Goal: Task Accomplishment & Management: Manage account settings

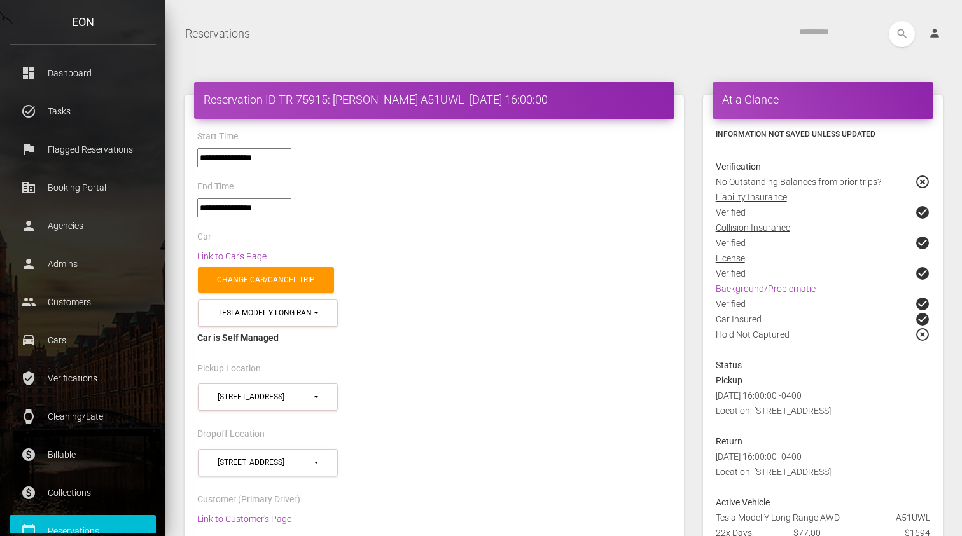
select select "*****"
drag, startPoint x: 333, startPoint y: 99, endPoint x: 417, endPoint y: 97, distance: 84.0
click at [417, 97] on h4 "Reservation ID TR-75915: salomon kouassi A51UWL 2025-09-26 16:00:00" at bounding box center [434, 100] width 461 height 16
copy h4 "salomon kouassi"
drag, startPoint x: 279, startPoint y: 99, endPoint x: 328, endPoint y: 100, distance: 48.4
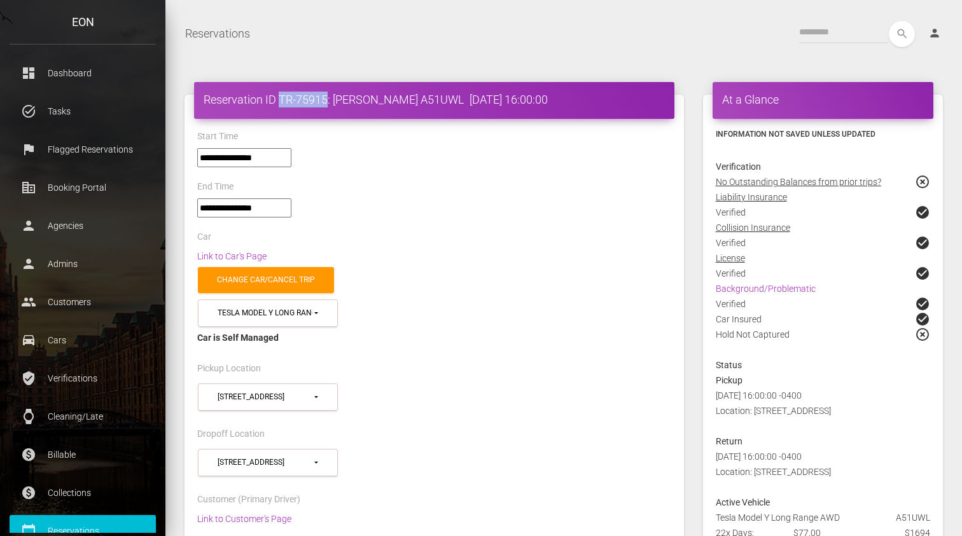
click at [328, 100] on h4 "Reservation ID TR-75915: salomon kouassi A51UWL 2025-09-26 16:00:00" at bounding box center [434, 100] width 461 height 16
copy h4 "TR-75915"
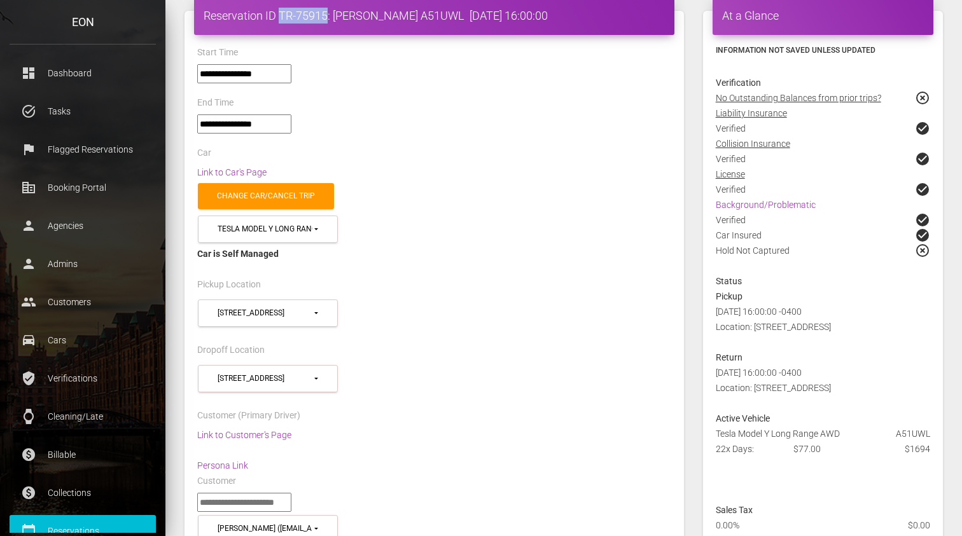
scroll to position [85, 0]
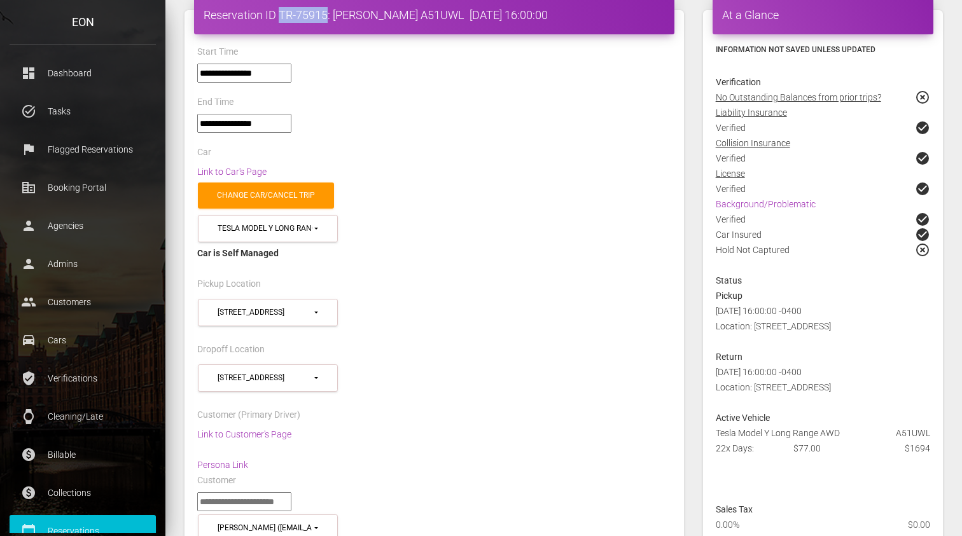
drag, startPoint x: 717, startPoint y: 433, endPoint x: 852, endPoint y: 434, distance: 135.6
click at [852, 434] on div "Tesla Model Y Long Range AWD A51UWL" at bounding box center [823, 433] width 234 height 15
copy div "Tesla Model Y Long Range AWD"
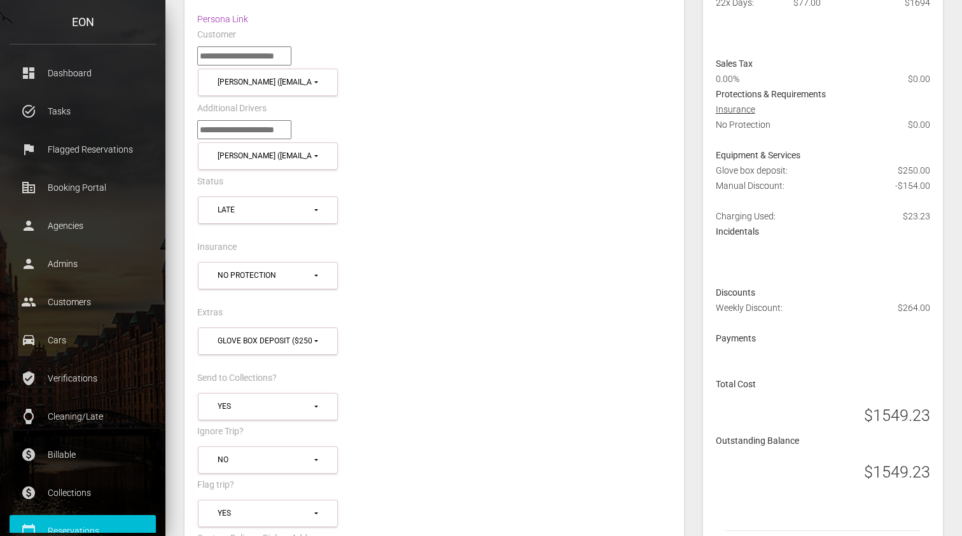
scroll to position [588, 0]
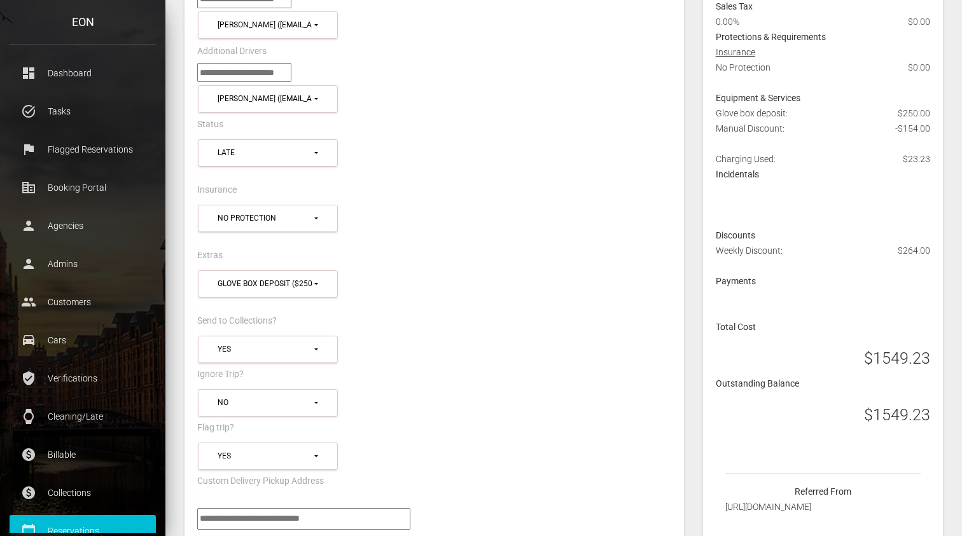
drag, startPoint x: 873, startPoint y: 414, endPoint x: 927, endPoint y: 419, distance: 55.0
click at [927, 419] on h3 "$1549.23" at bounding box center [897, 415] width 66 height 22
copy h3 "1549.23"
click at [626, 202] on div "**********" at bounding box center [434, 225] width 493 height 46
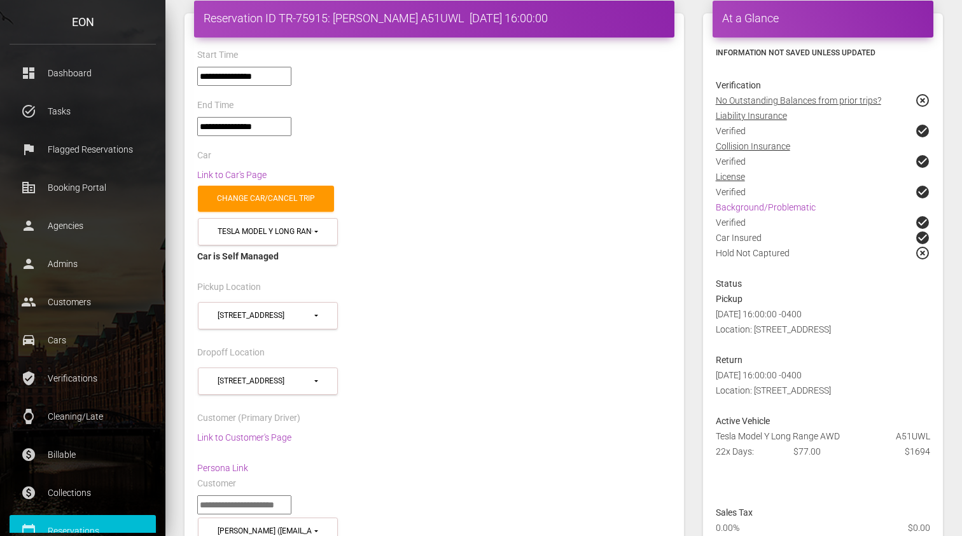
scroll to position [0, 0]
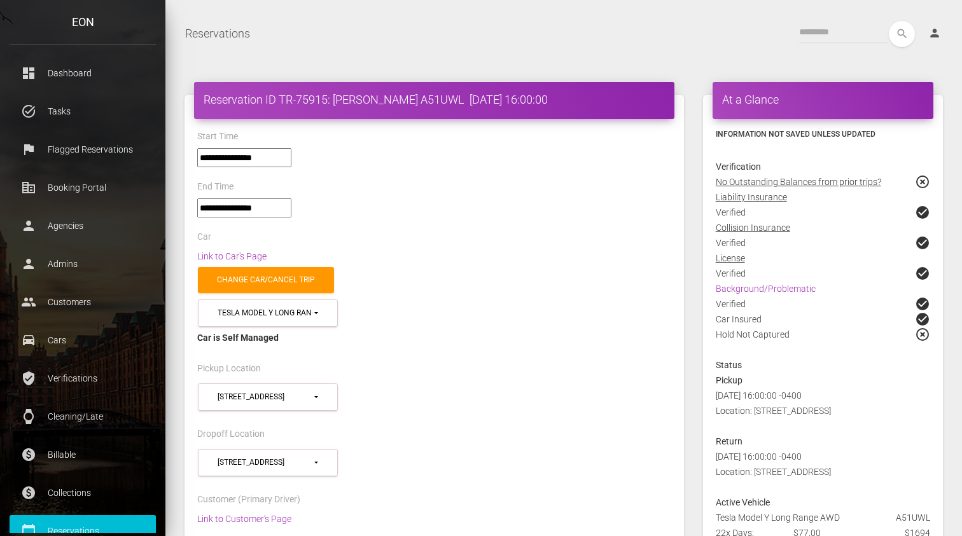
click at [456, 55] on nav "Reservations Toggle navigation search person Account Profile Settings Host Righ…" at bounding box center [563, 33] width 797 height 45
click at [72, 522] on p "Reservations" at bounding box center [82, 531] width 127 height 19
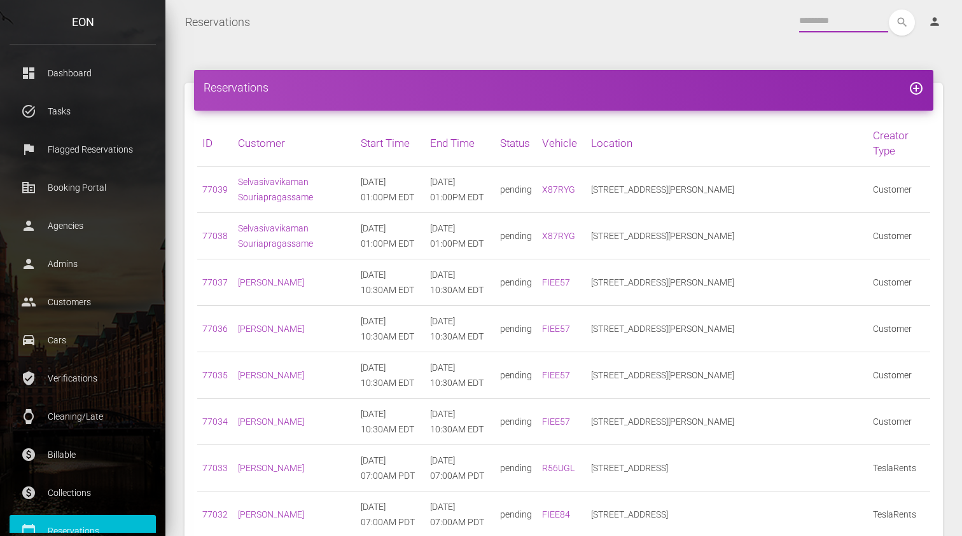
click at [832, 25] on input "text" at bounding box center [843, 21] width 89 height 23
type input "*****"
click at [889, 10] on button "search" at bounding box center [902, 23] width 26 height 26
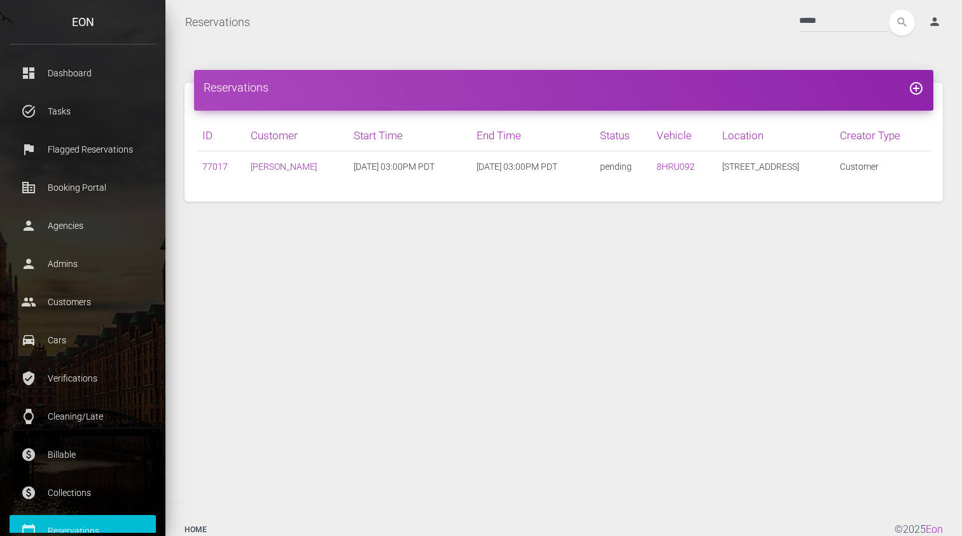
click at [219, 181] on td "77017" at bounding box center [221, 166] width 48 height 31
click at [212, 165] on link "77017" at bounding box center [214, 167] width 25 height 10
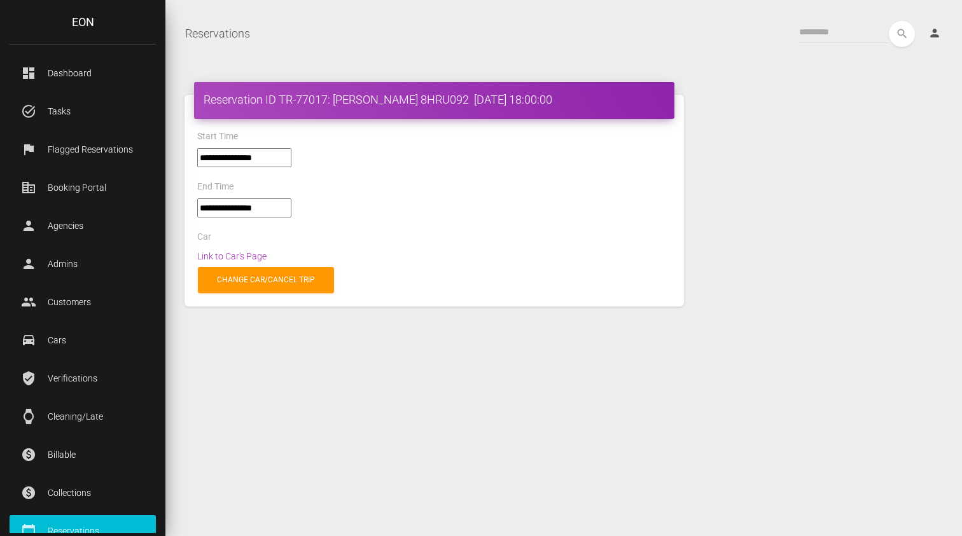
select select "*****"
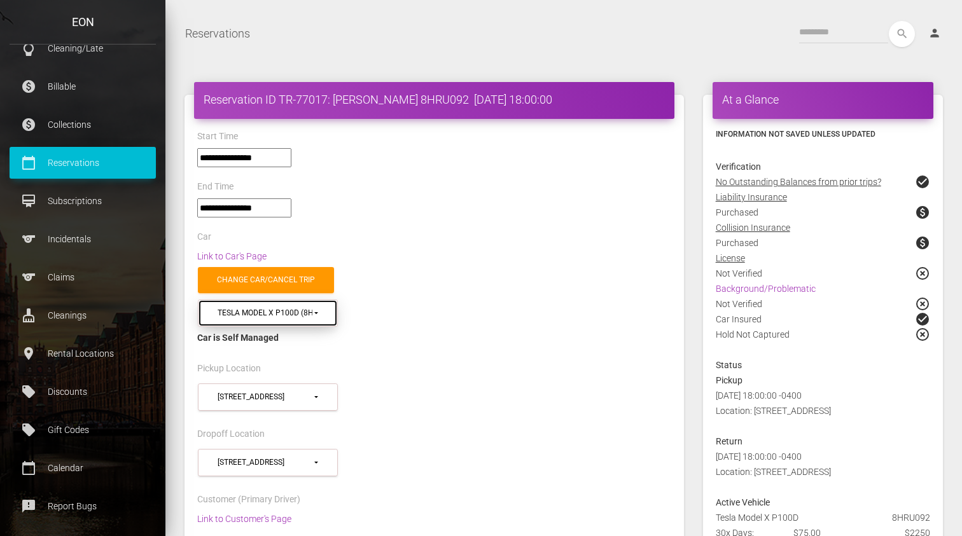
click at [308, 311] on div "Tesla Model X P100D (8HRU092 in 90292)" at bounding box center [265, 313] width 95 height 11
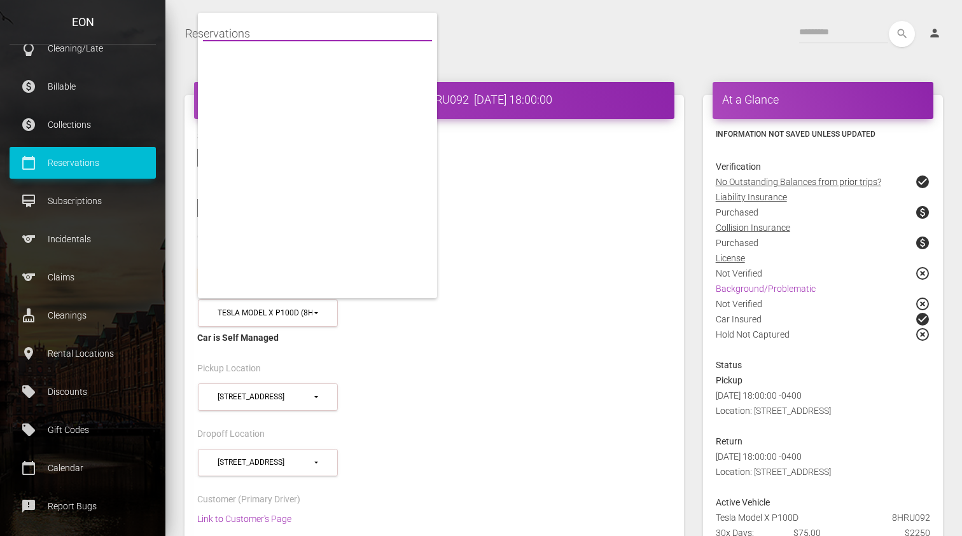
scroll to position [20711, 0]
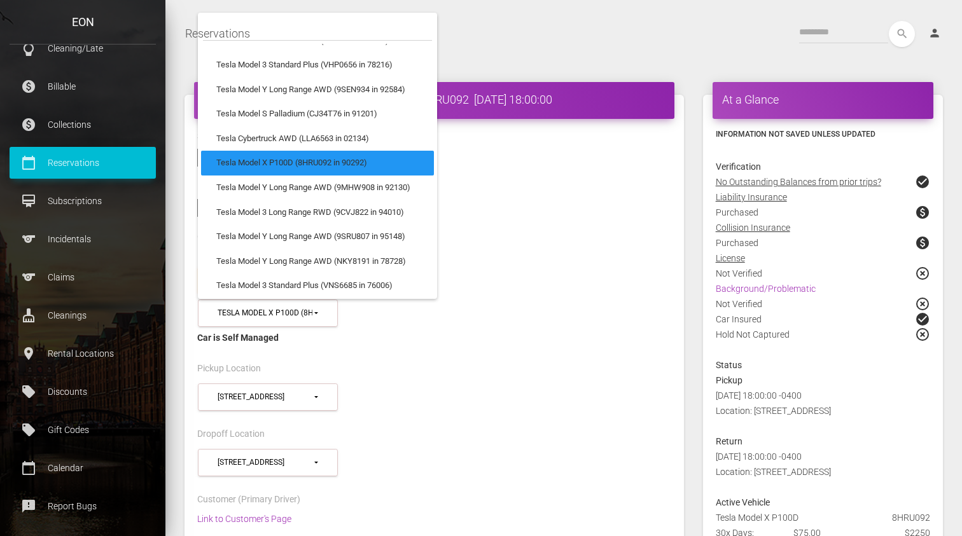
click at [410, 340] on div "Car is Self Managed" at bounding box center [434, 337] width 474 height 15
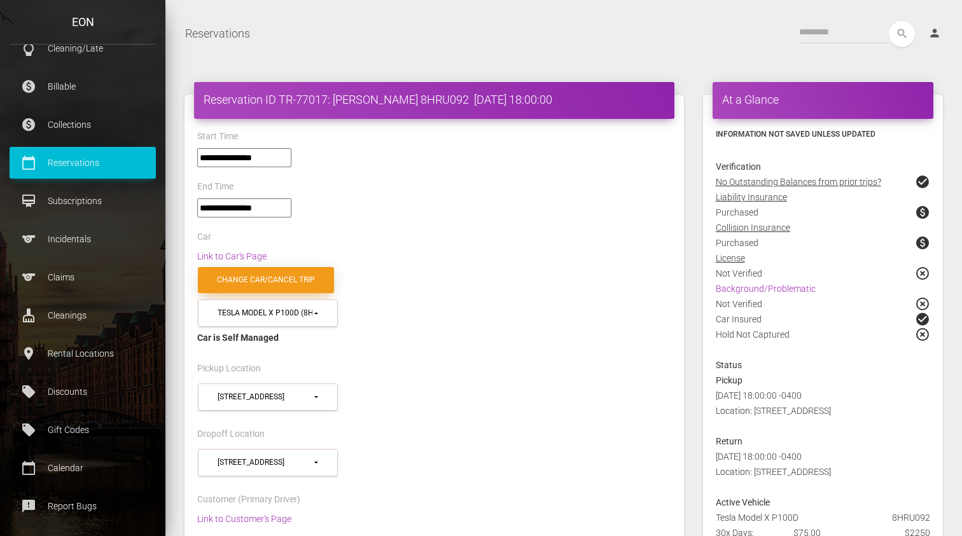
click at [286, 282] on link "Change car/cancel trip" at bounding box center [266, 280] width 136 height 26
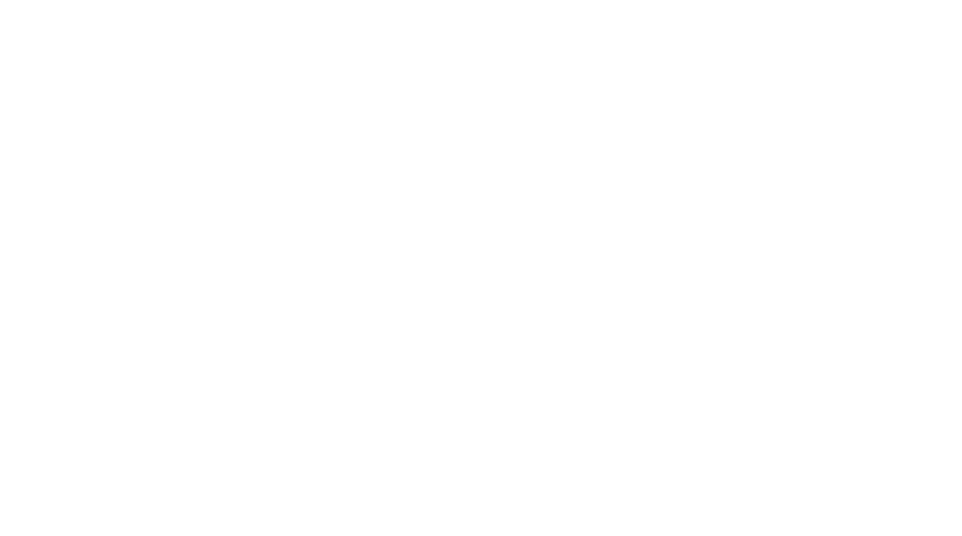
select select
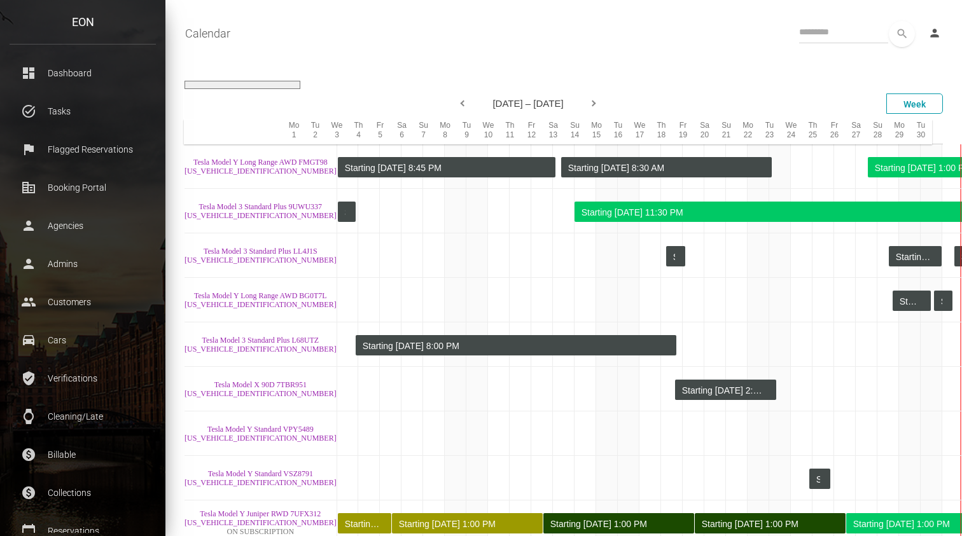
click at [673, 42] on div "search person Account Profile Settings Host Rights & Responsibilities Log out" at bounding box center [597, 34] width 712 height 26
click at [861, 35] on input "text" at bounding box center [843, 32] width 89 height 23
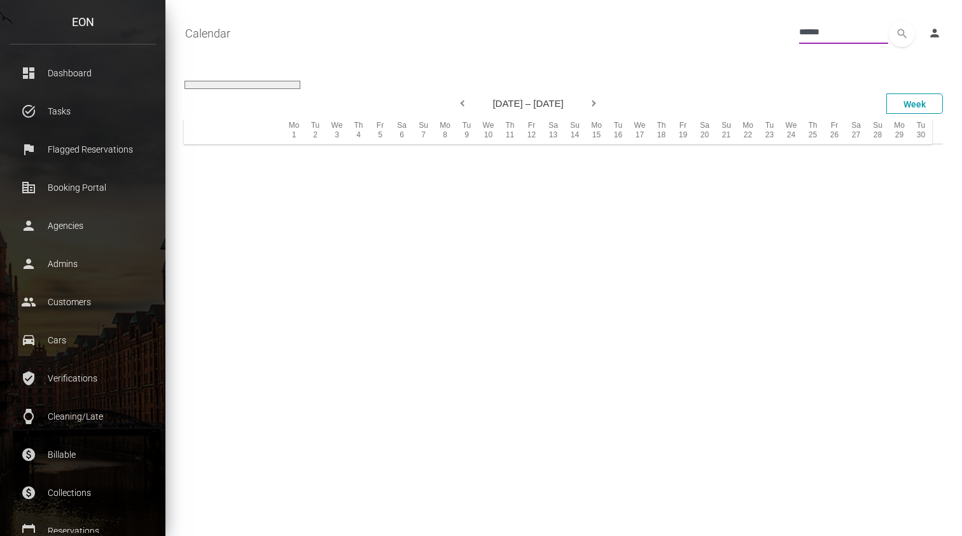
click at [889, 21] on button "search" at bounding box center [902, 34] width 26 height 26
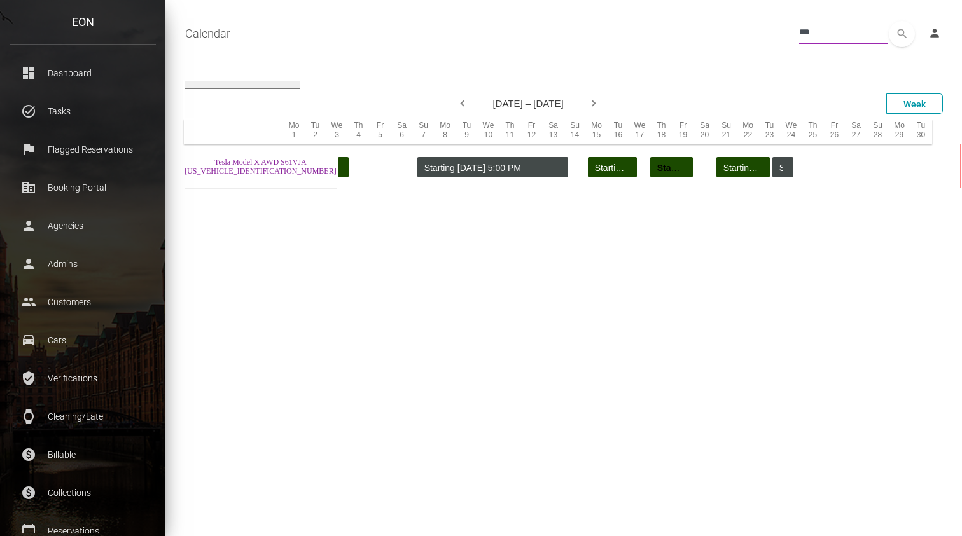
type input "***"
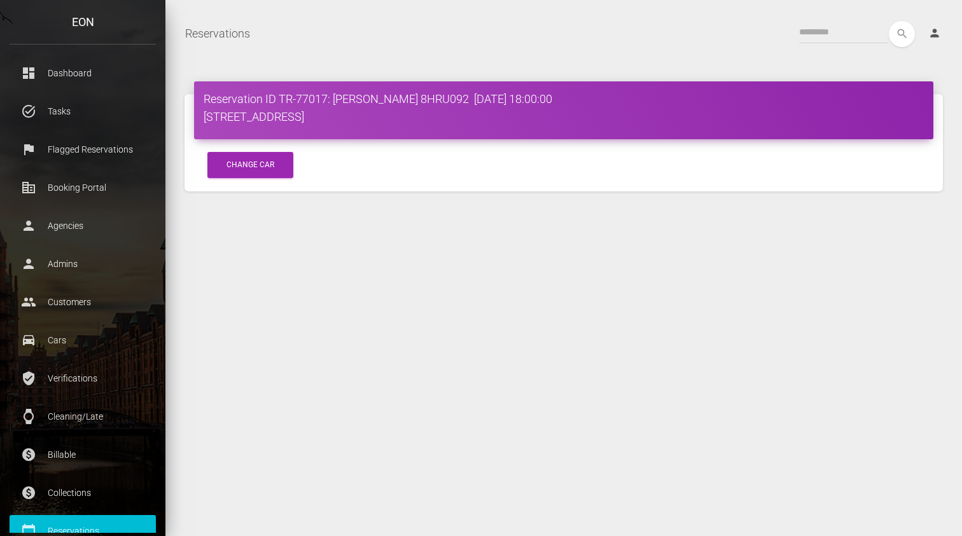
click at [375, 50] on nav "Reservations Toggle navigation search person Account Profile Settings Host Righ…" at bounding box center [563, 33] width 797 height 45
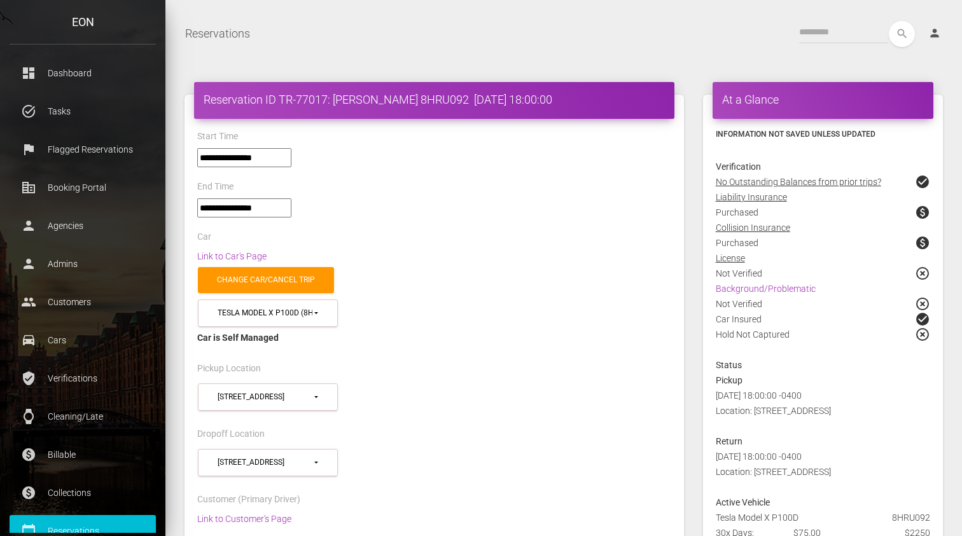
select select "*****"
click at [451, 52] on nav "Reservations Toggle navigation search person Account Profile Settings Host Righ…" at bounding box center [563, 33] width 797 height 45
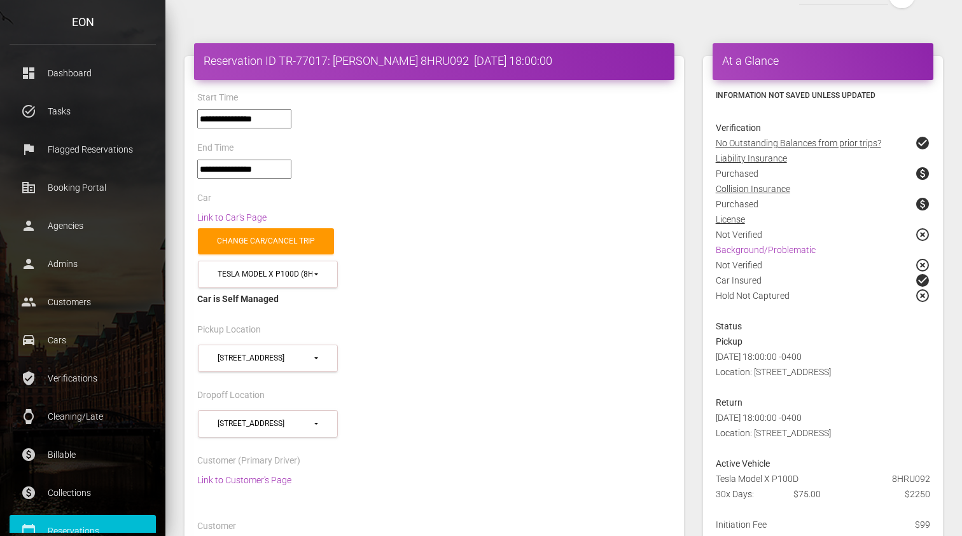
scroll to position [0, 0]
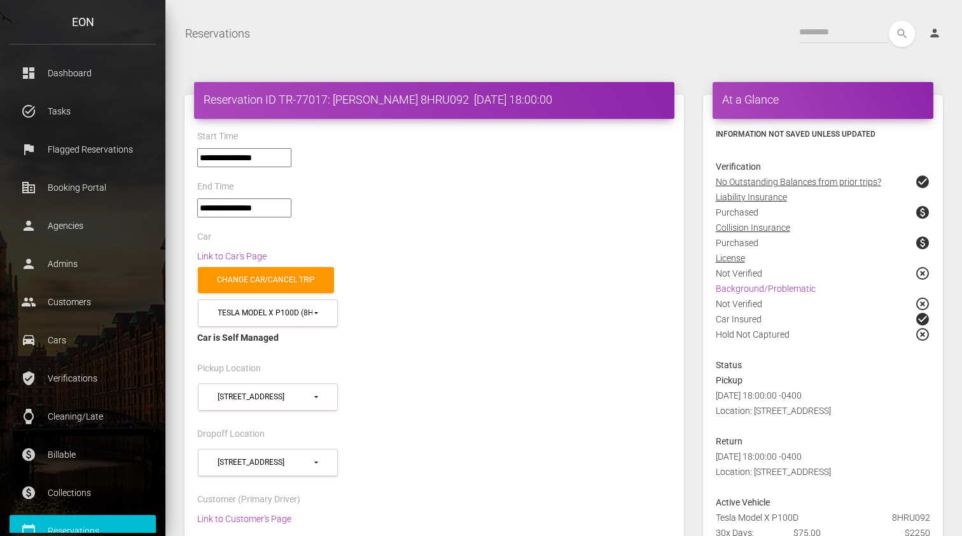
click at [403, 174] on div "**********" at bounding box center [434, 163] width 493 height 31
click at [239, 286] on link "Change car/cancel trip" at bounding box center [266, 280] width 136 height 26
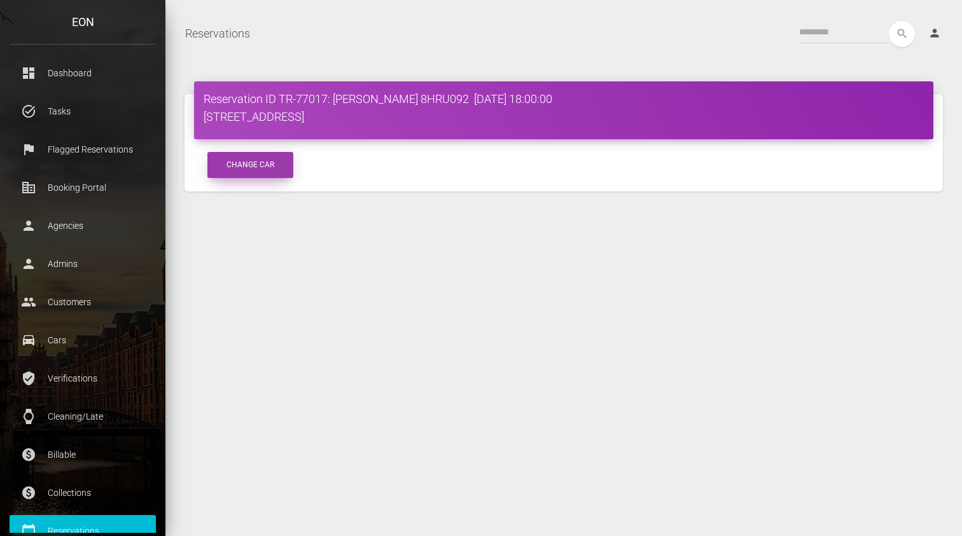
click at [258, 171] on button "Change Car" at bounding box center [250, 165] width 86 height 26
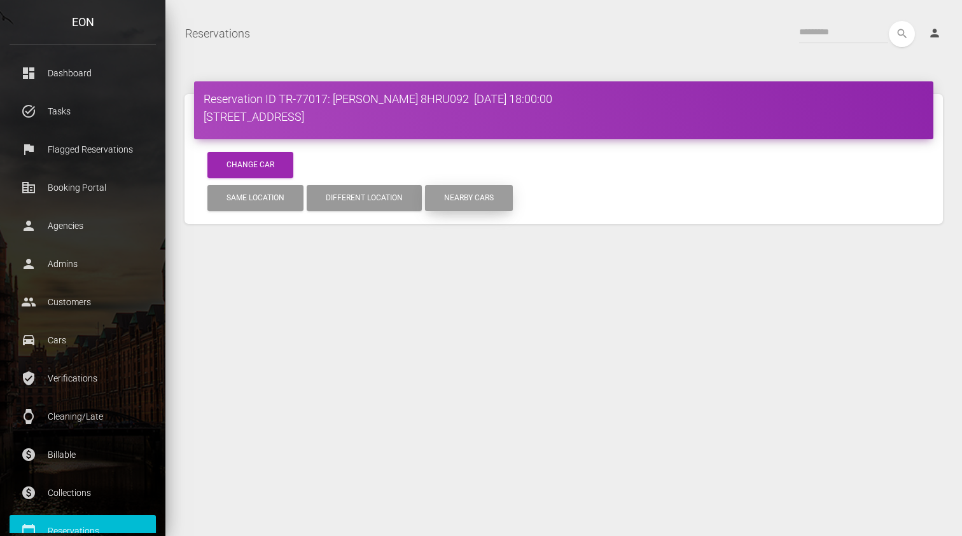
click at [456, 194] on button "Nearby cars" at bounding box center [469, 198] width 88 height 26
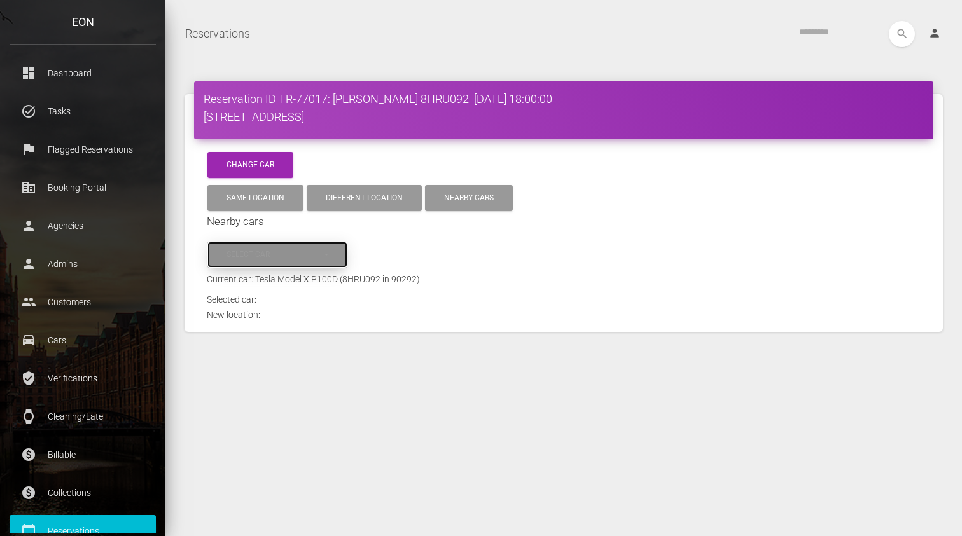
click at [255, 250] on div "Select car" at bounding box center [275, 254] width 96 height 11
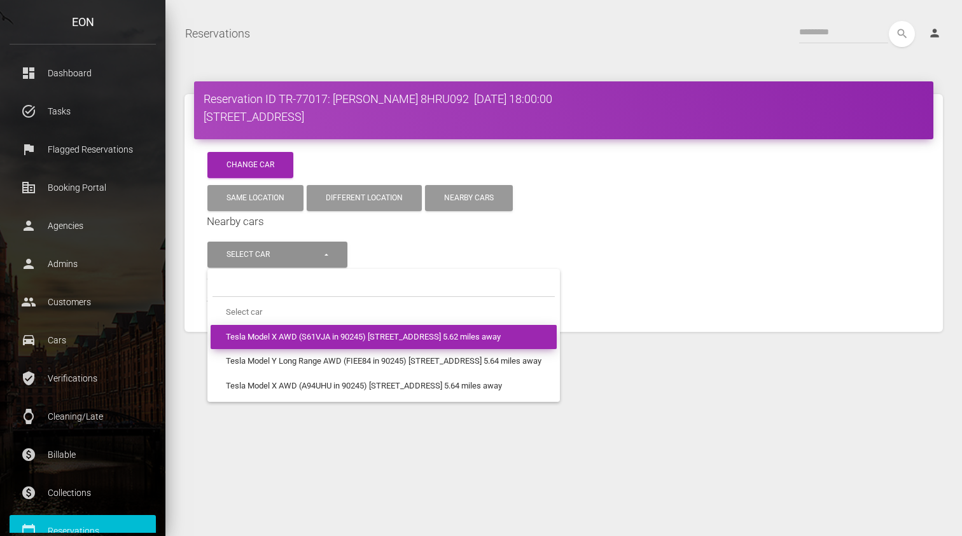
drag, startPoint x: 302, startPoint y: 335, endPoint x: 318, endPoint y: 335, distance: 16.6
click at [318, 335] on span "Tesla Model X AWD (S61VJA in 90245) 1960 East Grand Avenue 5.62 miles away" at bounding box center [363, 338] width 275 height 12
select select "***"
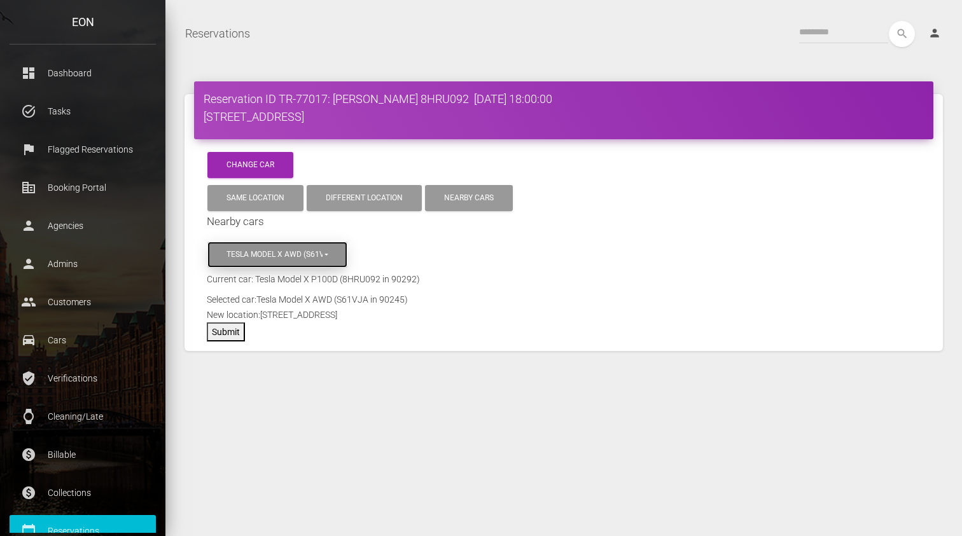
click at [286, 263] on button "Tesla Model X AWD (S61VJA in 90245) 1960 East Grand Avenue 5.62 miles away" at bounding box center [277, 255] width 140 height 26
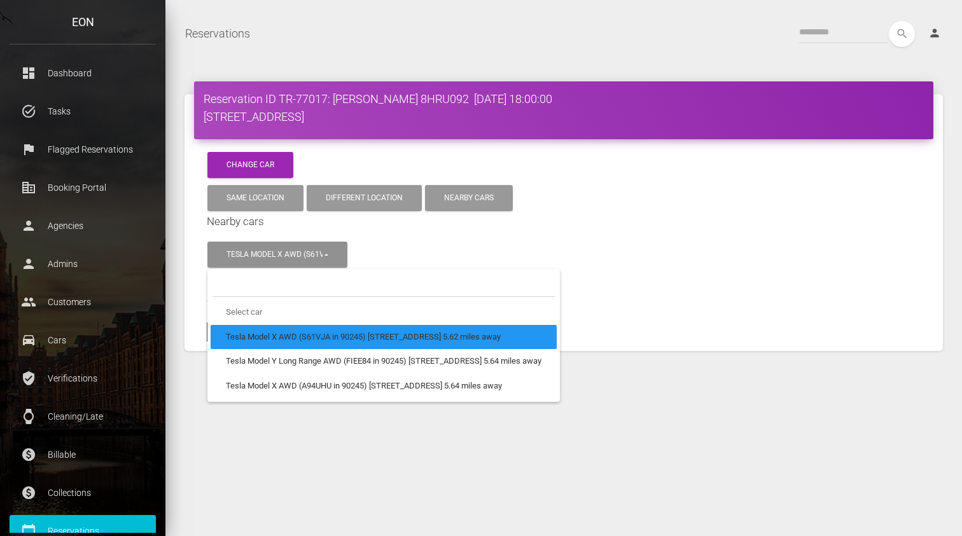
click at [638, 258] on form "**********" at bounding box center [564, 277] width 714 height 127
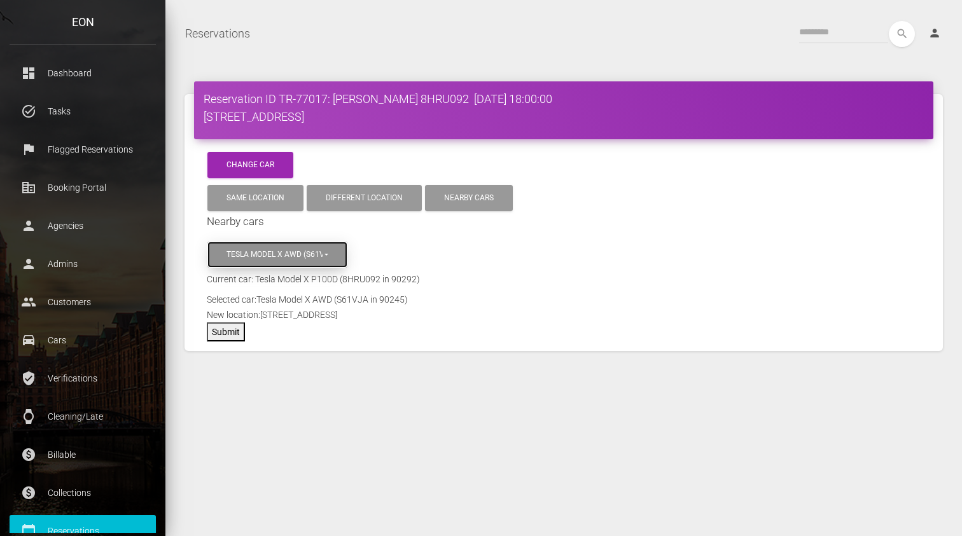
click at [257, 263] on button "Tesla Model X AWD (S61VJA in 90245) 1960 East Grand Avenue 5.62 miles away" at bounding box center [277, 255] width 140 height 26
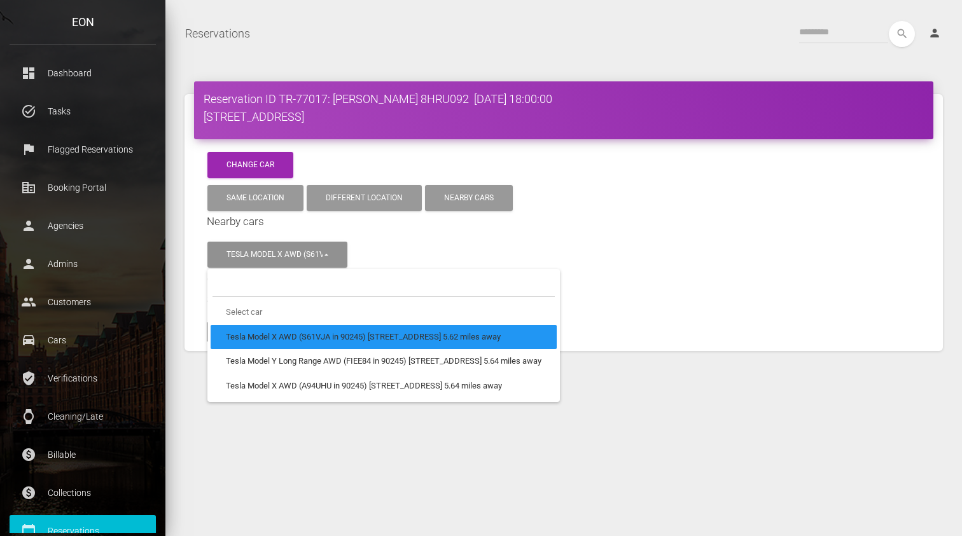
click at [401, 230] on form "**********" at bounding box center [564, 277] width 714 height 127
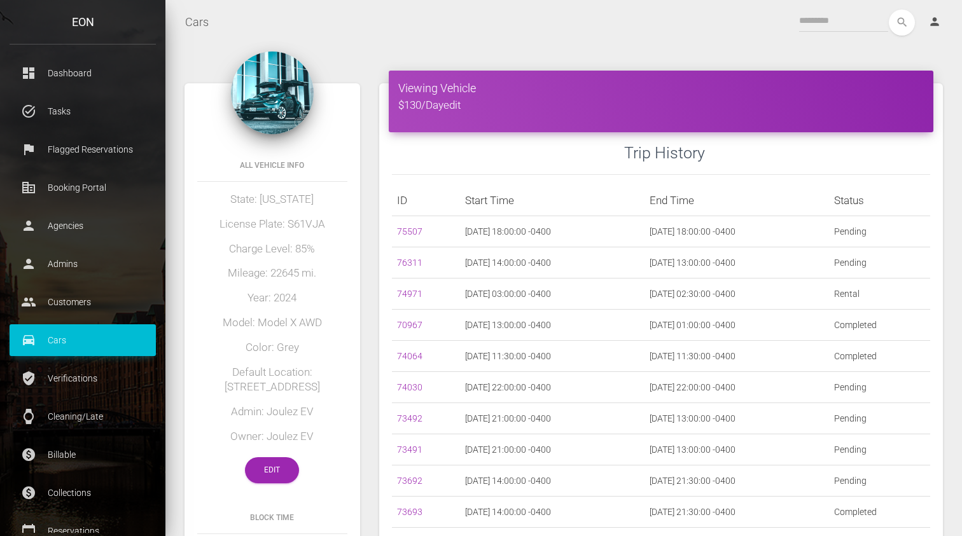
click at [726, 31] on div "search person Account Profile Settings Host Rights & Responsibilities Log out" at bounding box center [586, 23] width 734 height 26
click at [638, 29] on div "search person Account Profile Settings Host Rights & Responsibilities Log out" at bounding box center [586, 23] width 734 height 26
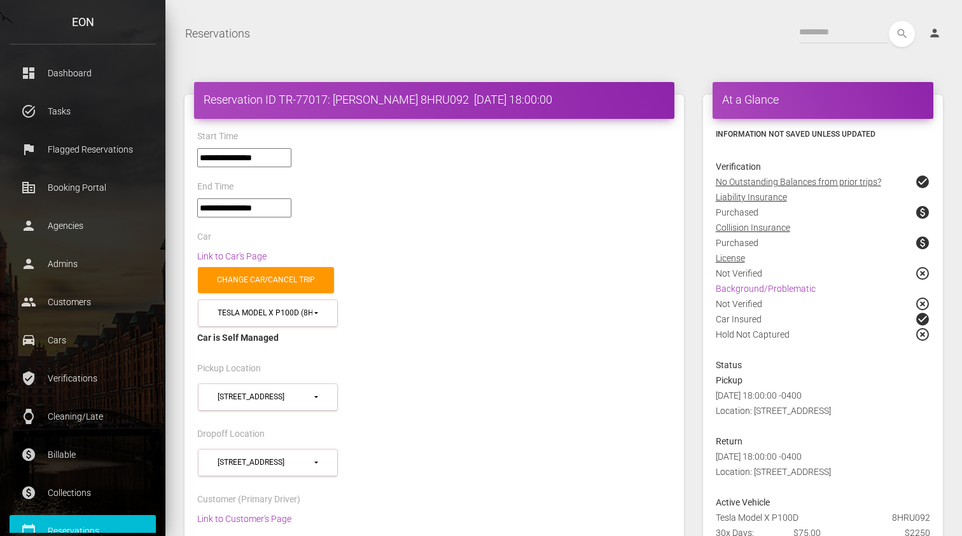
select select "*****"
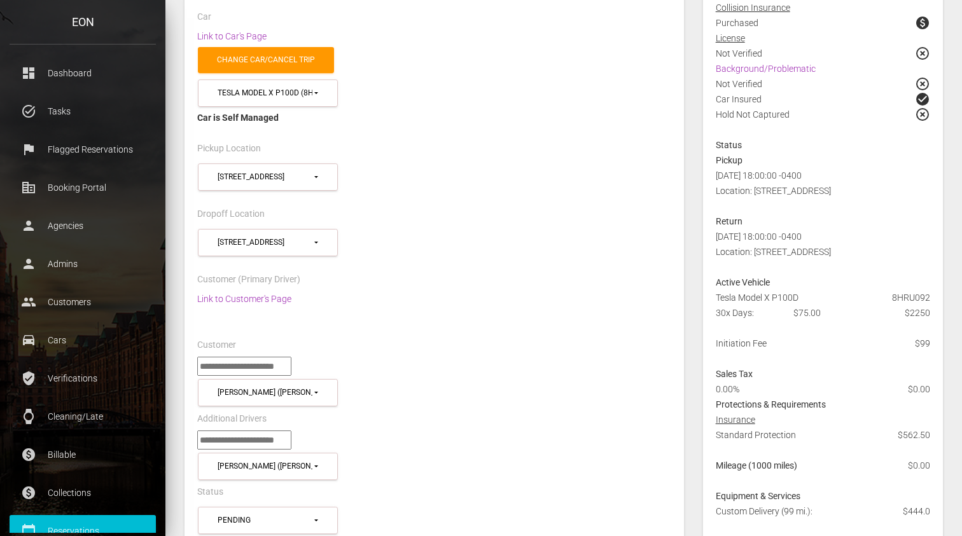
scroll to position [242, 0]
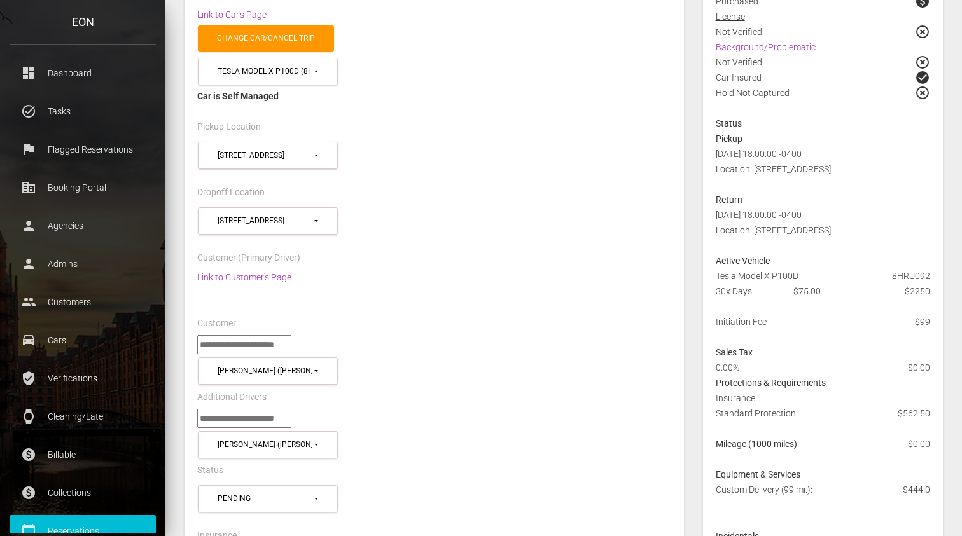
click at [458, 160] on div "**********" at bounding box center [434, 162] width 493 height 46
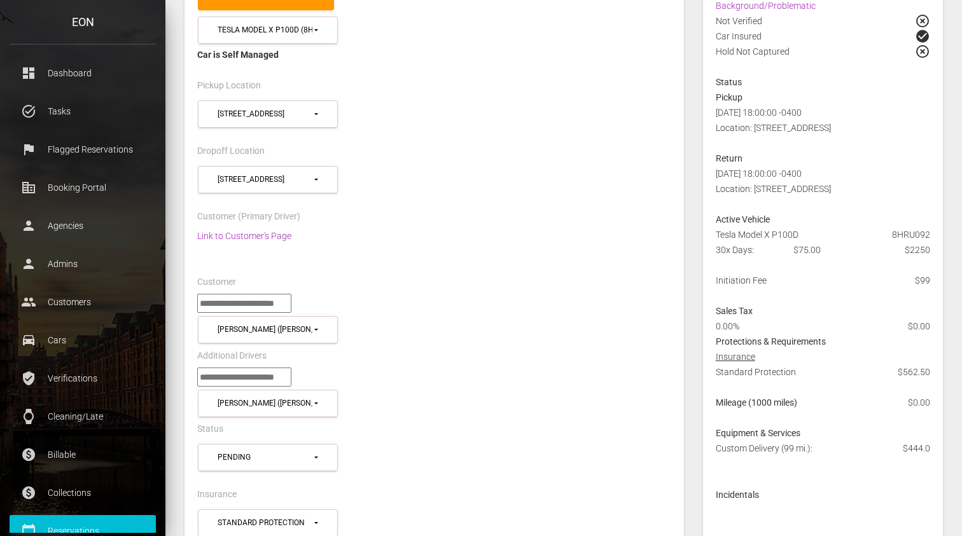
scroll to position [297, 0]
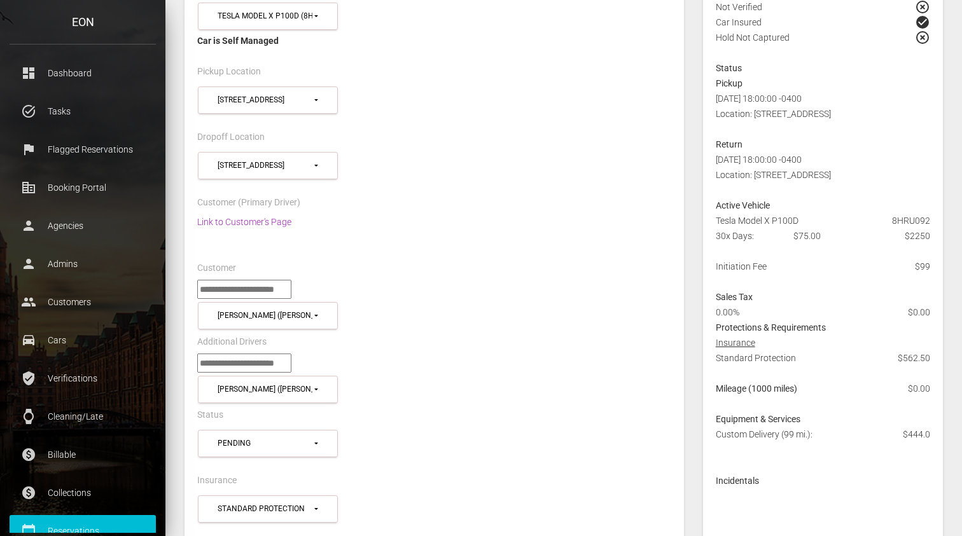
drag, startPoint x: 754, startPoint y: 113, endPoint x: 919, endPoint y: 113, distance: 164.8
click at [831, 113] on span "[DATE] 18:00:00 -0400 Location: [STREET_ADDRESS]" at bounding box center [773, 106] width 115 height 25
copy span "[STREET_ADDRESS]"
click at [661, 260] on div "Customer" at bounding box center [434, 270] width 493 height 20
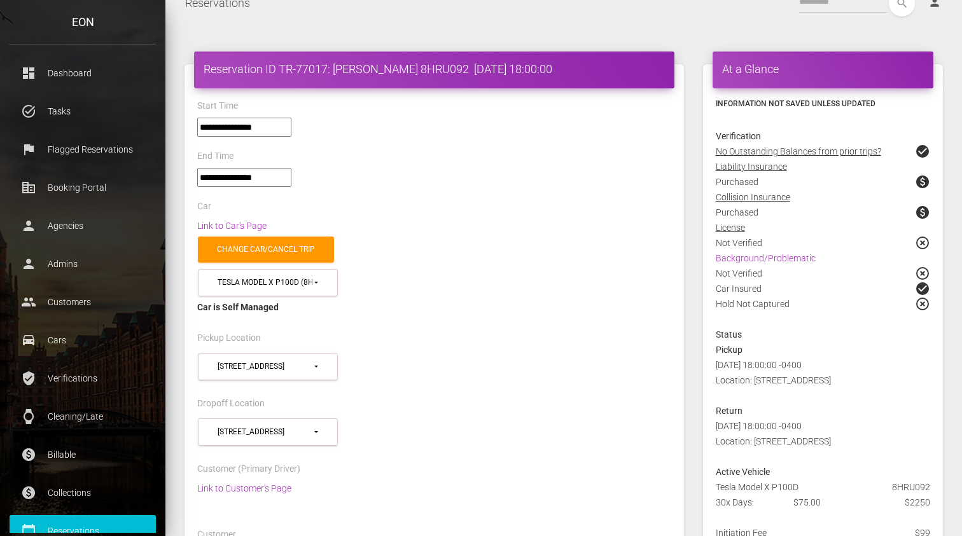
scroll to position [8, 0]
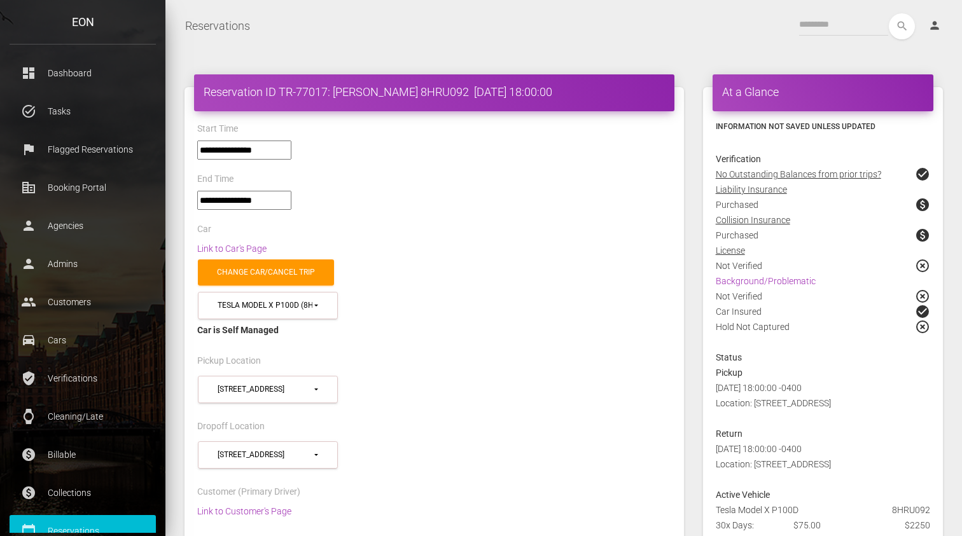
click at [561, 245] on div "Link to Car's Page" at bounding box center [434, 248] width 493 height 15
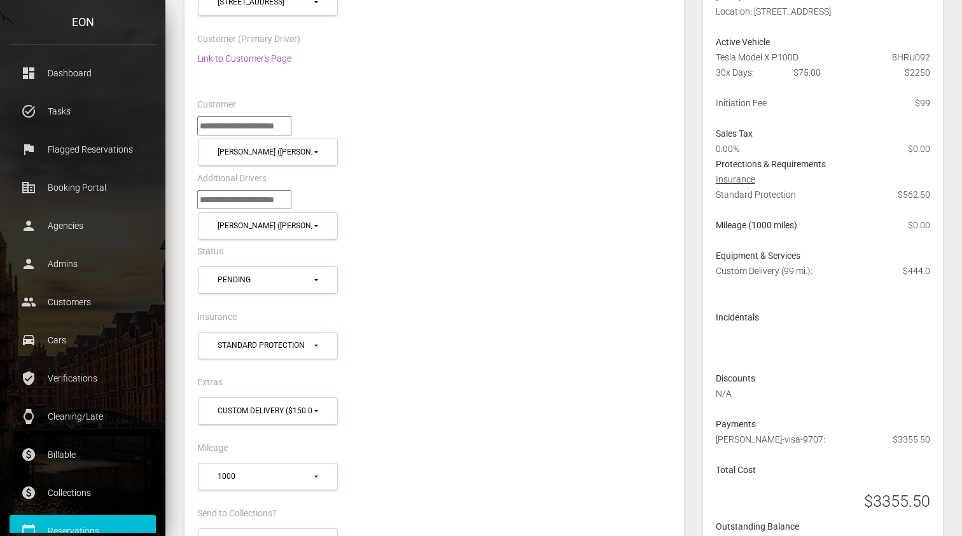
scroll to position [219, 0]
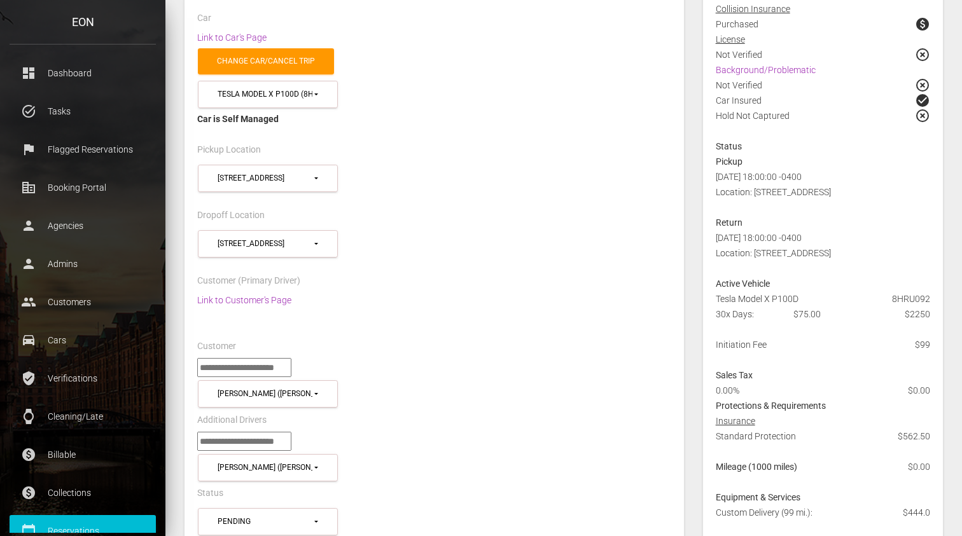
click at [493, 217] on div "Dropoff Location" at bounding box center [434, 217] width 493 height 20
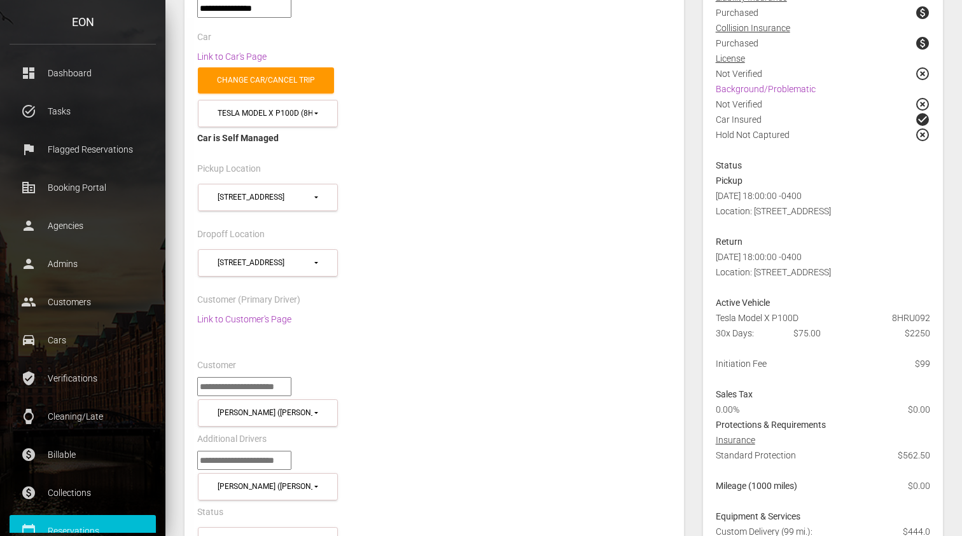
scroll to position [198, 0]
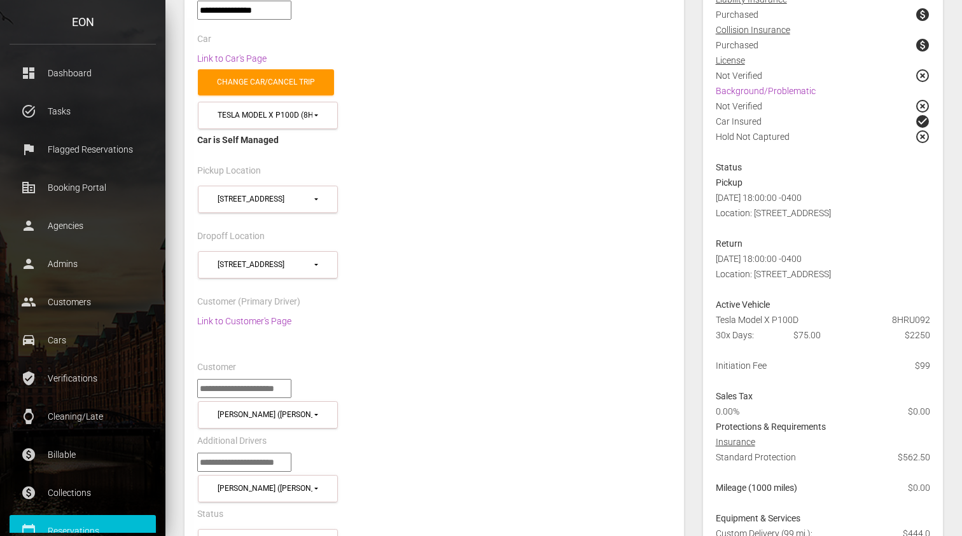
click at [493, 217] on div "**********" at bounding box center [434, 206] width 493 height 46
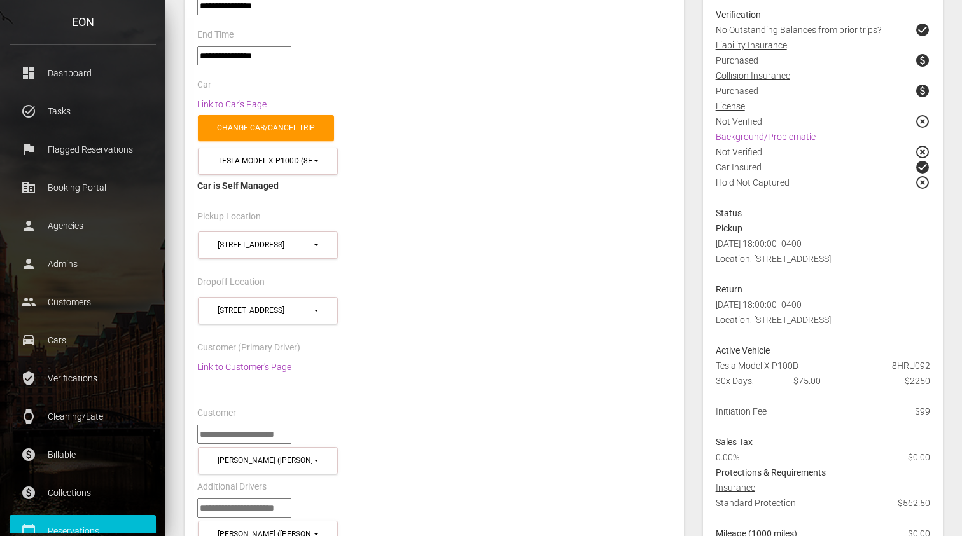
scroll to position [157, 0]
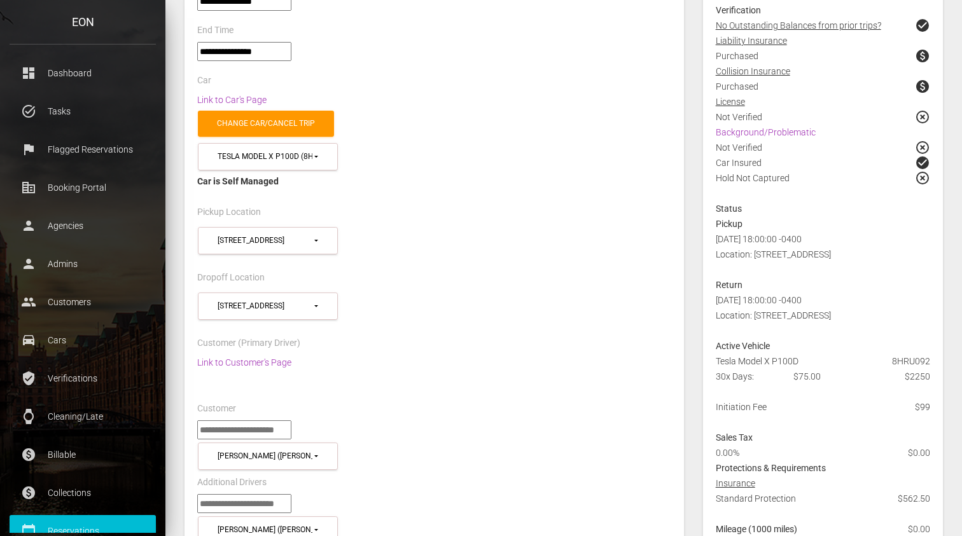
drag, startPoint x: 716, startPoint y: 358, endPoint x: 853, endPoint y: 368, distance: 137.8
click at [853, 368] on div "Tesla Model X P100D 8HRU092" at bounding box center [823, 361] width 234 height 15
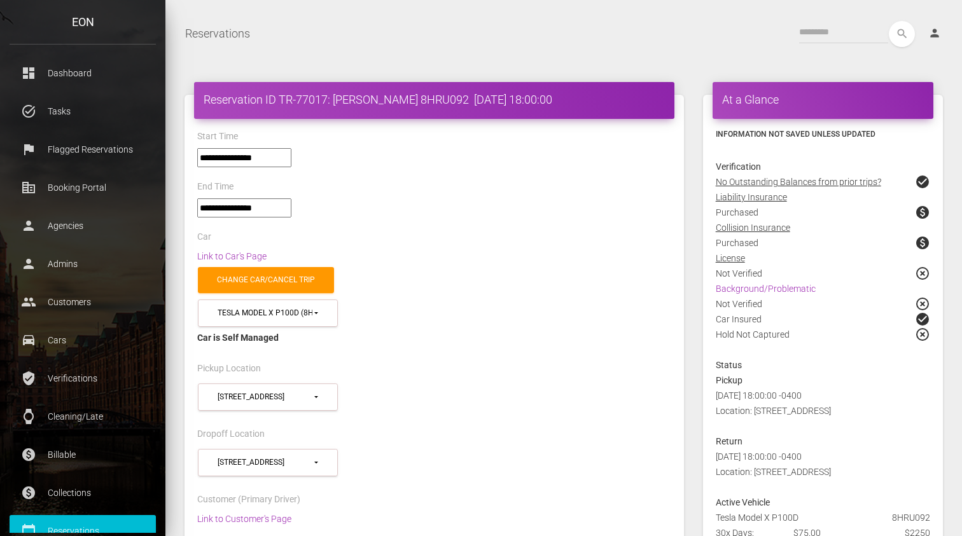
click at [853, 368] on div "Status" at bounding box center [823, 365] width 234 height 15
click at [607, 361] on div "Pickup Location" at bounding box center [434, 371] width 493 height 20
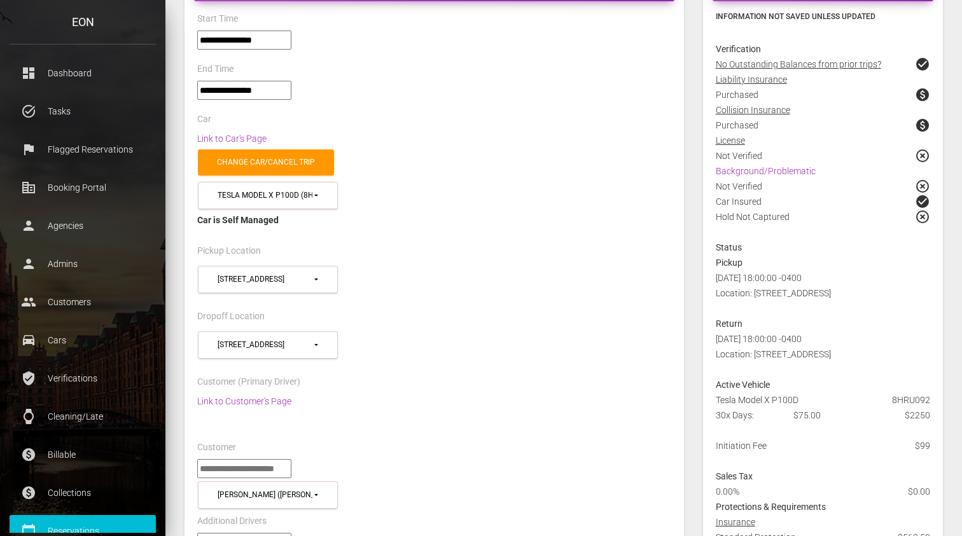
scroll to position [123, 0]
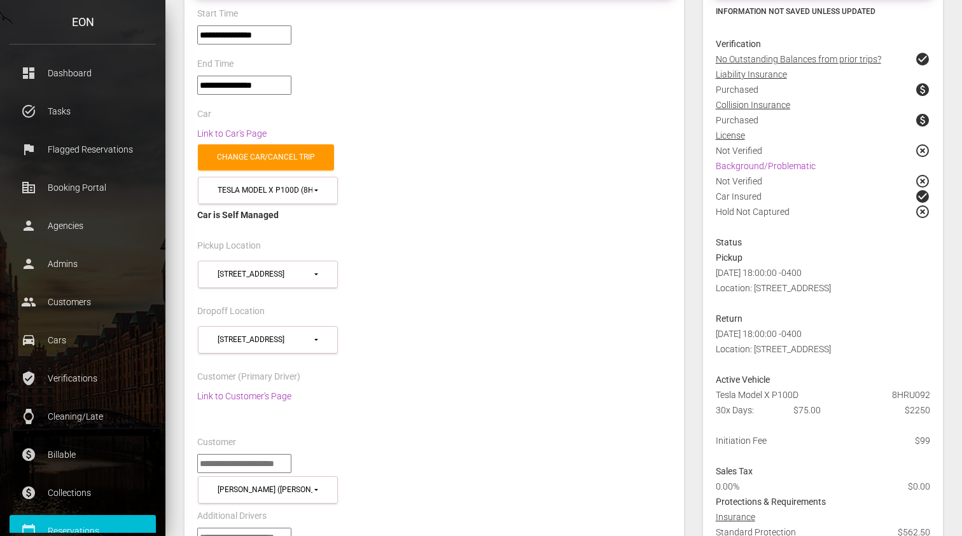
click at [713, 385] on div "Active Vehicle" at bounding box center [823, 379] width 234 height 15
drag, startPoint x: 713, startPoint y: 393, endPoint x: 834, endPoint y: 393, distance: 120.3
click at [834, 393] on div "Tesla Model X P100D 8HRU092" at bounding box center [823, 395] width 234 height 15
drag, startPoint x: 715, startPoint y: 396, endPoint x: 825, endPoint y: 396, distance: 110.1
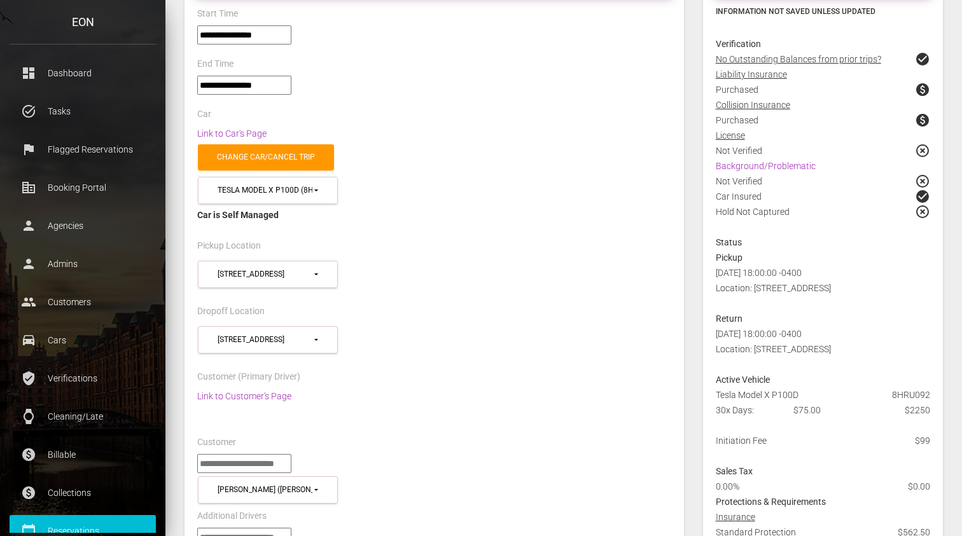
click at [825, 396] on div "Tesla Model X P100D 8HRU092" at bounding box center [823, 395] width 234 height 15
drag, startPoint x: 717, startPoint y: 396, endPoint x: 831, endPoint y: 396, distance: 113.9
click at [831, 396] on div "Tesla Model X P100D 8HRU092" at bounding box center [823, 395] width 234 height 15
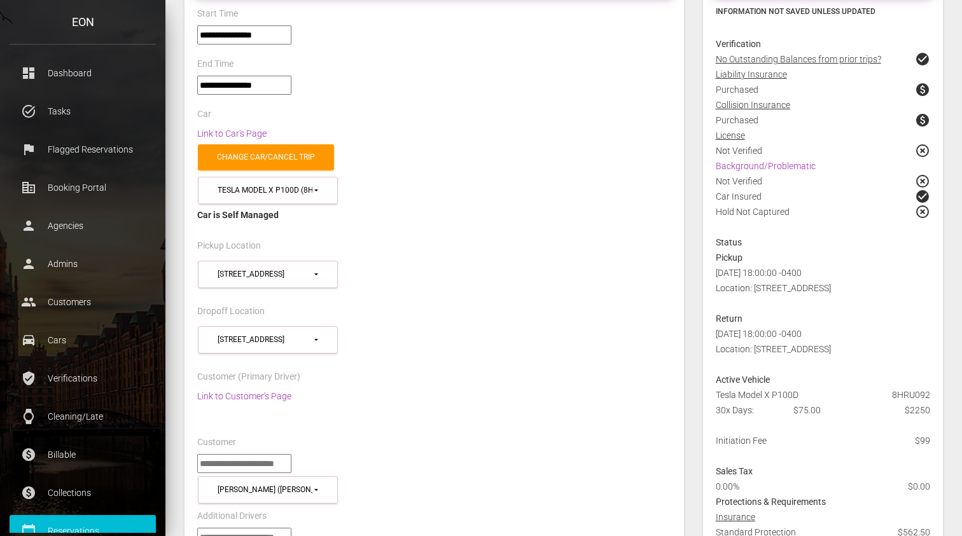
drag, startPoint x: 773, startPoint y: 394, endPoint x: 835, endPoint y: 394, distance: 62.4
click at [835, 394] on div "Tesla Model X P100D 8HRU092" at bounding box center [823, 395] width 234 height 15
drag, startPoint x: 713, startPoint y: 394, endPoint x: 820, endPoint y: 393, distance: 107.6
click at [820, 393] on div "Tesla Model X P100D 8HRU092" at bounding box center [823, 395] width 234 height 15
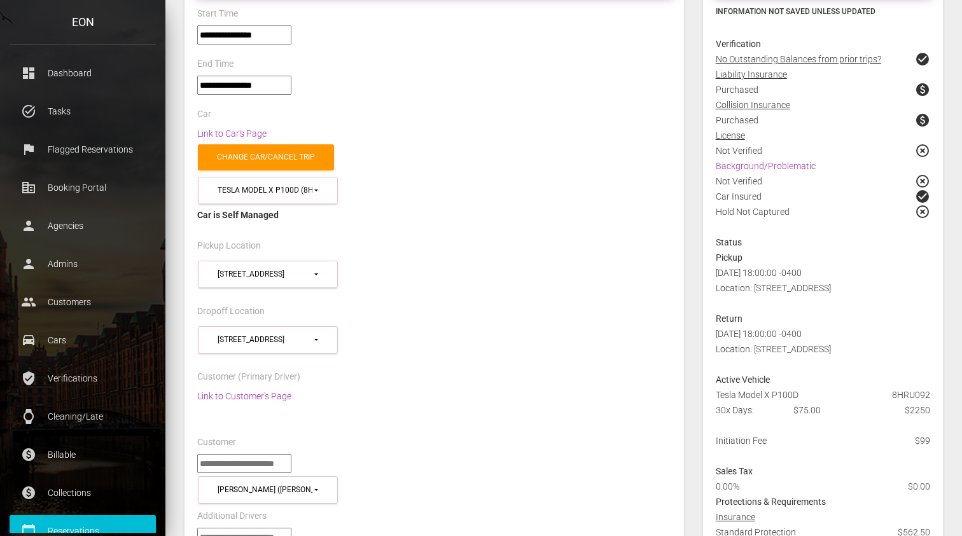
click at [820, 393] on div "Tesla Model X P100D 8HRU092" at bounding box center [823, 395] width 234 height 15
drag, startPoint x: 717, startPoint y: 397, endPoint x: 842, endPoint y: 397, distance: 125.4
click at [842, 397] on div "Tesla Model X P100D 8HRU092" at bounding box center [823, 395] width 234 height 15
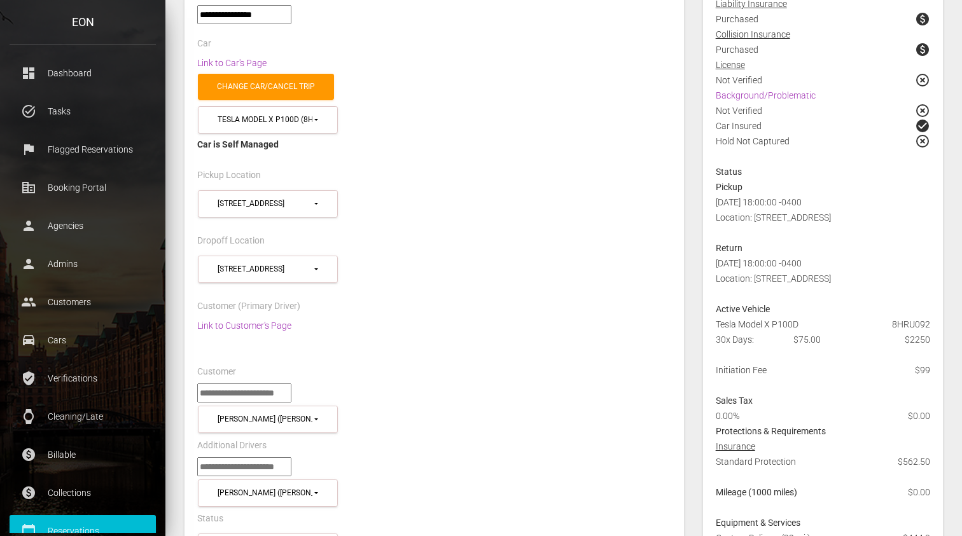
scroll to position [218, 0]
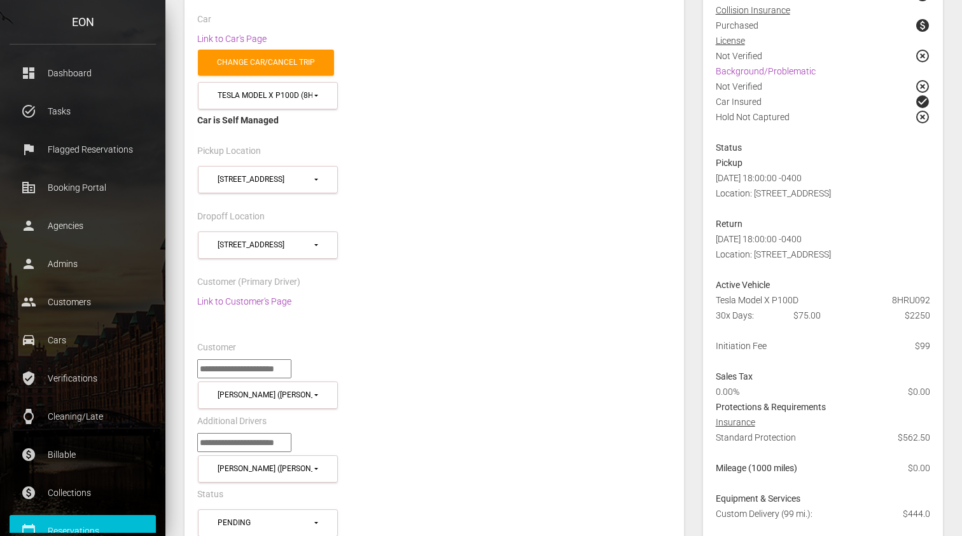
drag, startPoint x: 715, startPoint y: 301, endPoint x: 798, endPoint y: 297, distance: 83.5
click at [798, 297] on div "Tesla Model X P100D 8HRU092" at bounding box center [823, 300] width 234 height 15
drag, startPoint x: 775, startPoint y: 302, endPoint x: 801, endPoint y: 299, distance: 26.2
click at [801, 299] on div "Tesla Model X P100D 8HRU092" at bounding box center [823, 300] width 234 height 15
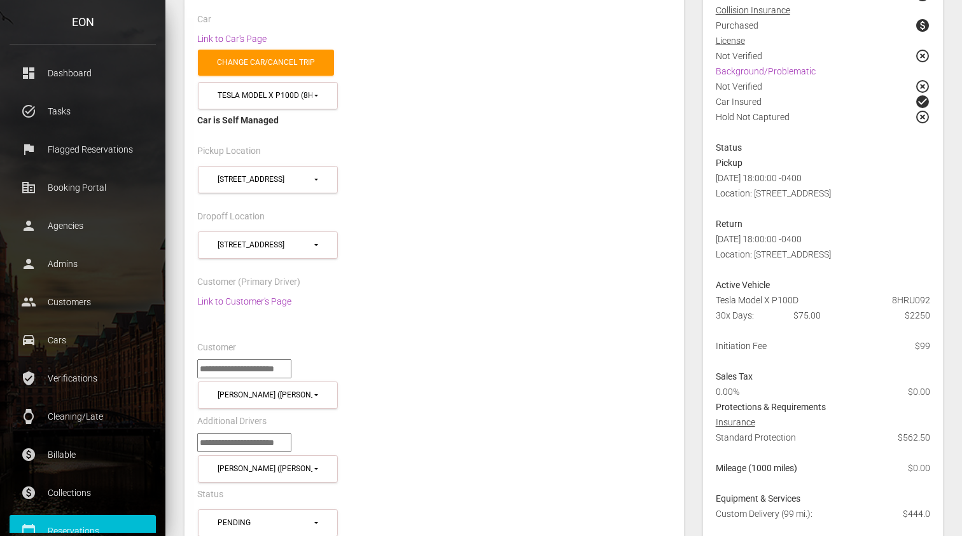
click at [801, 299] on div "Tesla Model X P100D 8HRU092" at bounding box center [823, 300] width 234 height 15
click at [915, 300] on span "8HRU092" at bounding box center [911, 300] width 38 height 15
copy span "8HRU092"
click at [535, 304] on div "Link to Customer's Page" at bounding box center [434, 317] width 493 height 46
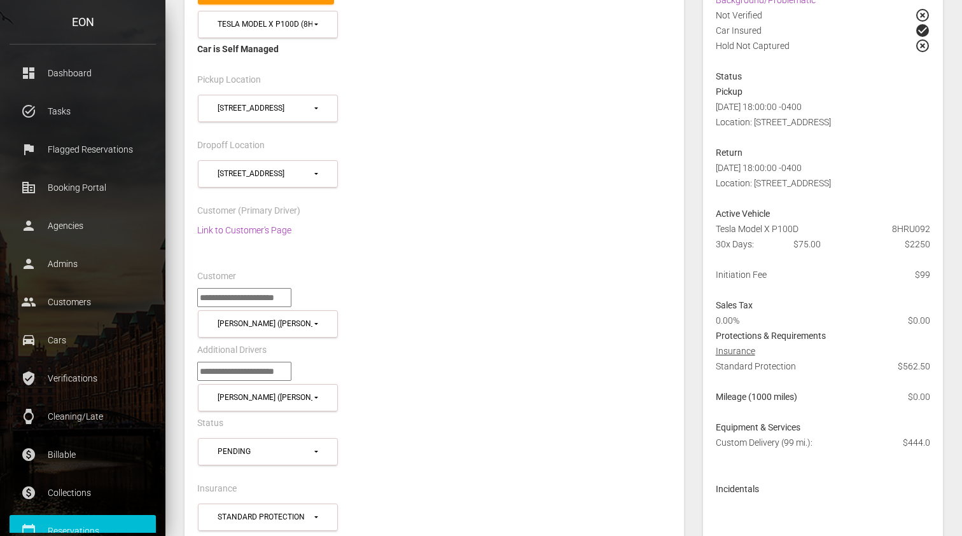
scroll to position [298, 0]
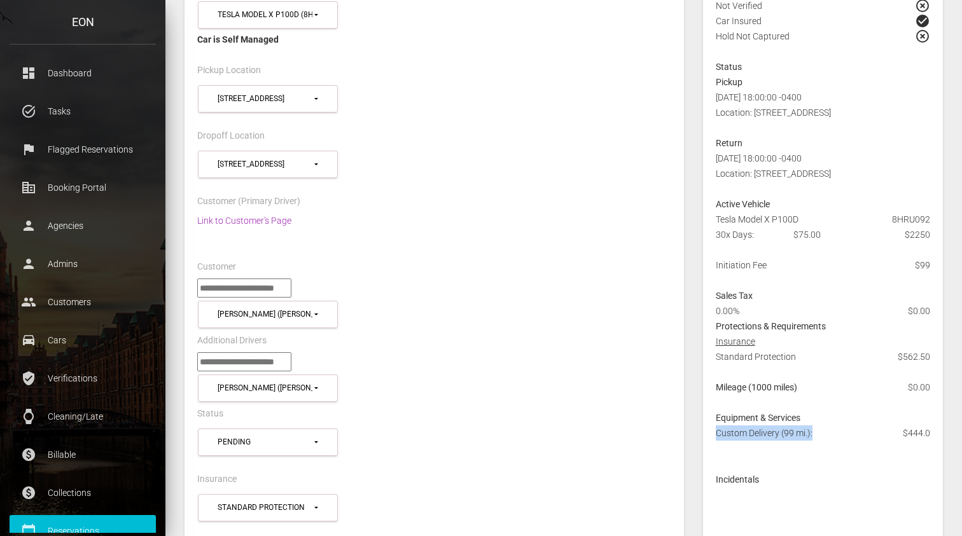
drag, startPoint x: 717, startPoint y: 431, endPoint x: 825, endPoint y: 435, distance: 108.2
click at [825, 435] on div "Custom Delivery (99 mi.): $444.0" at bounding box center [823, 449] width 234 height 46
drag, startPoint x: 785, startPoint y: 432, endPoint x: 818, endPoint y: 432, distance: 33.1
click at [818, 432] on div "Custom Delivery (99 mi.): $444.0" at bounding box center [823, 449] width 234 height 46
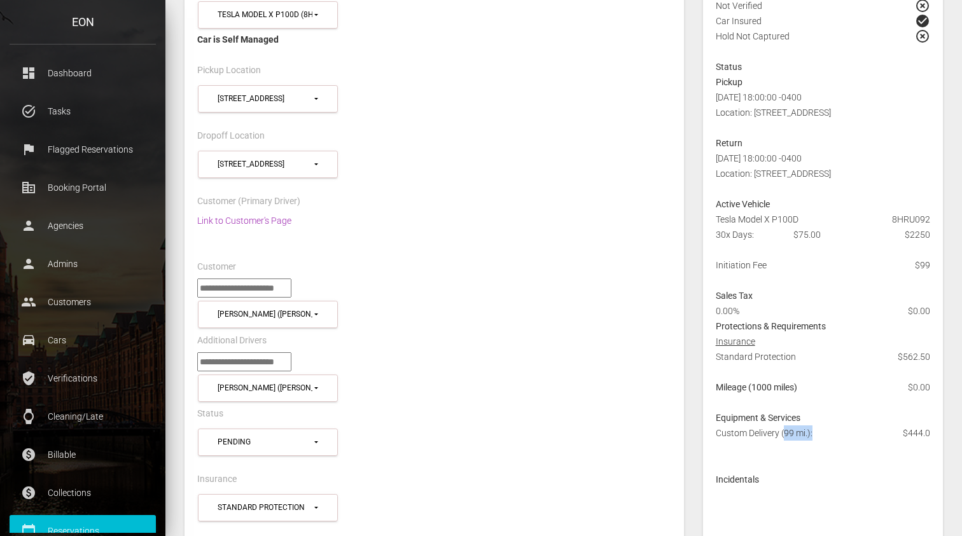
click at [818, 432] on div "Custom Delivery (99 mi.): $444.0" at bounding box center [823, 449] width 234 height 46
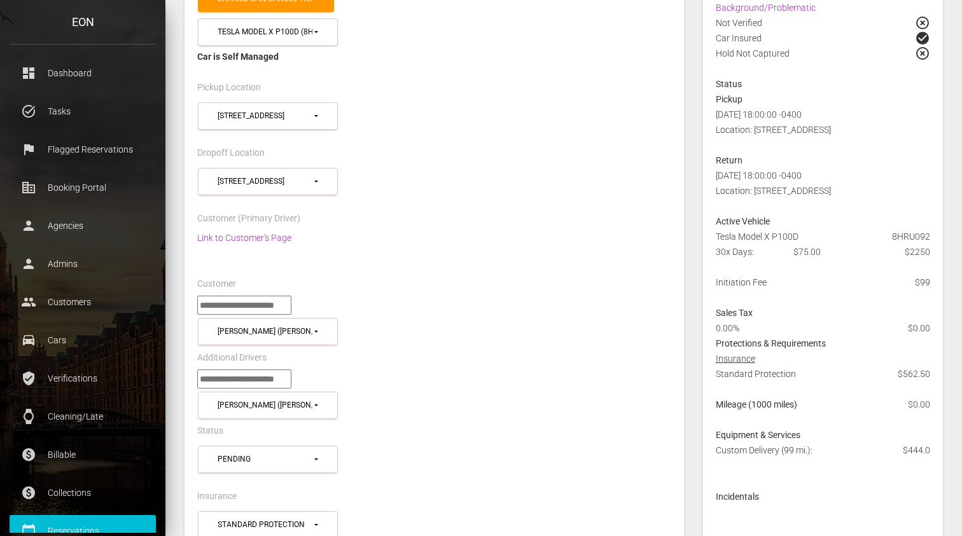
scroll to position [282, 0]
drag, startPoint x: 785, startPoint y: 451, endPoint x: 808, endPoint y: 452, distance: 22.9
click at [808, 452] on span "Custom Delivery (99 mi.):" at bounding box center [764, 450] width 97 height 10
click at [843, 464] on div "Custom Delivery (99 mi.): $444.0" at bounding box center [823, 465] width 234 height 46
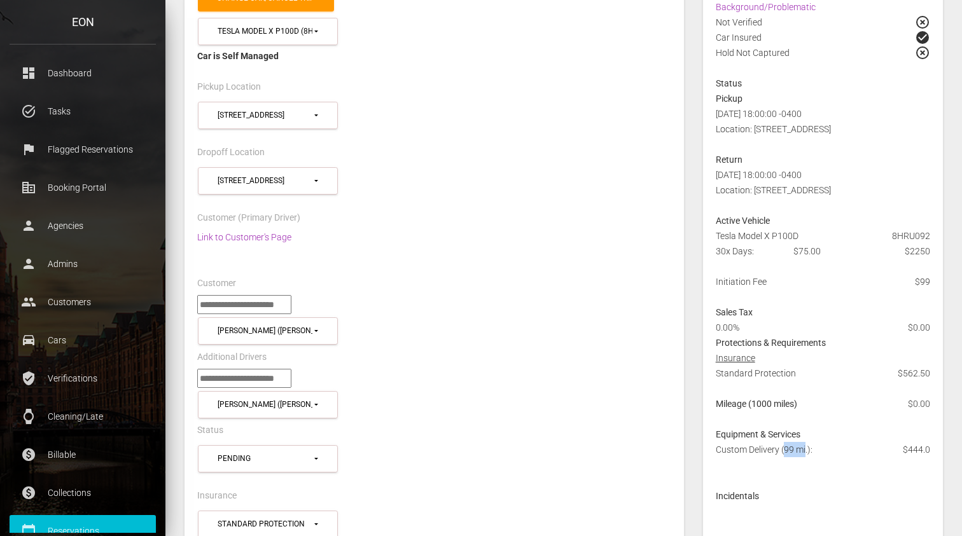
drag, startPoint x: 784, startPoint y: 450, endPoint x: 807, endPoint y: 450, distance: 22.9
click at [807, 450] on span "Custom Delivery (99 mi.):" at bounding box center [764, 450] width 97 height 10
click at [642, 80] on div "Pickup Location" at bounding box center [434, 89] width 493 height 20
drag, startPoint x: 717, startPoint y: 450, endPoint x: 826, endPoint y: 450, distance: 108.8
click at [826, 450] on div "Custom Delivery (99 mi.): $444.0" at bounding box center [823, 465] width 234 height 46
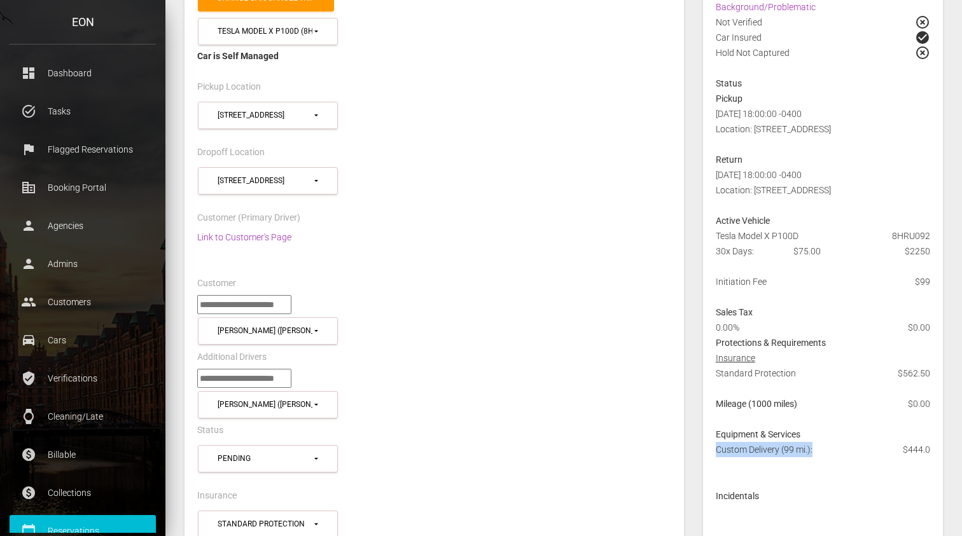
click at [826, 450] on div "Custom Delivery (99 mi.): $444.0" at bounding box center [823, 465] width 234 height 46
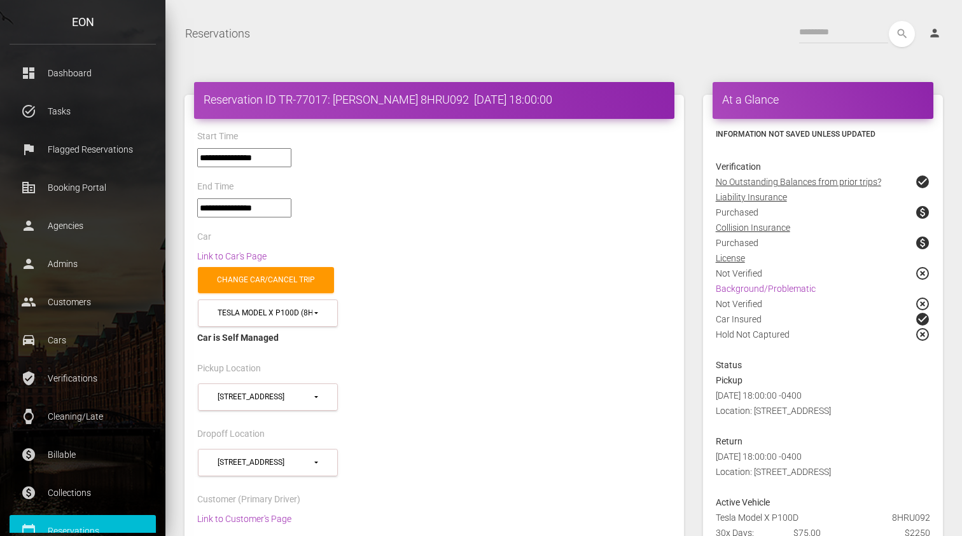
click at [337, 100] on h4 "Reservation ID TR-77017: [PERSON_NAME] 8HRU092 [DATE] 18:00:00" at bounding box center [434, 100] width 461 height 16
click at [503, 256] on div "Link to Car's Page" at bounding box center [434, 256] width 493 height 15
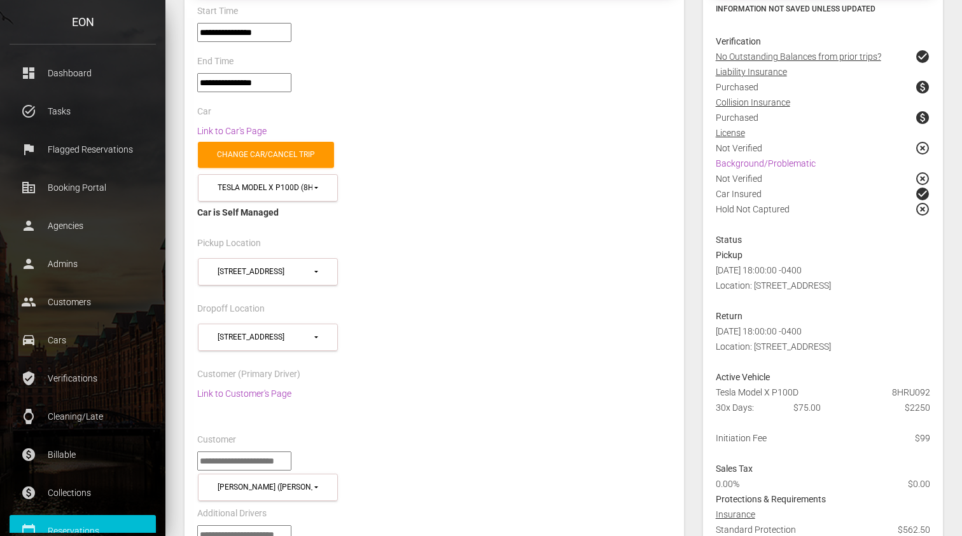
scroll to position [145, 0]
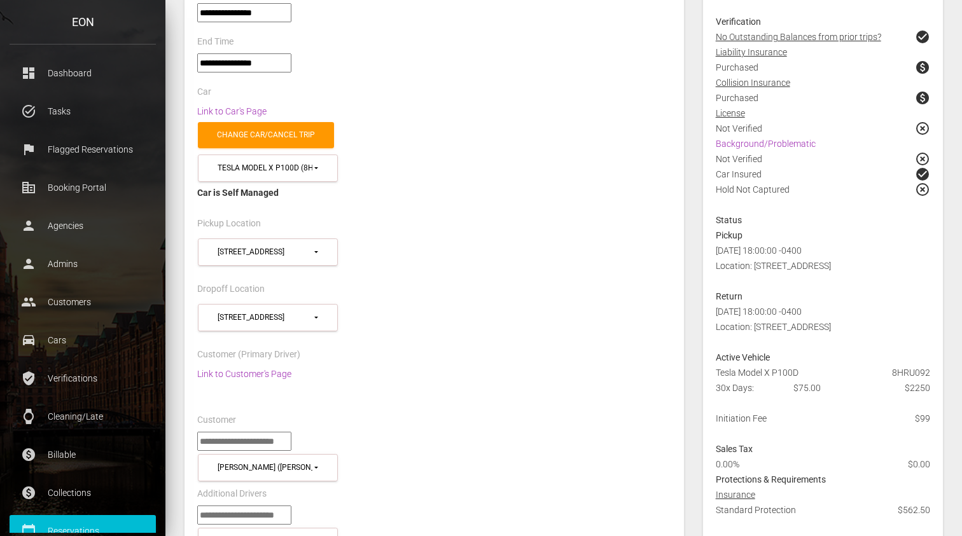
click at [503, 256] on div "**********" at bounding box center [434, 258] width 493 height 46
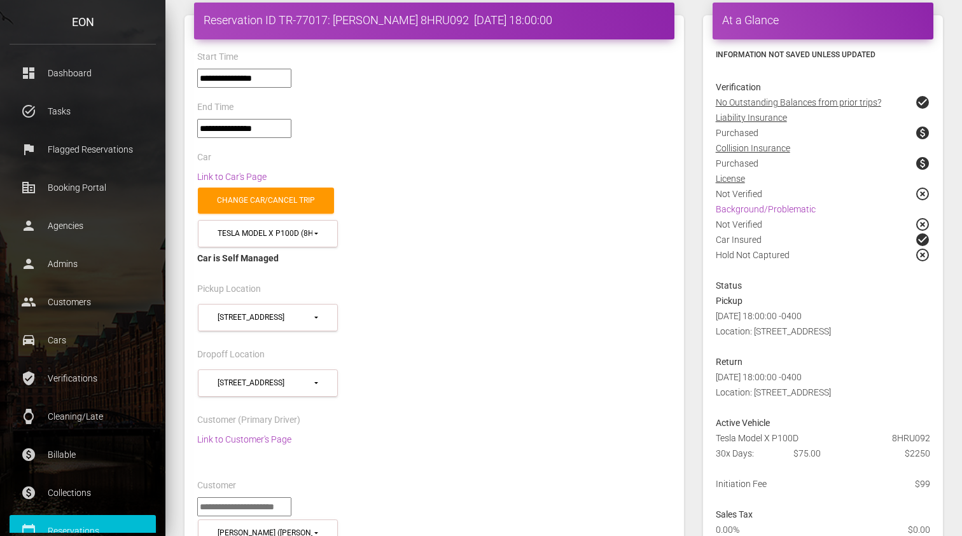
scroll to position [78, 0]
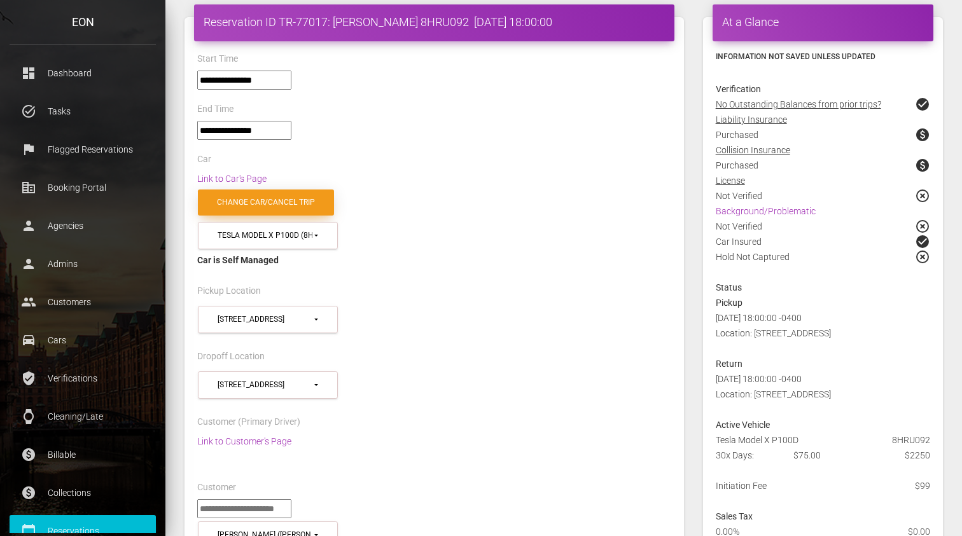
click at [295, 201] on link "Change car/cancel trip" at bounding box center [266, 203] width 136 height 26
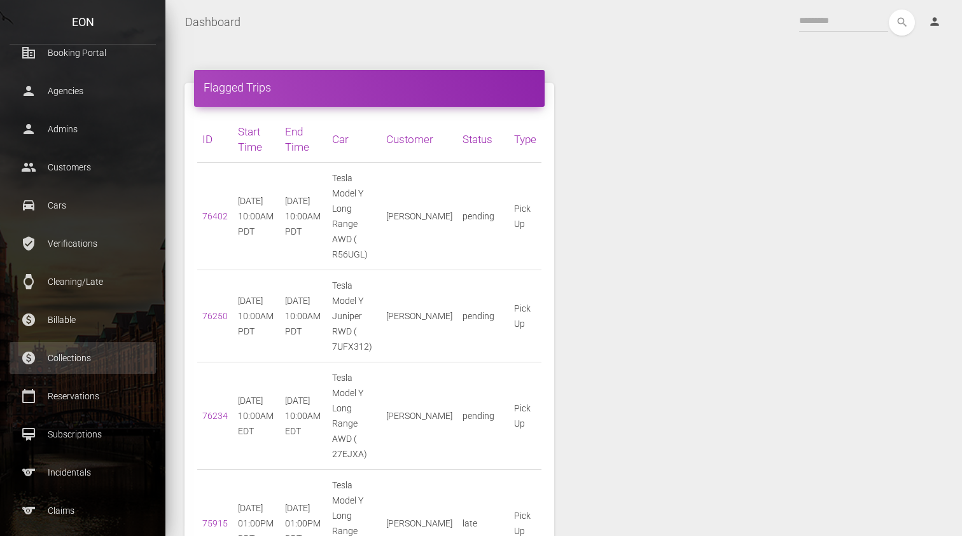
scroll to position [151, 0]
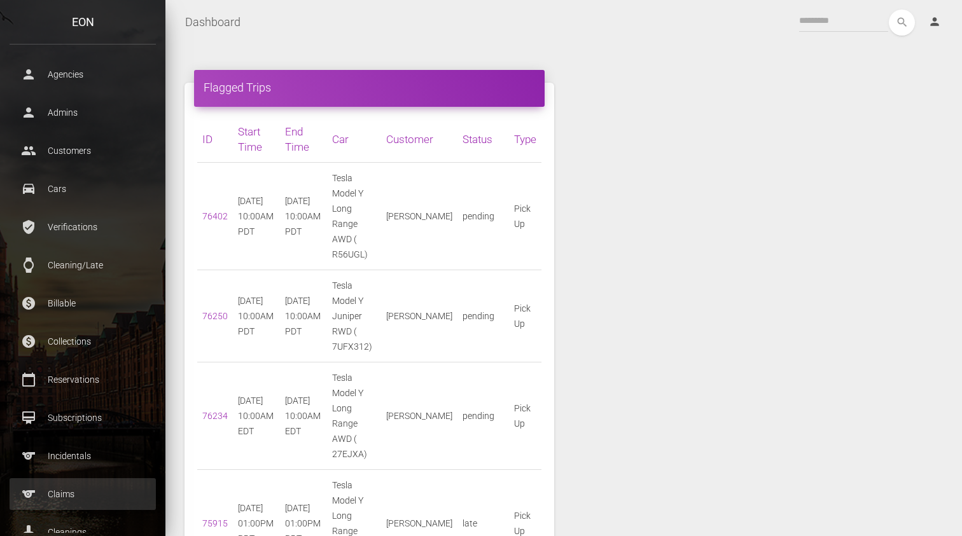
click at [77, 489] on p "Claims" at bounding box center [82, 494] width 127 height 19
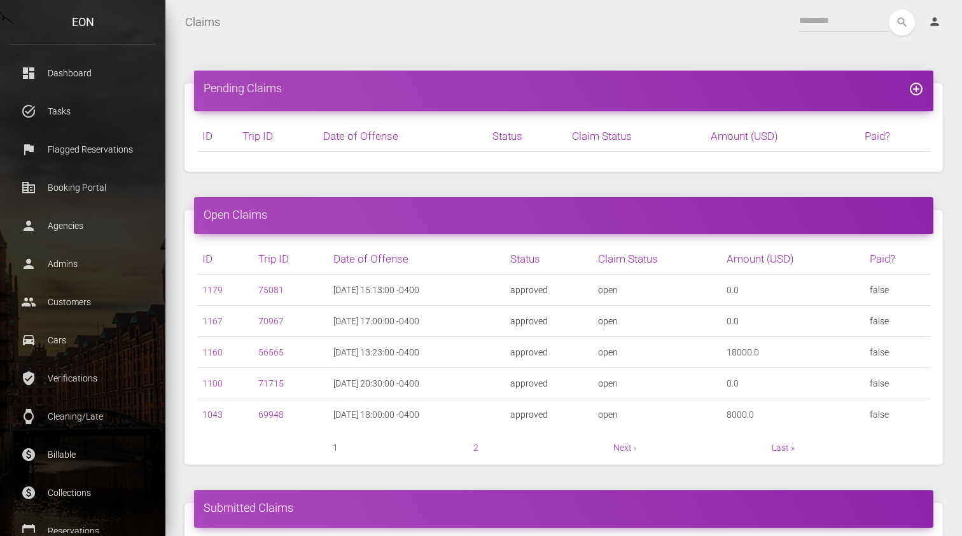
click at [208, 414] on link "1043" at bounding box center [212, 415] width 20 height 10
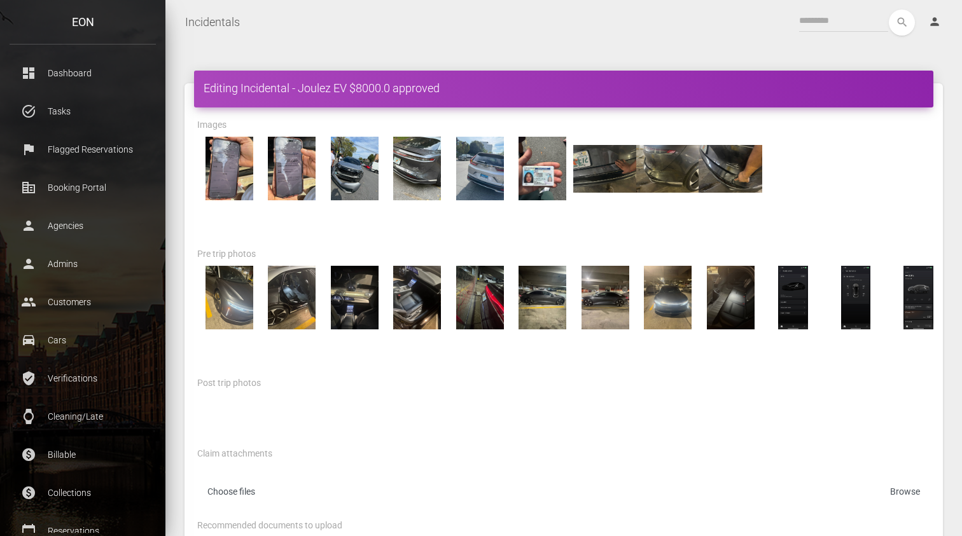
click at [862, 149] on div at bounding box center [564, 169] width 752 height 64
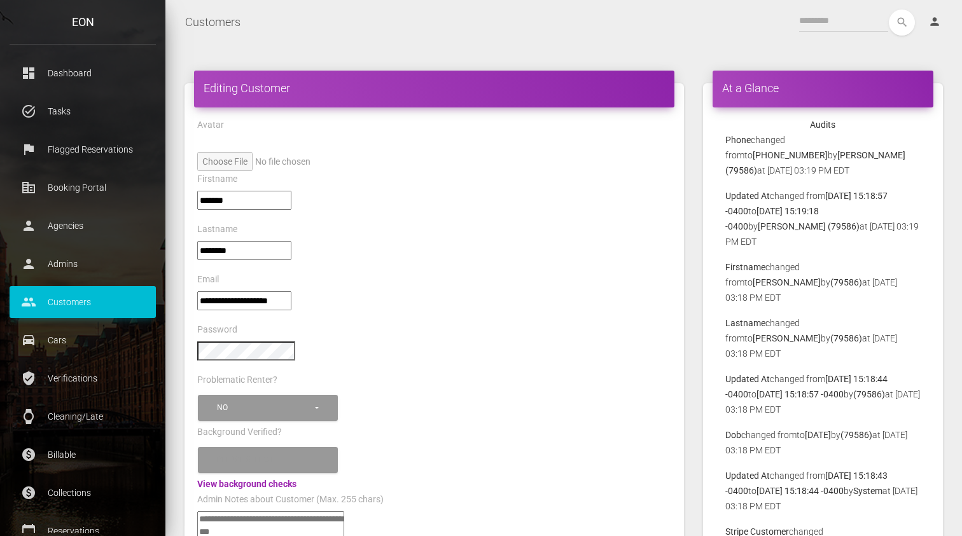
click at [568, 220] on div "*******" at bounding box center [434, 206] width 493 height 31
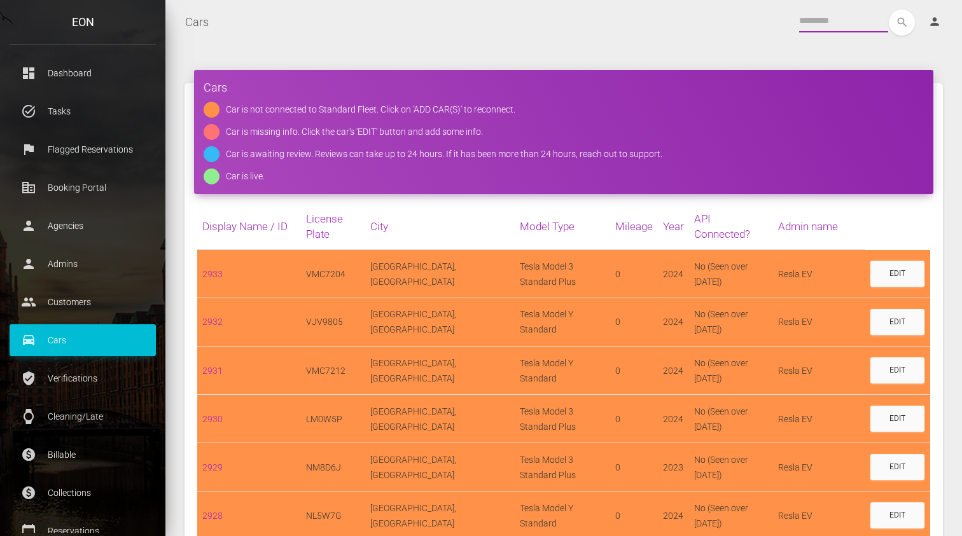
click at [853, 22] on input "text" at bounding box center [843, 21] width 89 height 23
paste input "*******"
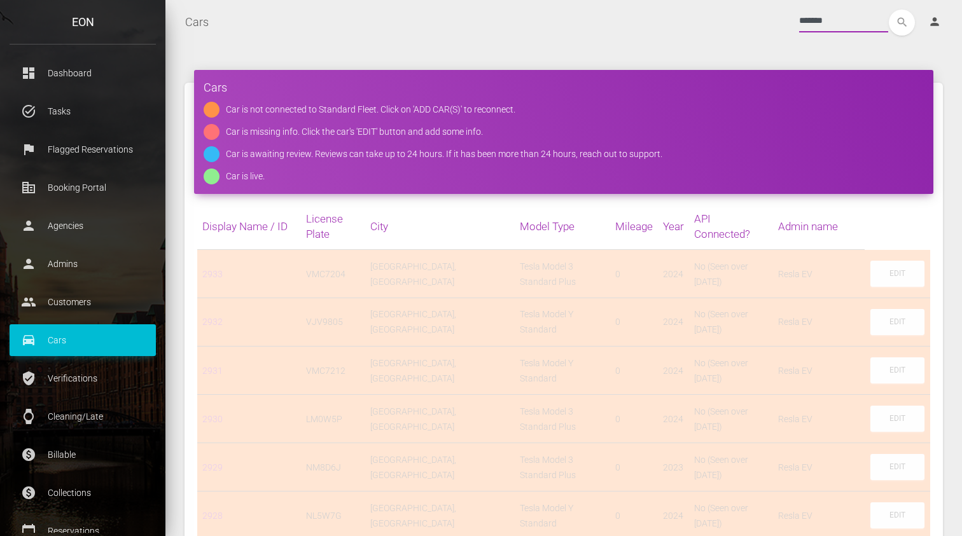
type input "*******"
click at [889, 10] on button "search" at bounding box center [902, 23] width 26 height 26
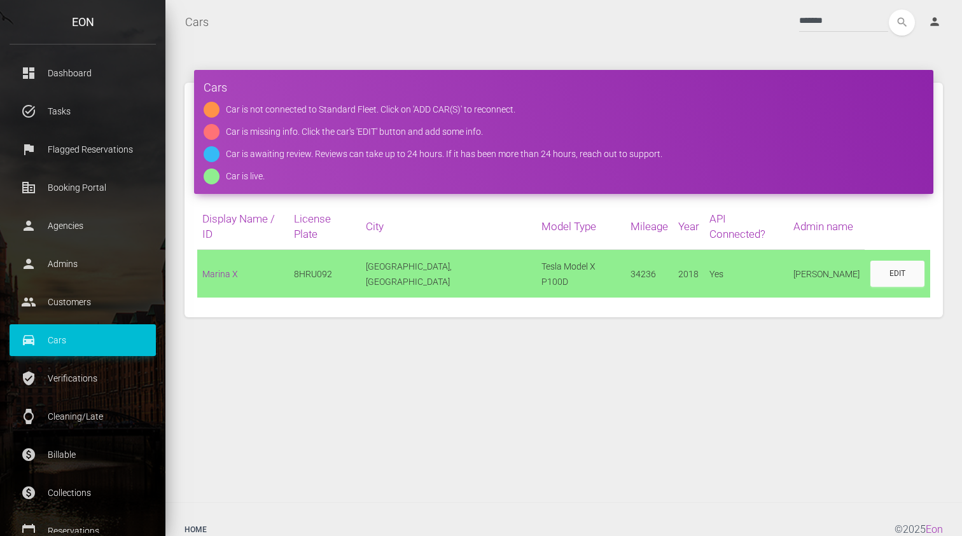
click at [440, 313] on div "Cars Car is not connected to Standard Fleet. Click on 'ADD CAR(S)' to reconnect…" at bounding box center [564, 200] width 778 height 273
click at [890, 269] on div "Edit" at bounding box center [898, 274] width 16 height 11
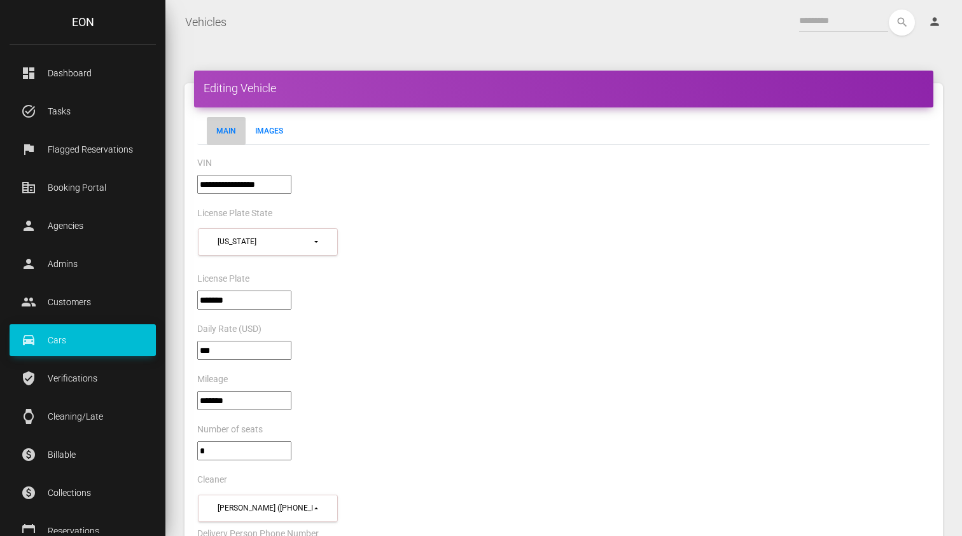
select select "*"
select select "**"
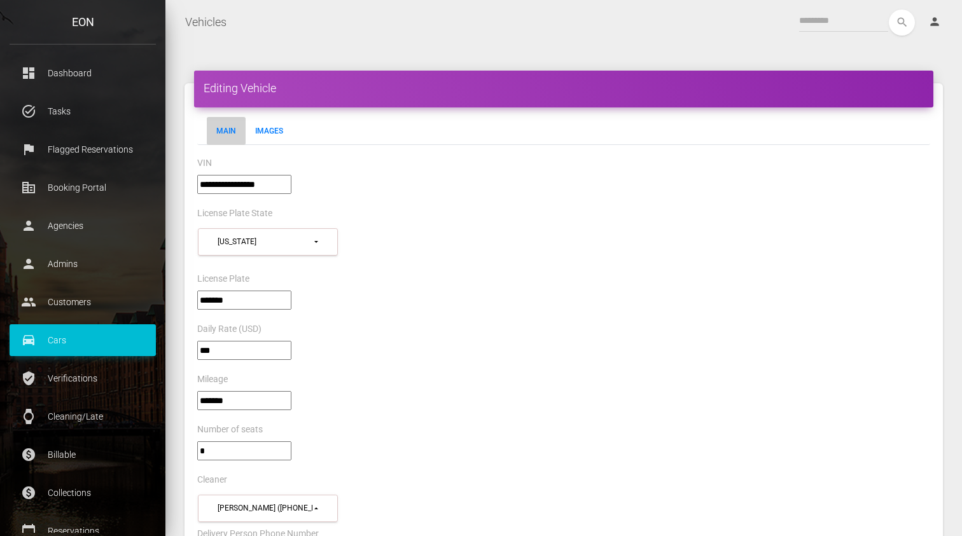
click at [575, 25] on div "search person Account Profile Settings Host Rights & Responsibilities Log out" at bounding box center [595, 23] width 716 height 26
click at [549, 43] on nav "Vehicles Toggle navigation search person Account Profile Settings Host Rights &…" at bounding box center [563, 22] width 797 height 45
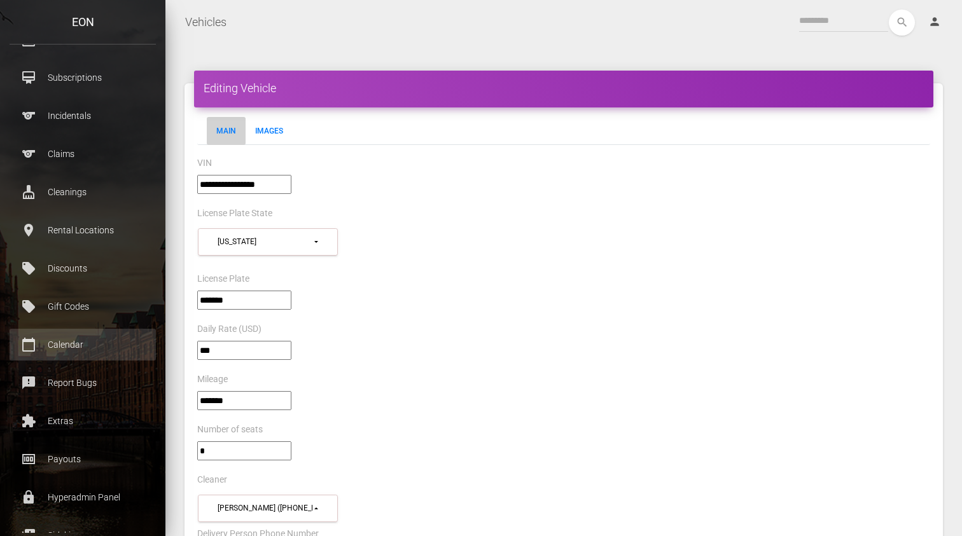
scroll to position [500, 0]
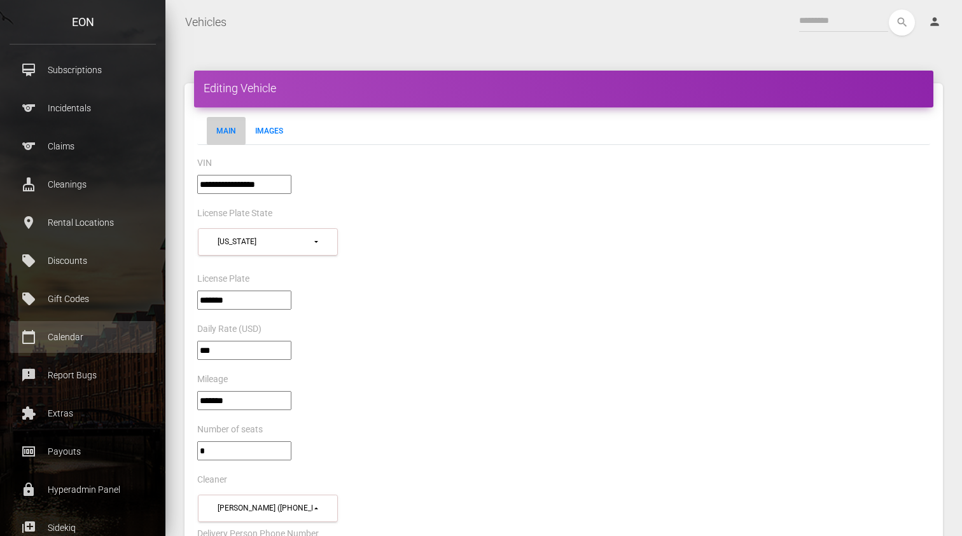
click at [80, 342] on p "Calendar" at bounding box center [82, 337] width 127 height 19
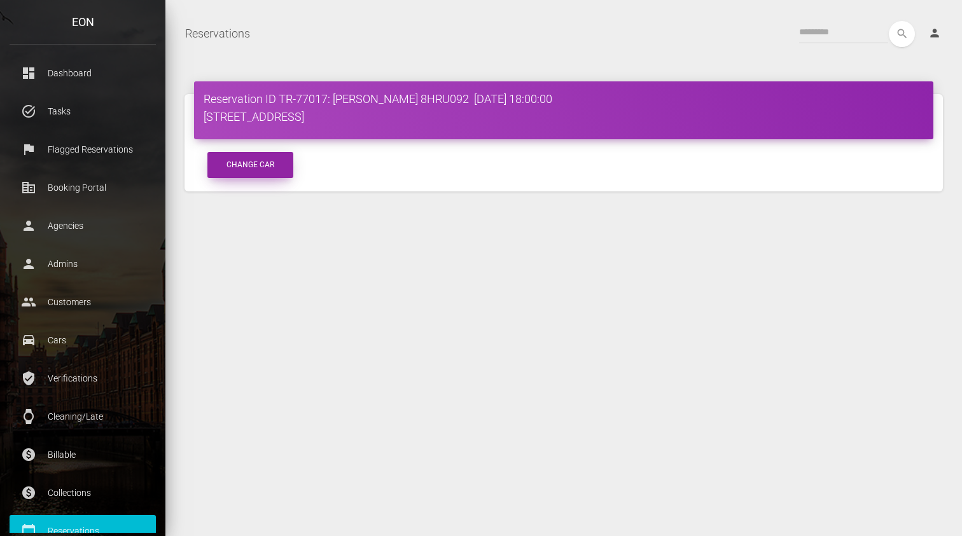
click at [253, 161] on button "Change Car" at bounding box center [250, 165] width 86 height 26
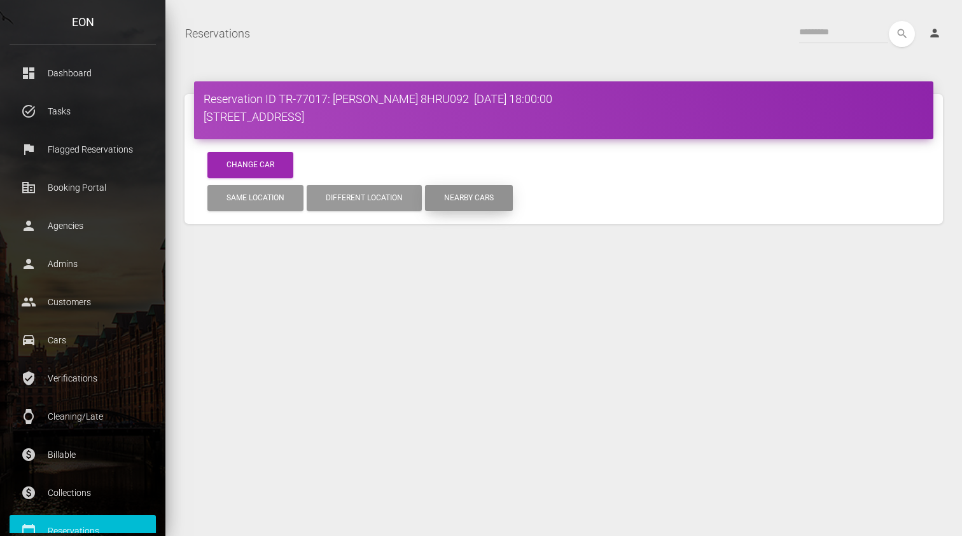
click at [466, 200] on button "Nearby cars" at bounding box center [469, 198] width 88 height 26
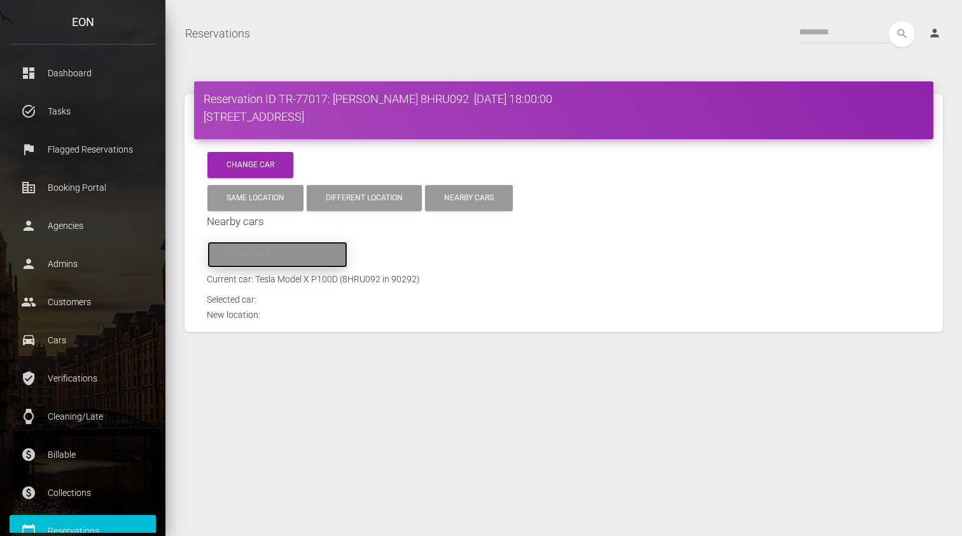
click at [282, 256] on div "Select car" at bounding box center [275, 254] width 96 height 11
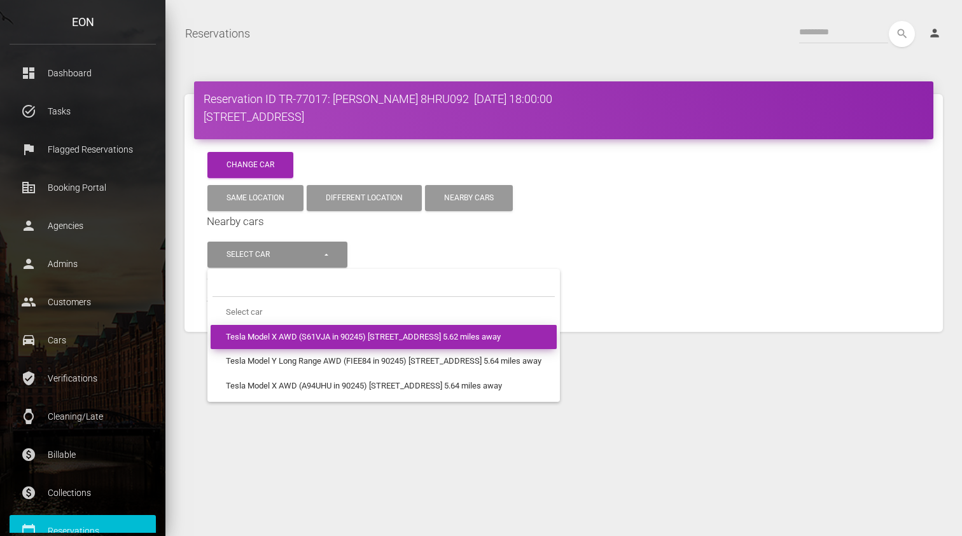
click at [335, 332] on span "Tesla Model X AWD (S61VJA in 90245) 1960 East Grand Avenue 5.62 miles away" at bounding box center [363, 338] width 275 height 12
select select "***"
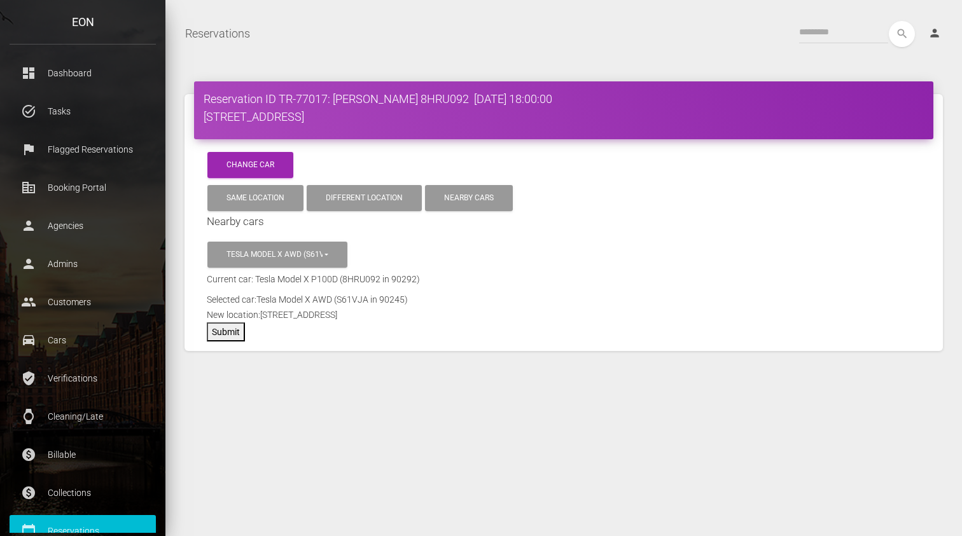
click at [335, 332] on form "**********" at bounding box center [564, 277] width 714 height 127
click at [411, 329] on form "**********" at bounding box center [564, 277] width 714 height 127
click at [223, 330] on button "Submit" at bounding box center [226, 332] width 38 height 19
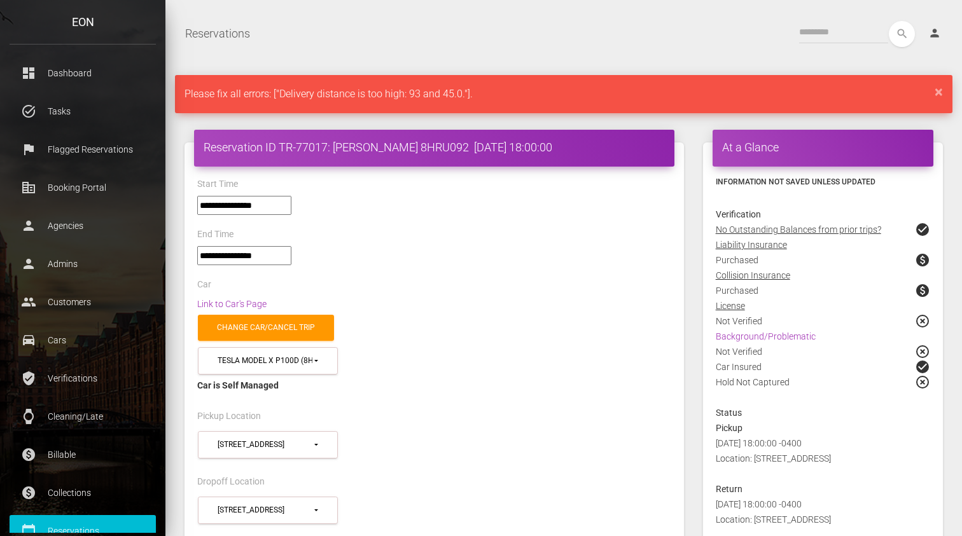
select select "*****"
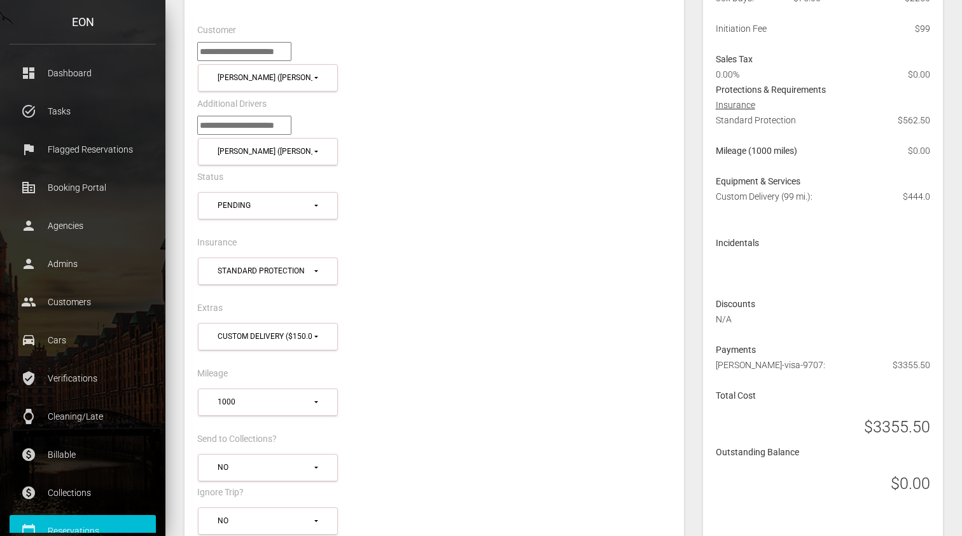
scroll to position [587, 0]
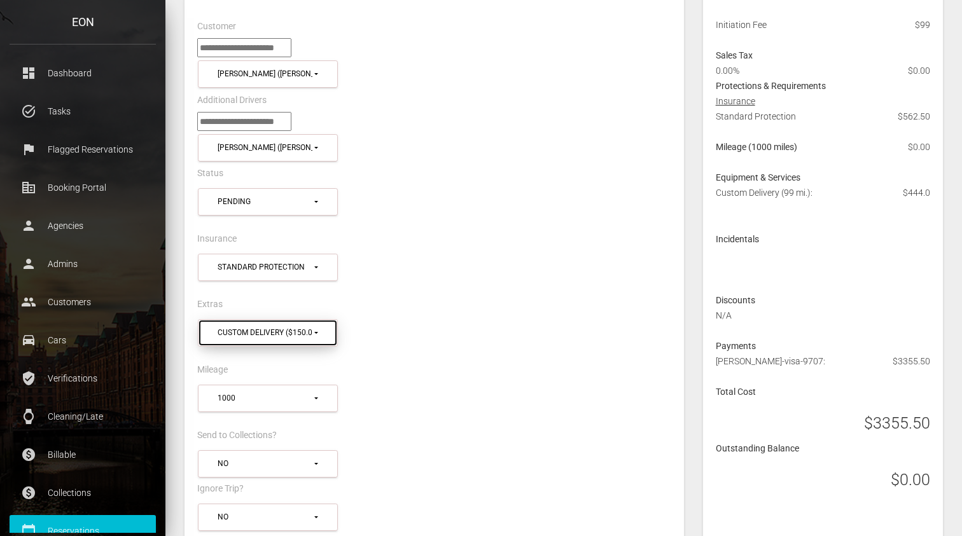
click at [300, 331] on div "Custom Delivery ($150.0)" at bounding box center [265, 333] width 95 height 11
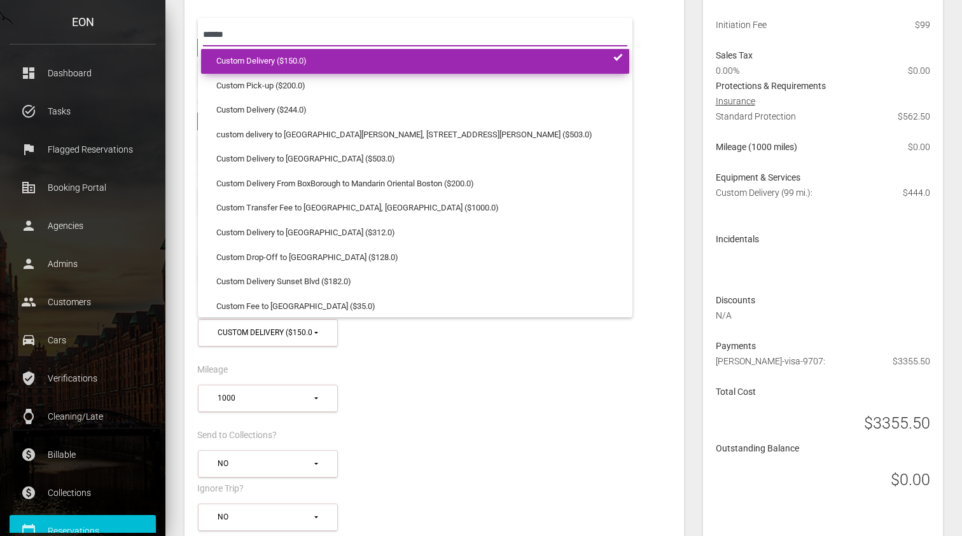
type input "******"
click at [346, 49] on link "Custom Delivery ($150.0)" at bounding box center [415, 61] width 428 height 25
select select
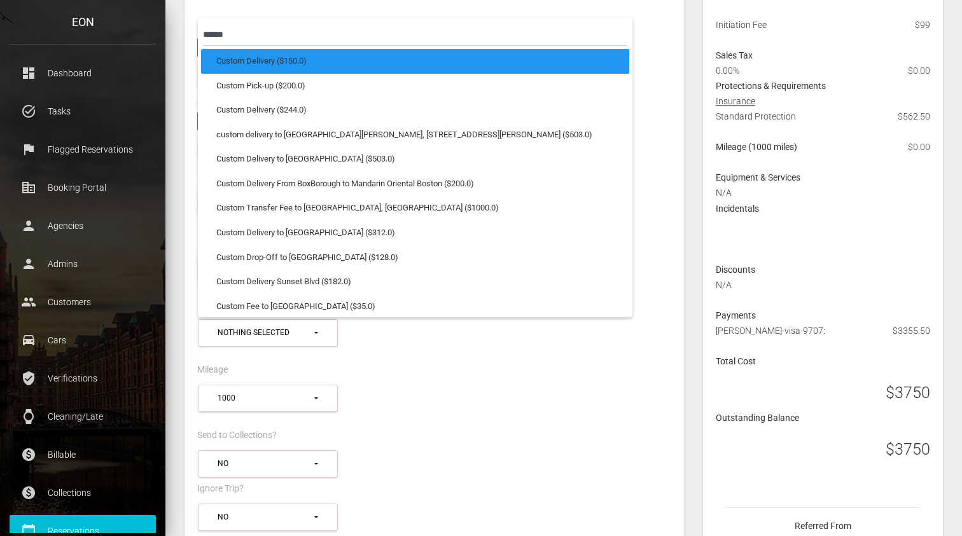
click at [606, 279] on div "**********" at bounding box center [434, 274] width 493 height 46
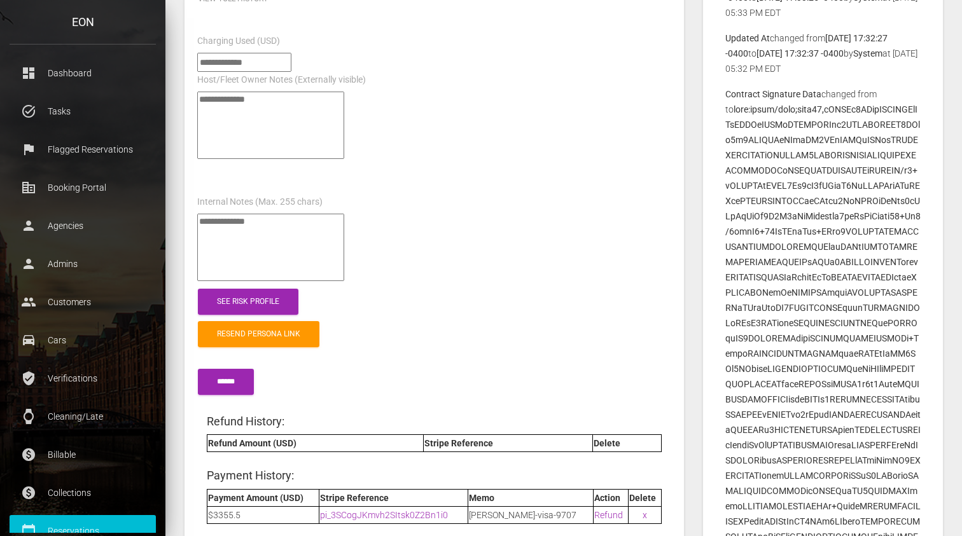
scroll to position [1512, 0]
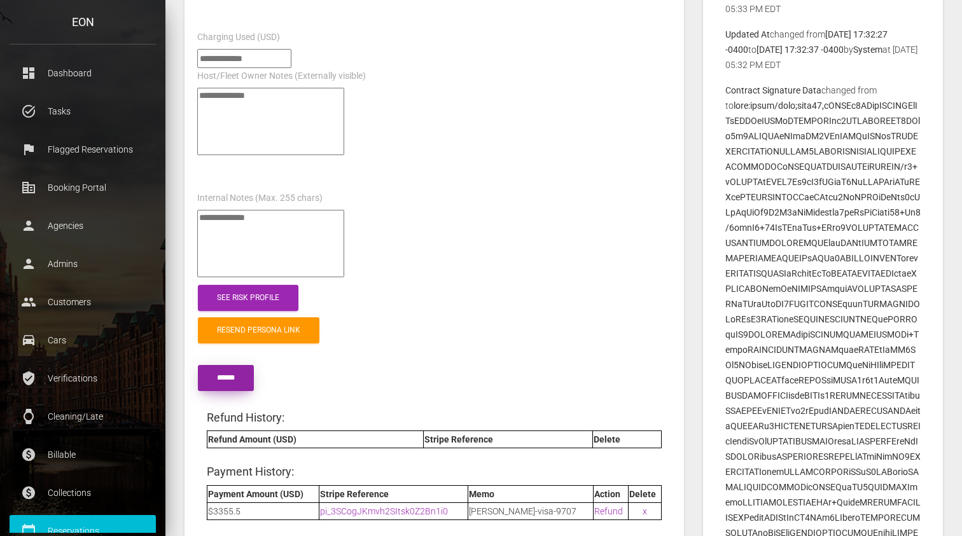
click at [211, 370] on input "******" at bounding box center [226, 378] width 56 height 26
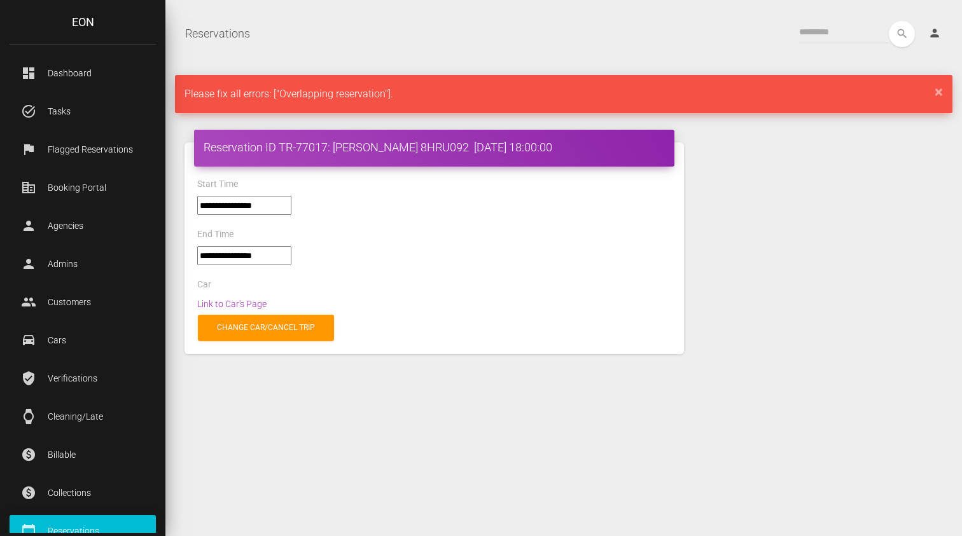
select select "*****"
select select
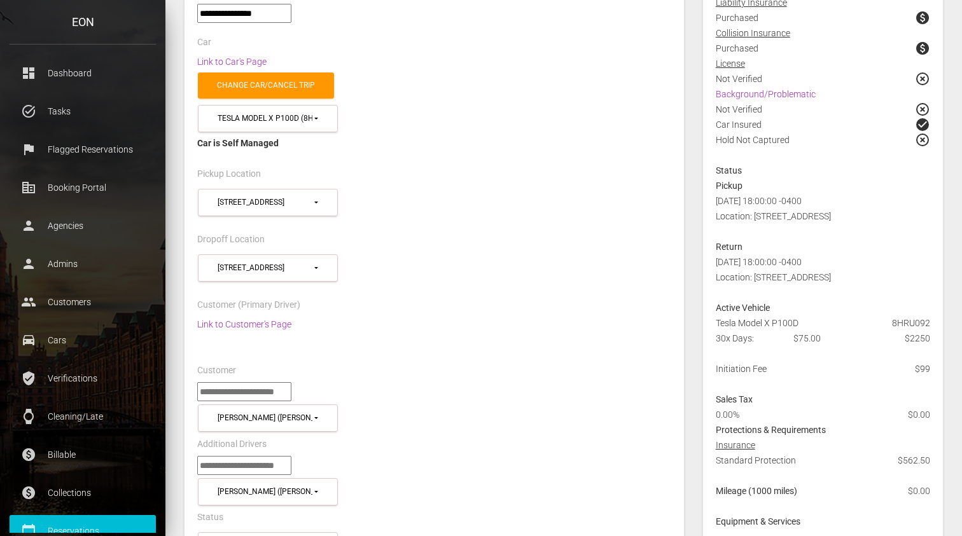
scroll to position [249, 0]
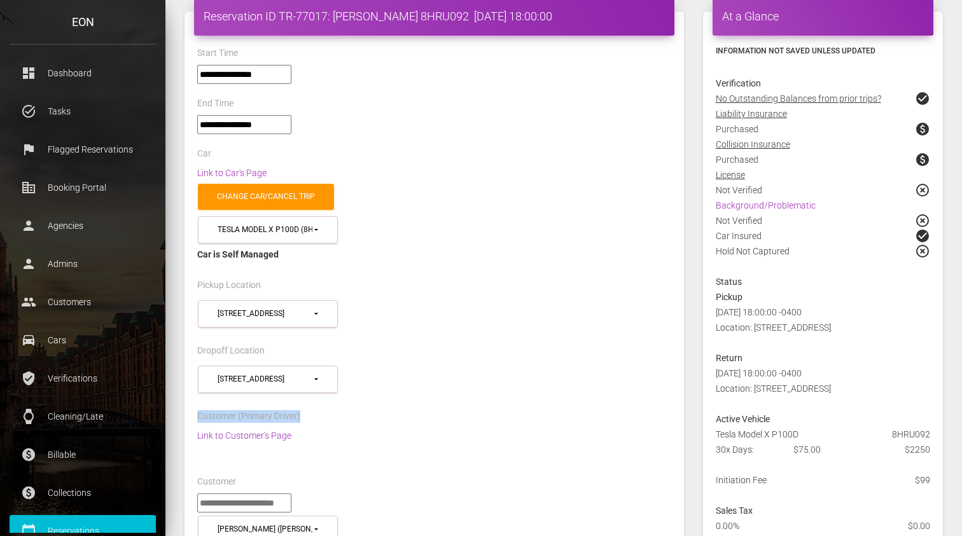
scroll to position [113, 0]
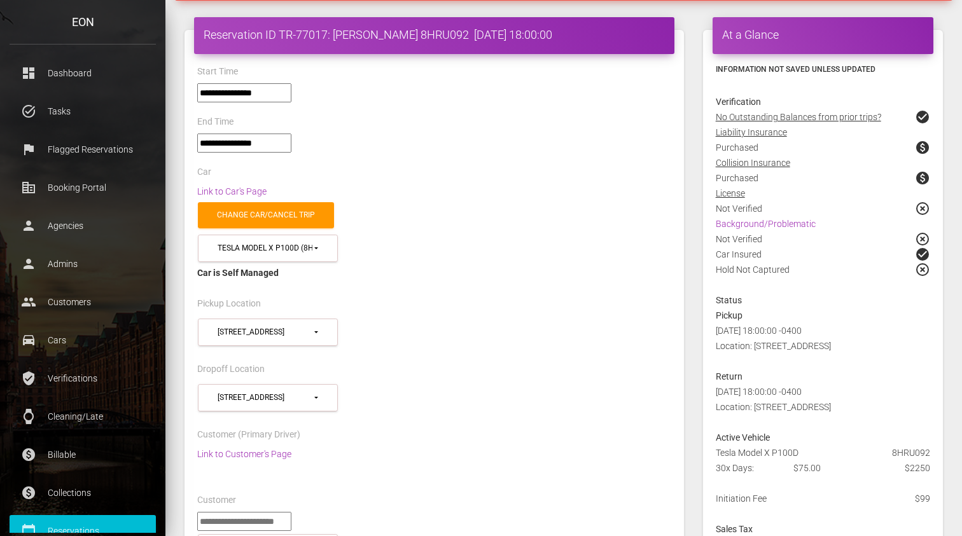
click at [557, 291] on div "**********" at bounding box center [434, 264] width 493 height 64
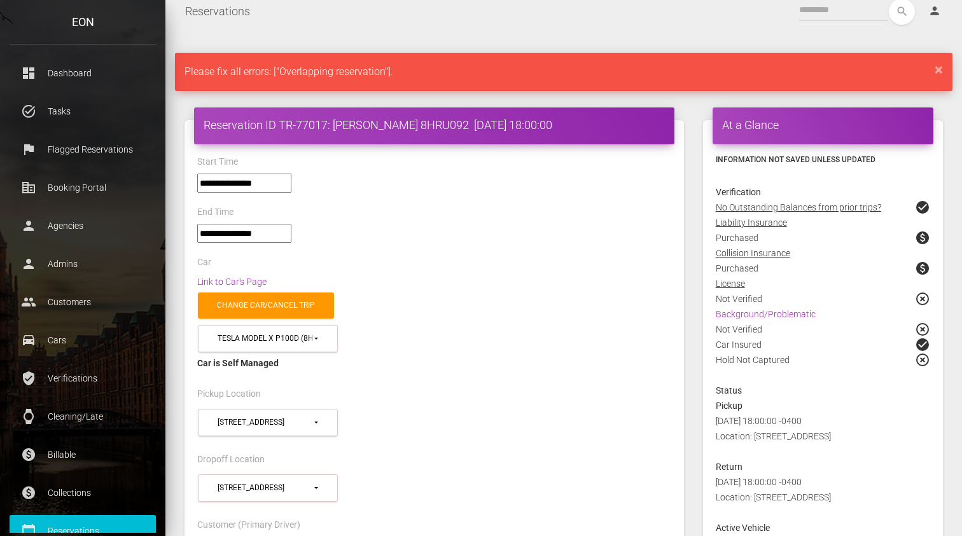
scroll to position [0, 0]
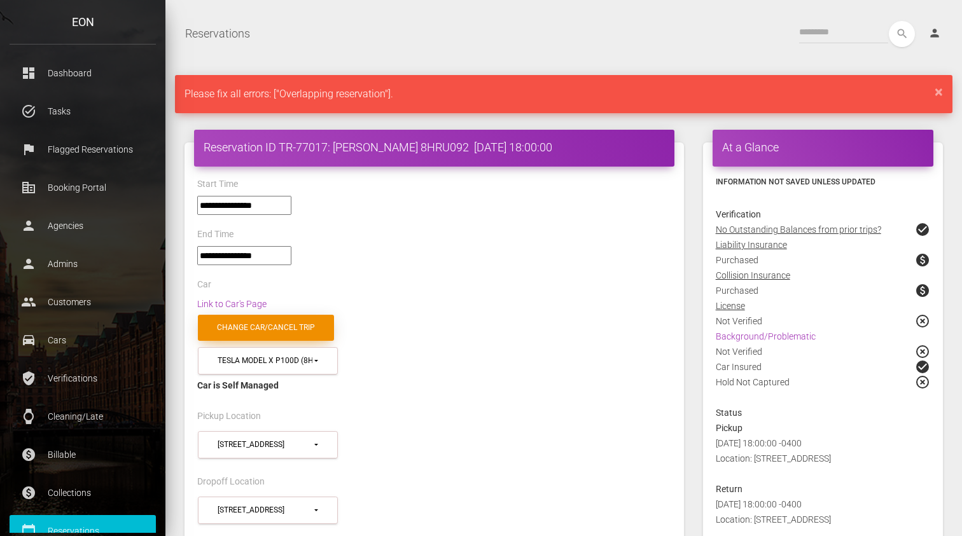
click at [245, 328] on link "Change car/cancel trip" at bounding box center [266, 328] width 136 height 26
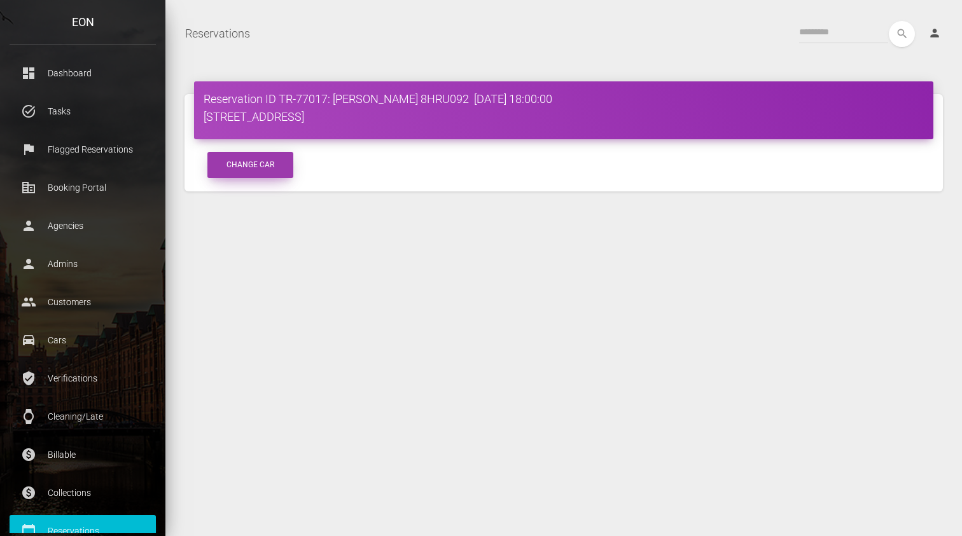
click at [246, 171] on button "Change Car" at bounding box center [250, 165] width 86 height 26
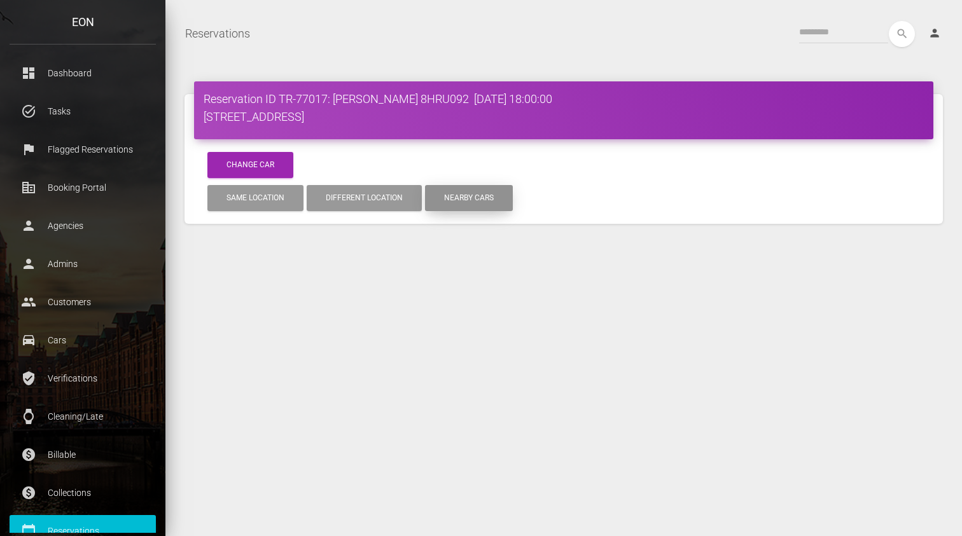
click at [458, 196] on button "Nearby cars" at bounding box center [469, 198] width 88 height 26
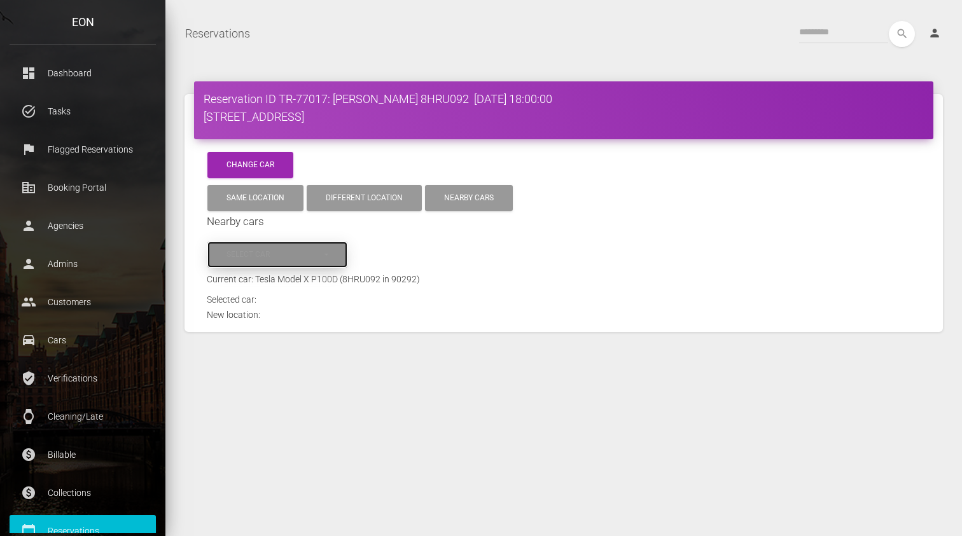
click at [290, 250] on div "Select car" at bounding box center [275, 254] width 96 height 11
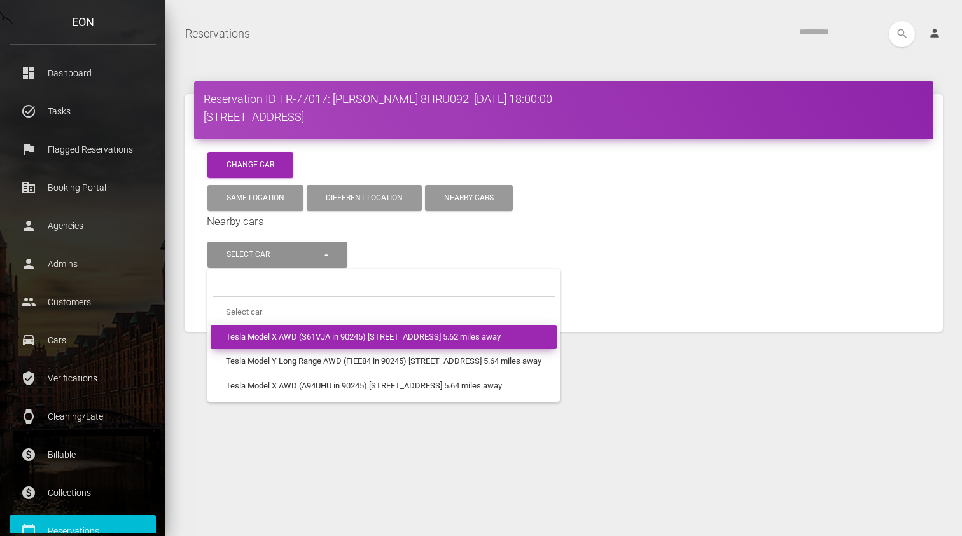
click at [344, 332] on span "Tesla Model X AWD (S61VJA in 90245) 1960 East Grand Avenue 5.62 miles away" at bounding box center [363, 338] width 275 height 12
select select "***"
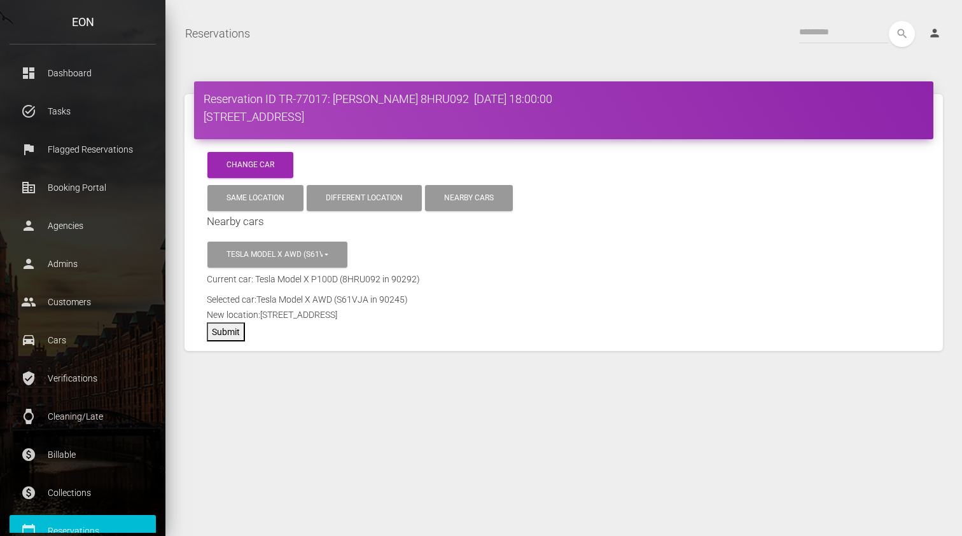
click at [344, 332] on form "**********" at bounding box center [564, 277] width 714 height 127
click at [230, 332] on button "Submit" at bounding box center [226, 332] width 38 height 19
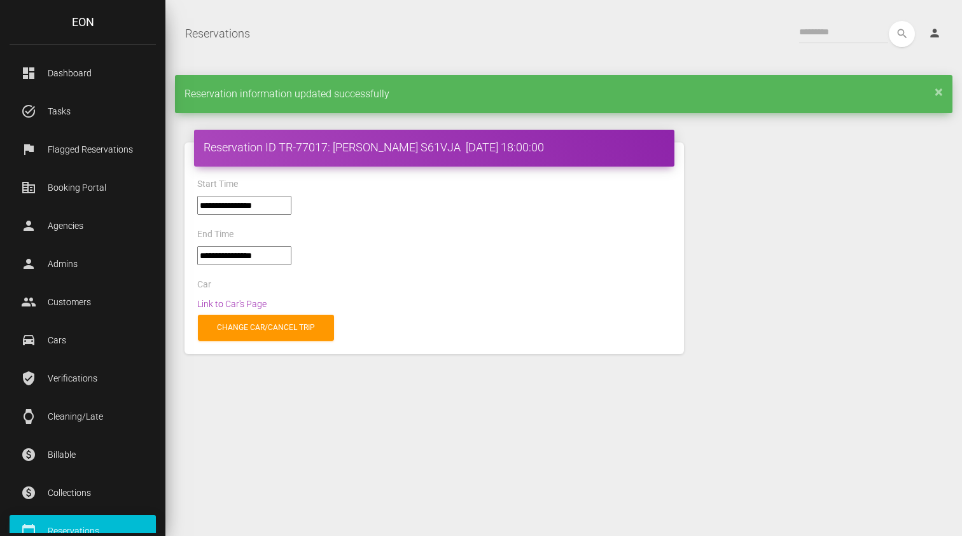
select select "*****"
select select
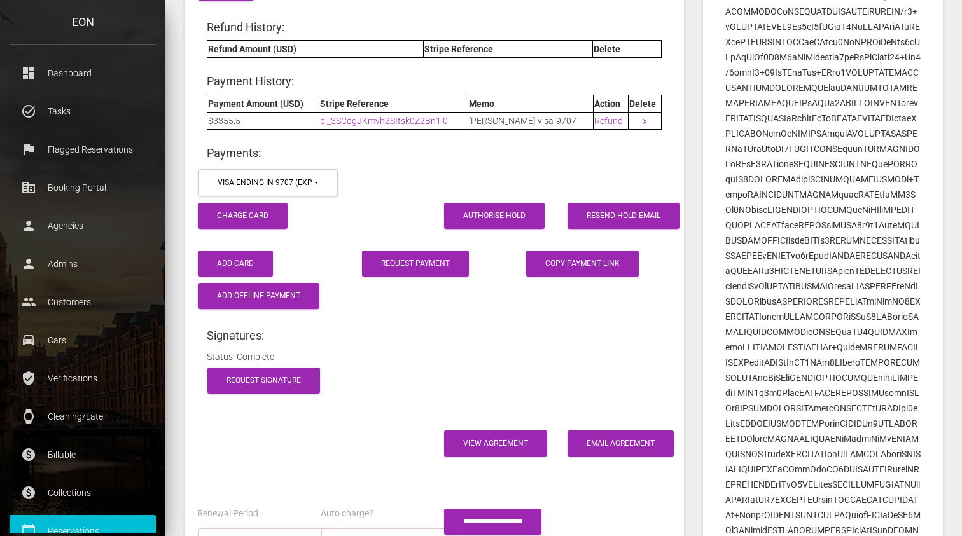
scroll to position [2019, 0]
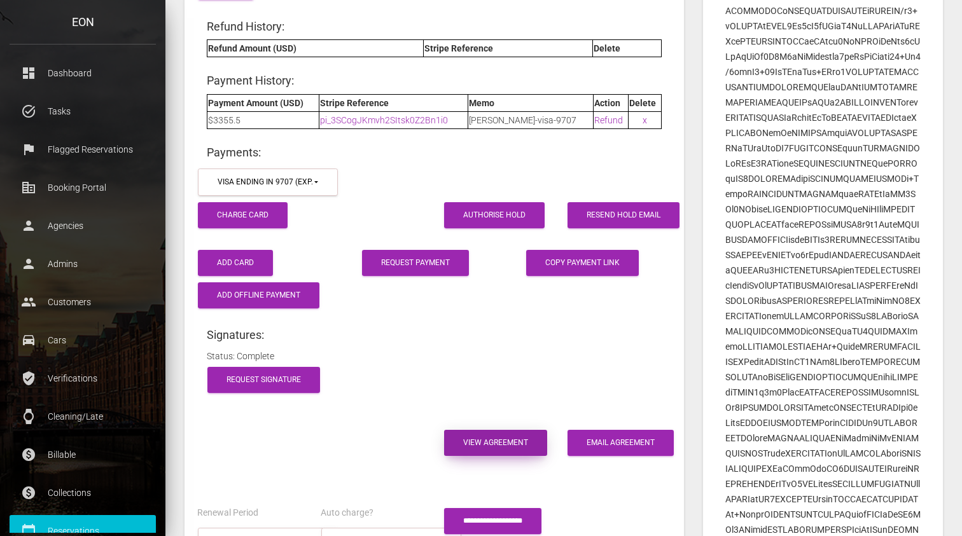
click at [479, 430] on link "View Agreement" at bounding box center [495, 443] width 103 height 26
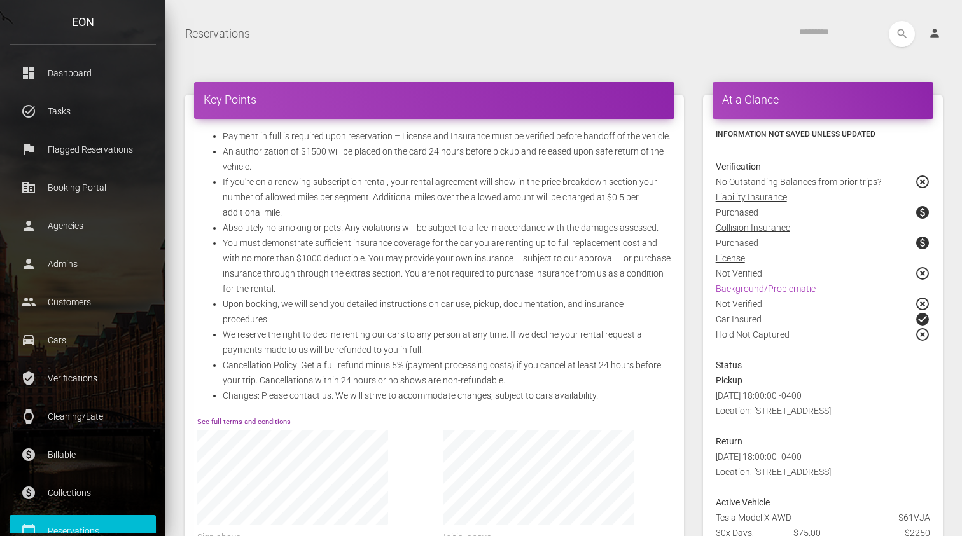
click at [251, 418] on link "See full terms and conditions" at bounding box center [244, 422] width 94 height 8
click at [596, 335] on li "We reserve the right to decline renting our cars to any person at any time. If …" at bounding box center [447, 342] width 449 height 31
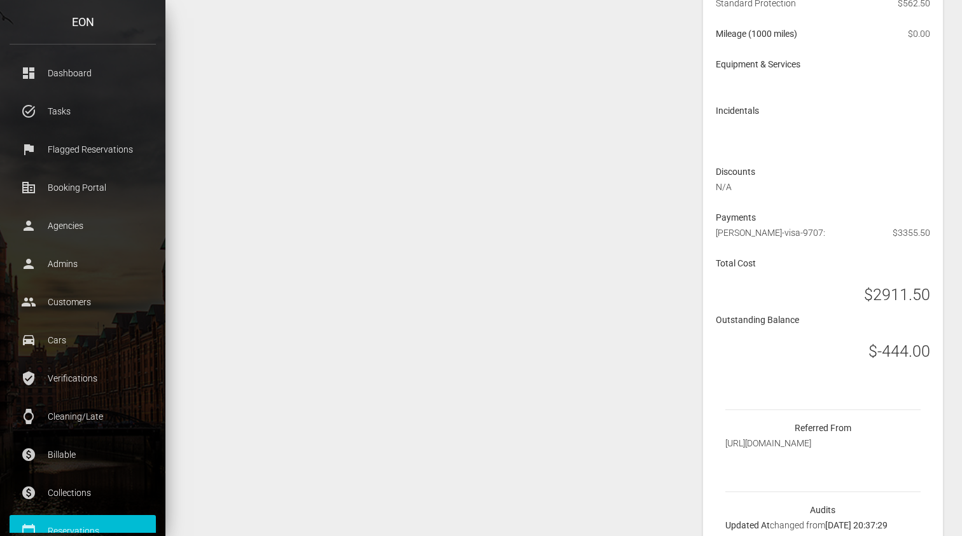
scroll to position [118, 0]
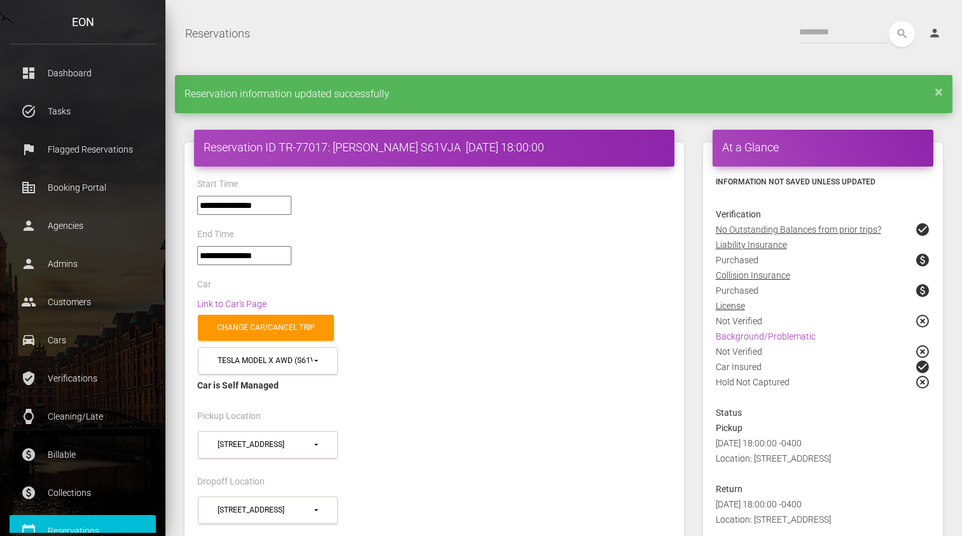
select select "*****"
select select
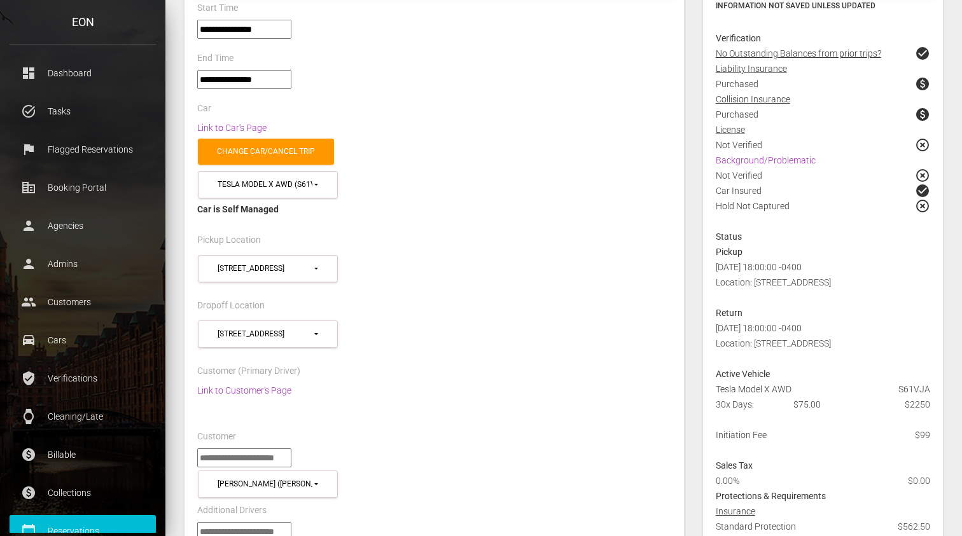
scroll to position [176, 0]
click at [389, 421] on div "Link to Customer's Page" at bounding box center [434, 407] width 493 height 46
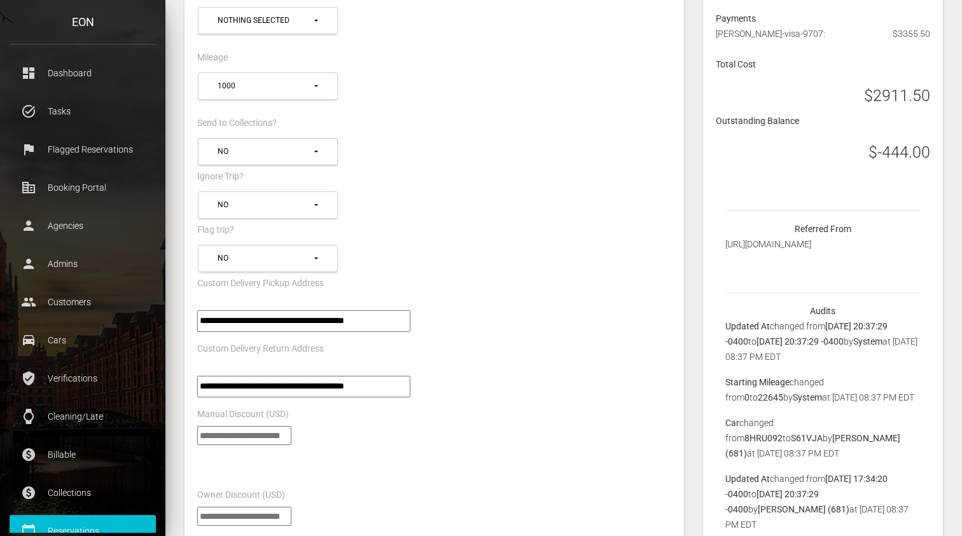
scroll to position [900, 0]
click at [542, 319] on div "**********" at bounding box center [434, 199] width 493 height 1846
click at [459, 224] on div "Flag trip?" at bounding box center [434, 231] width 493 height 20
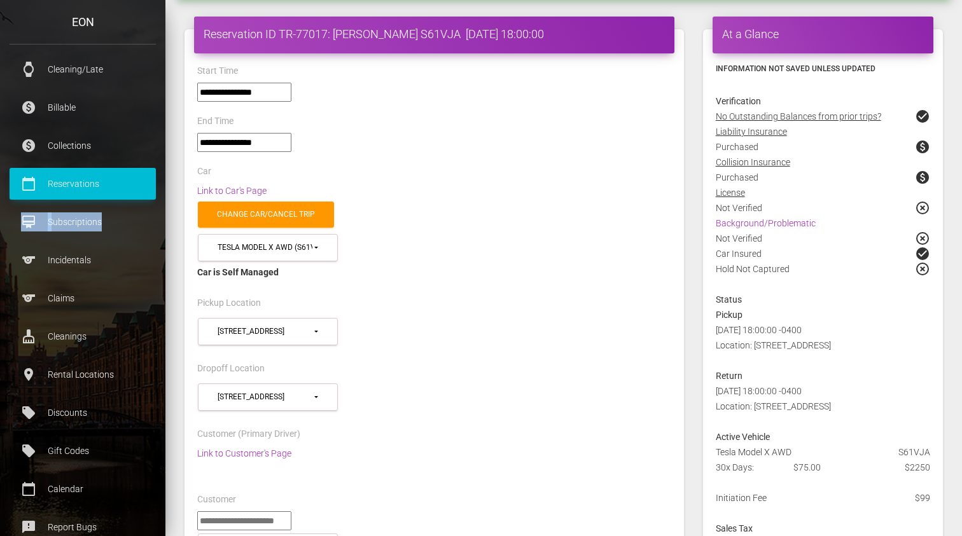
scroll to position [0, 0]
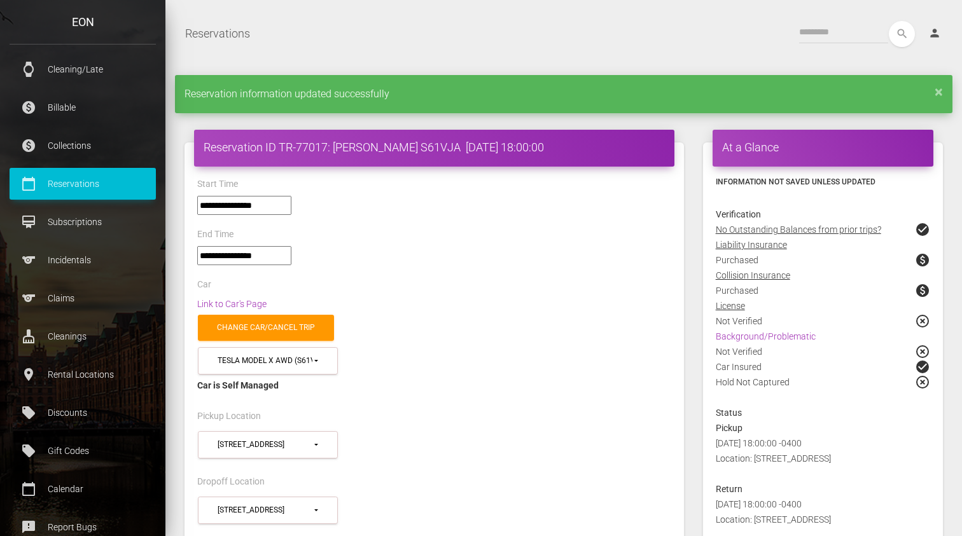
click at [459, 50] on nav "Reservations Toggle navigation search person Account Profile Settings Host Righ…" at bounding box center [563, 33] width 797 height 45
click at [598, 414] on div "Pickup Location" at bounding box center [434, 419] width 493 height 20
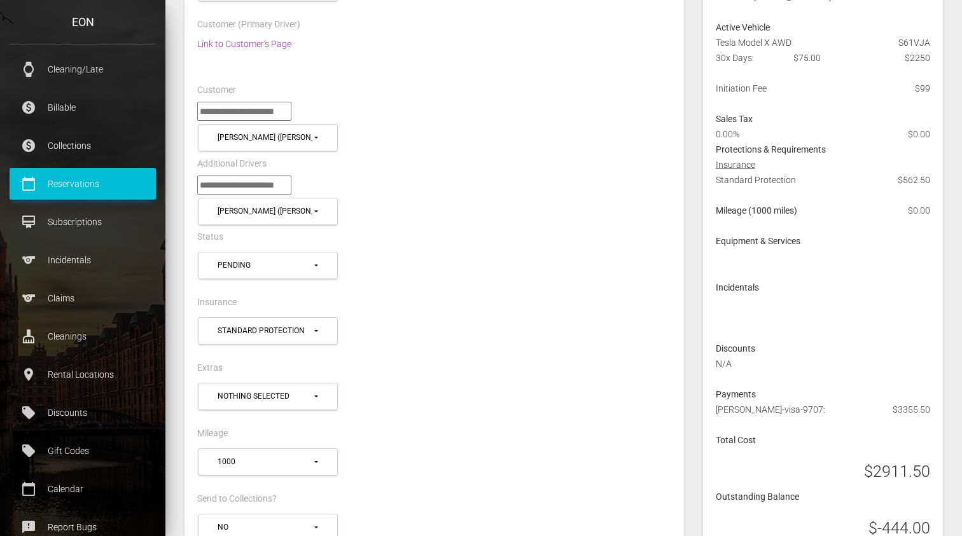
scroll to position [531, 0]
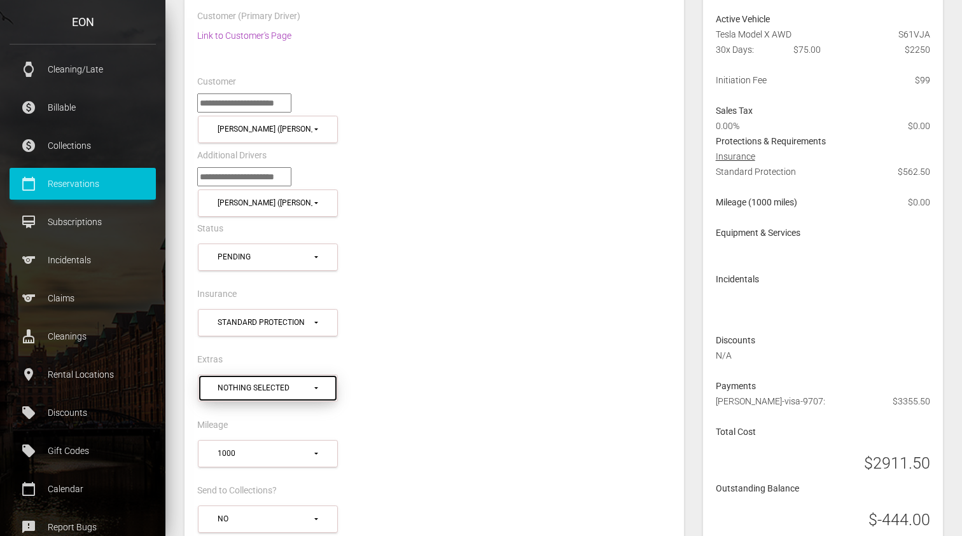
click at [282, 383] on div "Nothing selected" at bounding box center [265, 388] width 95 height 11
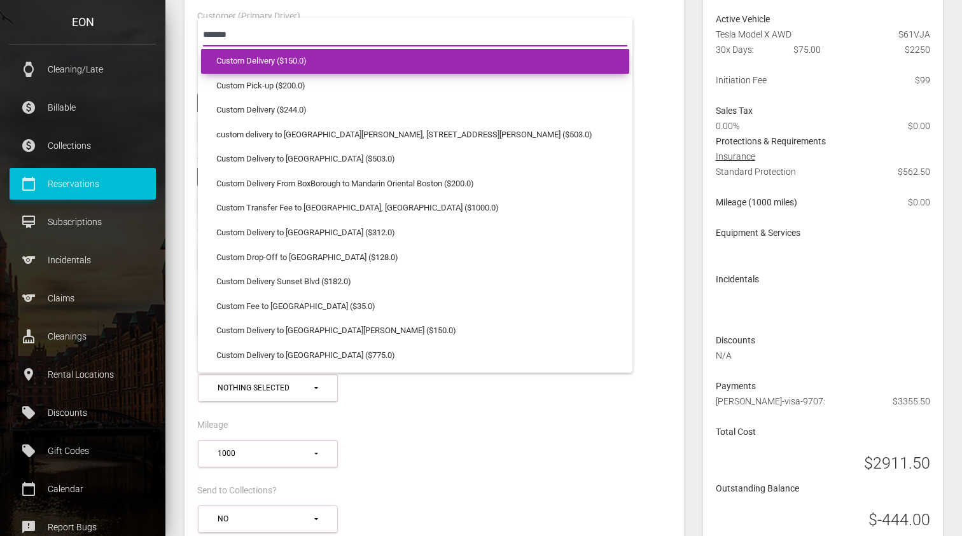
type input "******"
click at [274, 55] on span "Custom Delivery ($150.0)" at bounding box center [261, 61] width 90 height 12
select select "*"
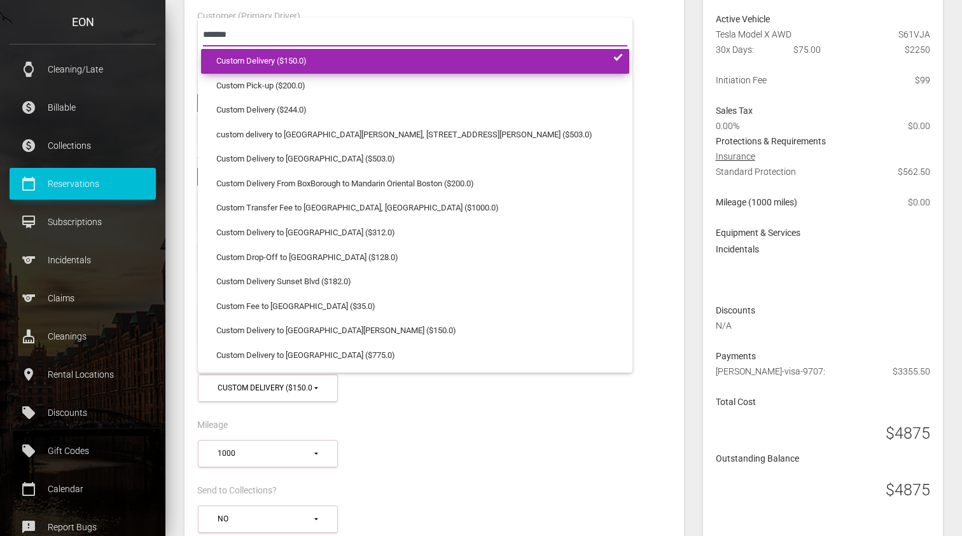
scroll to position [100, 0]
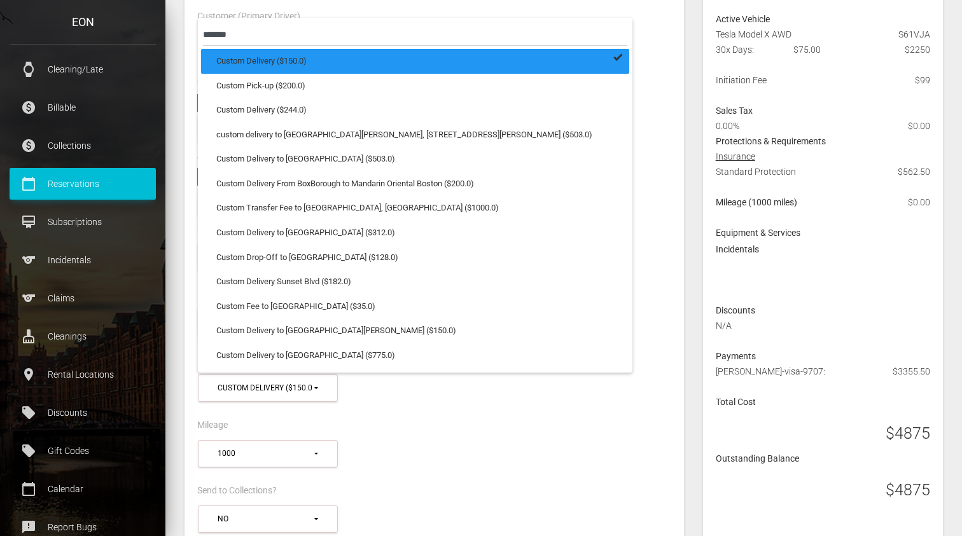
click at [592, 286] on div "Insurance" at bounding box center [434, 296] width 493 height 20
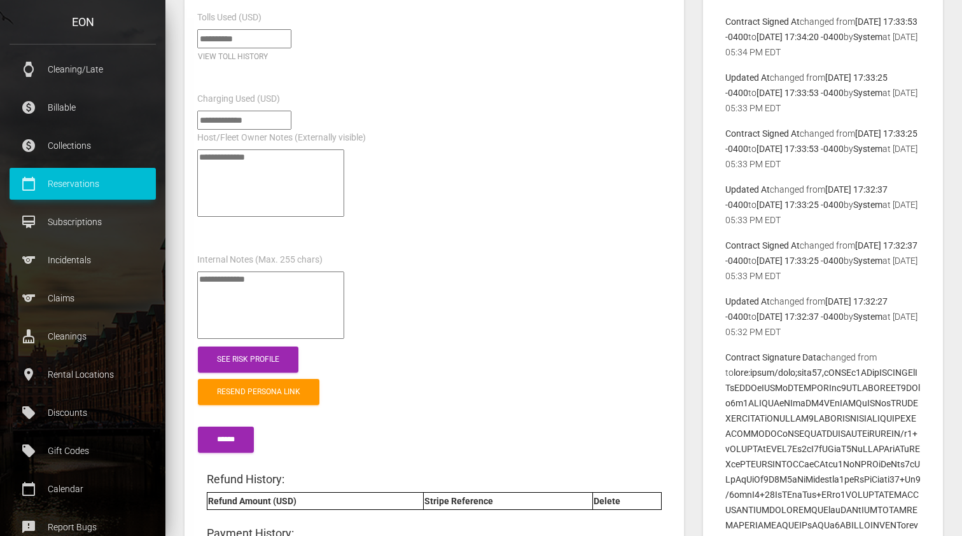
scroll to position [1679, 0]
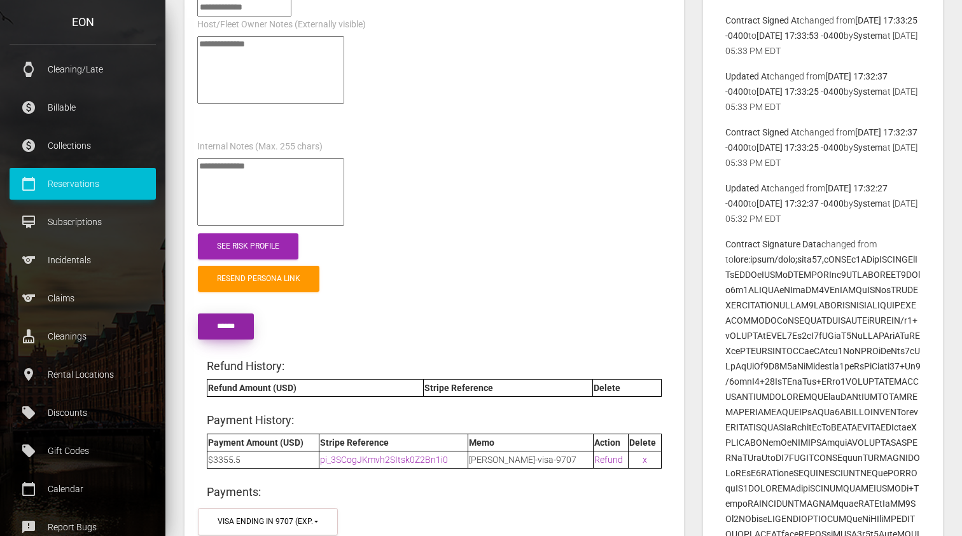
click at [220, 314] on input "******" at bounding box center [226, 327] width 56 height 26
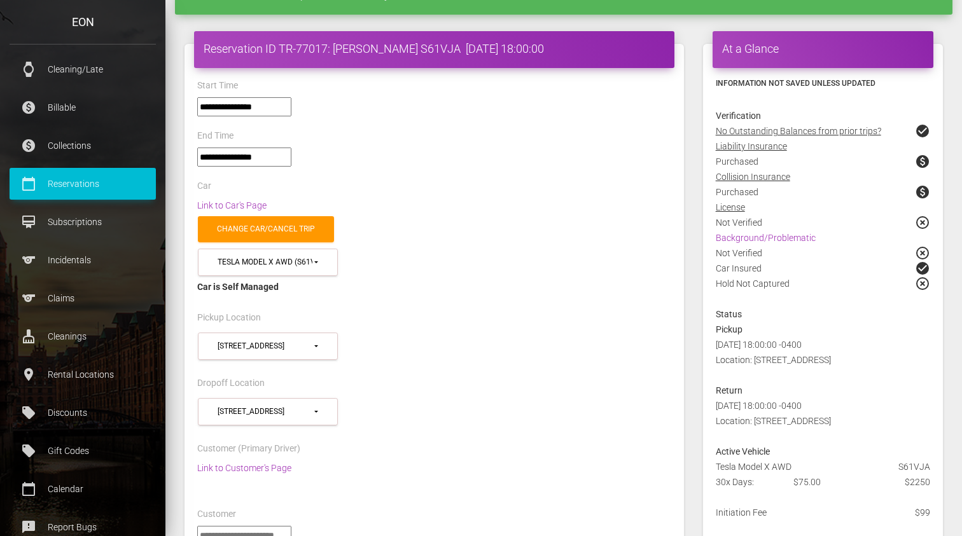
scroll to position [0, 0]
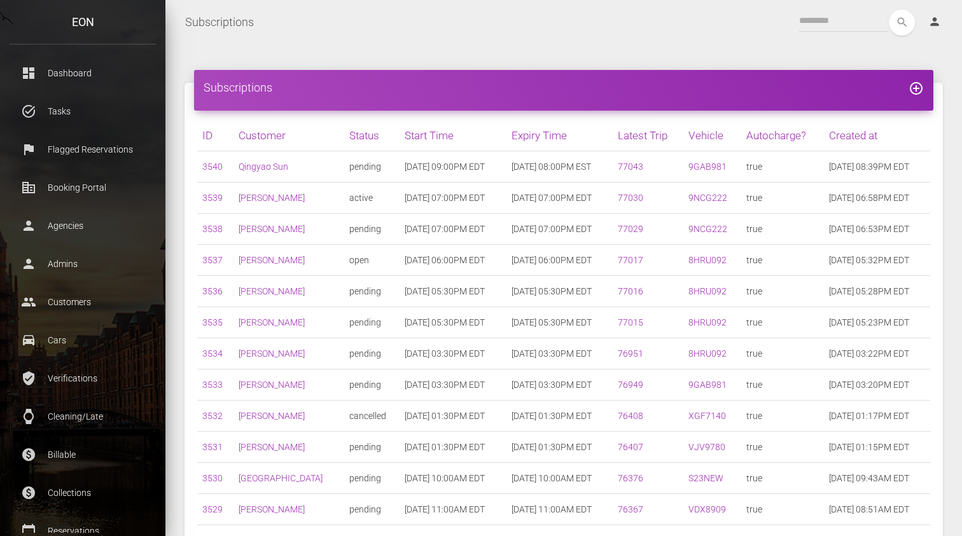
click at [500, 68] on div "Subscriptions add_circle_outline ID Customer Status Start Time Expiry Time Late…" at bounding box center [564, 524] width 778 height 921
click at [855, 27] on input "text" at bounding box center [843, 21] width 89 height 23
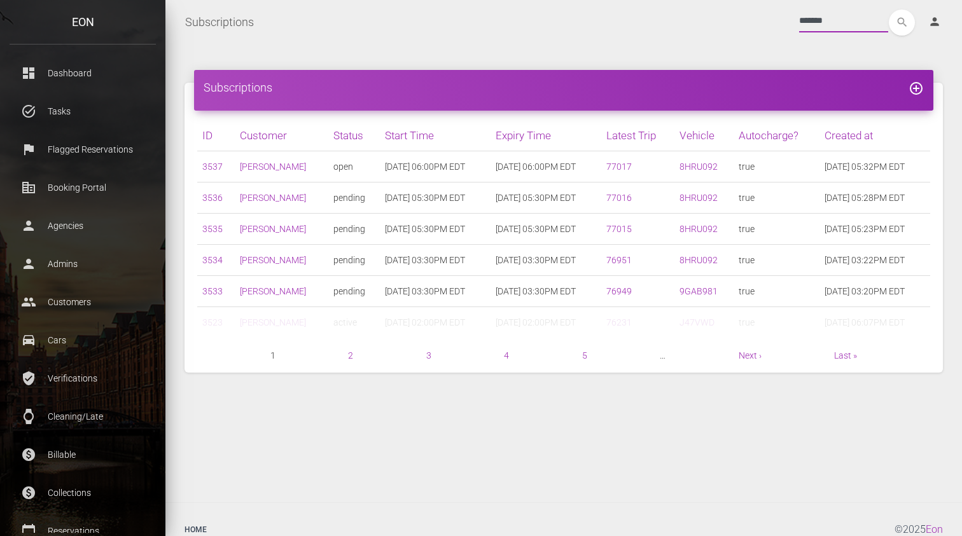
type input "*******"
click at [889, 10] on button "search" at bounding box center [902, 23] width 26 height 26
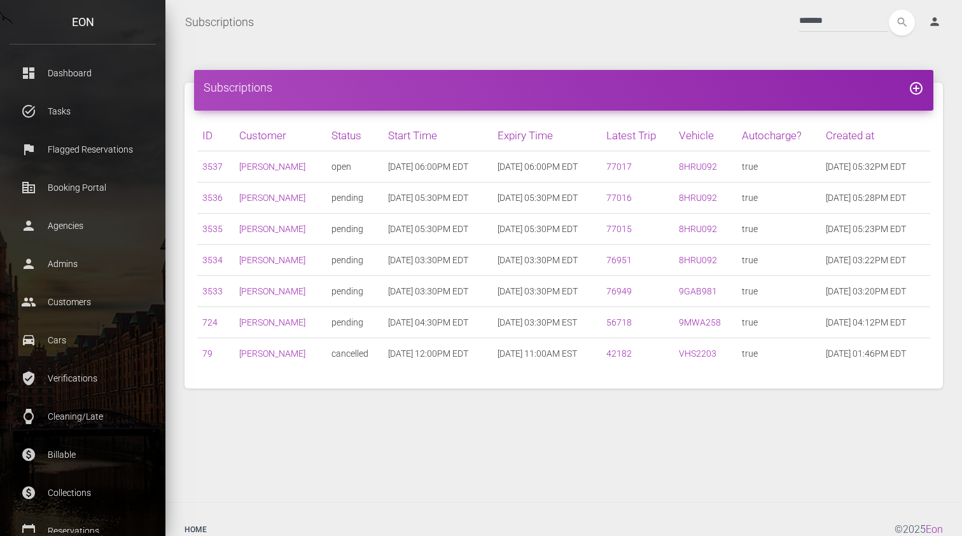
click at [357, 73] on div "Subscriptions add_circle_outline" at bounding box center [564, 90] width 740 height 41
click at [538, 55] on div "Subscriptions add_circle_outline ID Customer Status Start Time Expiry Time Late…" at bounding box center [563, 274] width 797 height 458
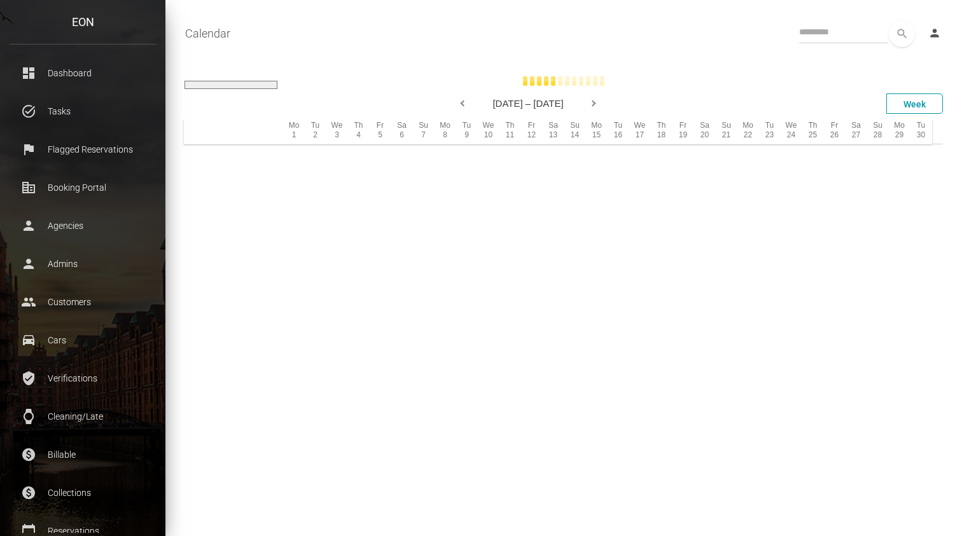
select select
click at [841, 25] on input "text" at bounding box center [843, 32] width 89 height 23
click at [889, 21] on button "search" at bounding box center [902, 34] width 26 height 26
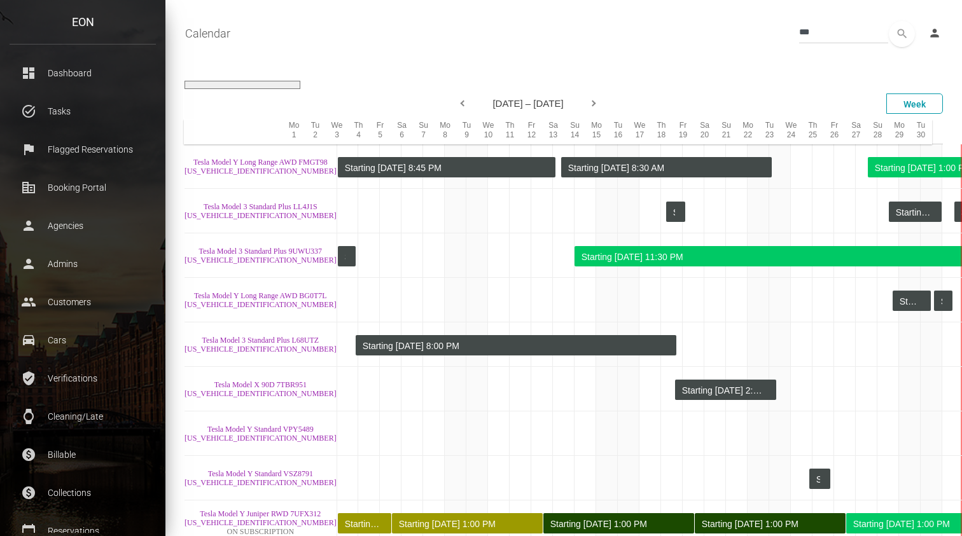
click at [597, 104] on div "Next" at bounding box center [595, 104] width 13 height 19
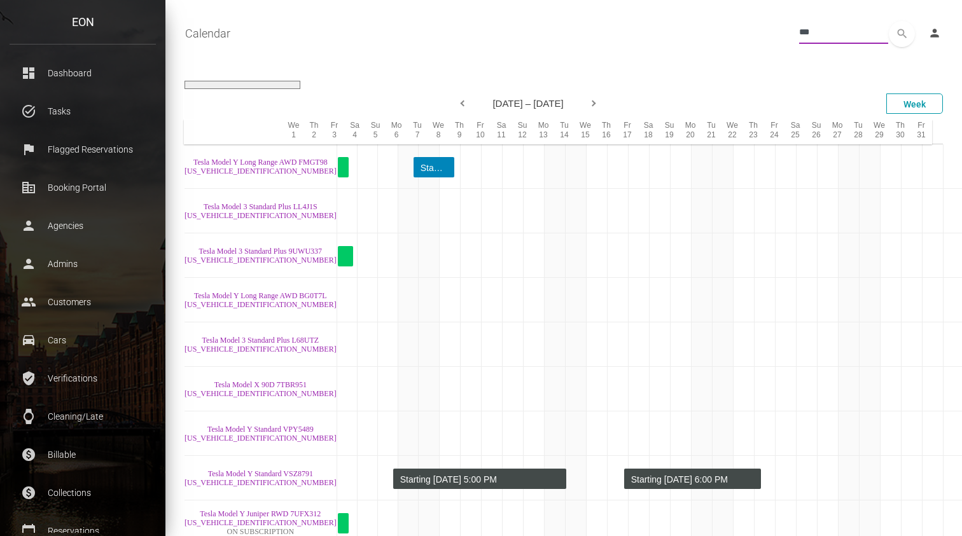
click at [841, 29] on input "***" at bounding box center [843, 32] width 89 height 23
click at [889, 21] on button "search" at bounding box center [902, 34] width 26 height 26
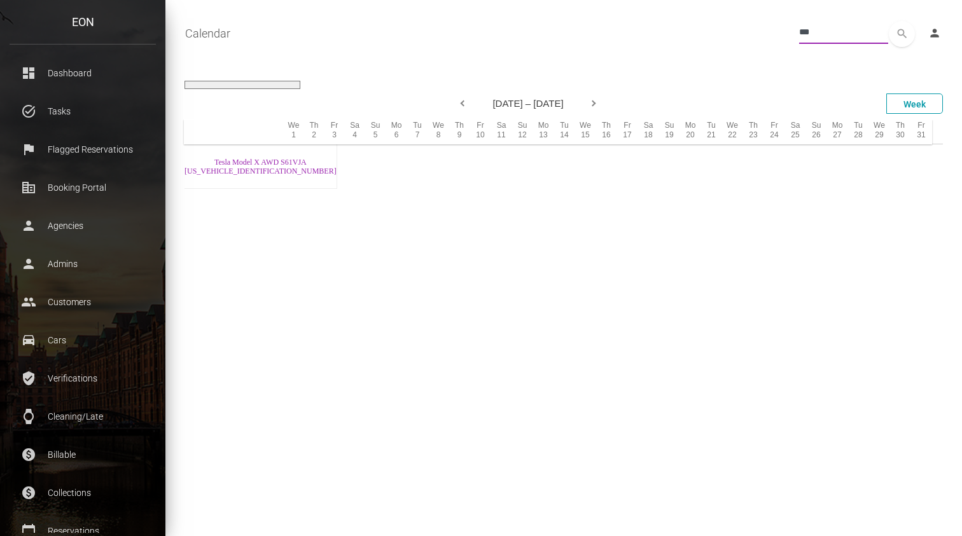
click at [889, 21] on button "search" at bounding box center [902, 34] width 26 height 26
click at [643, 65] on div "**********" at bounding box center [563, 285] width 797 height 458
click at [459, 104] on div "Previous" at bounding box center [461, 104] width 13 height 19
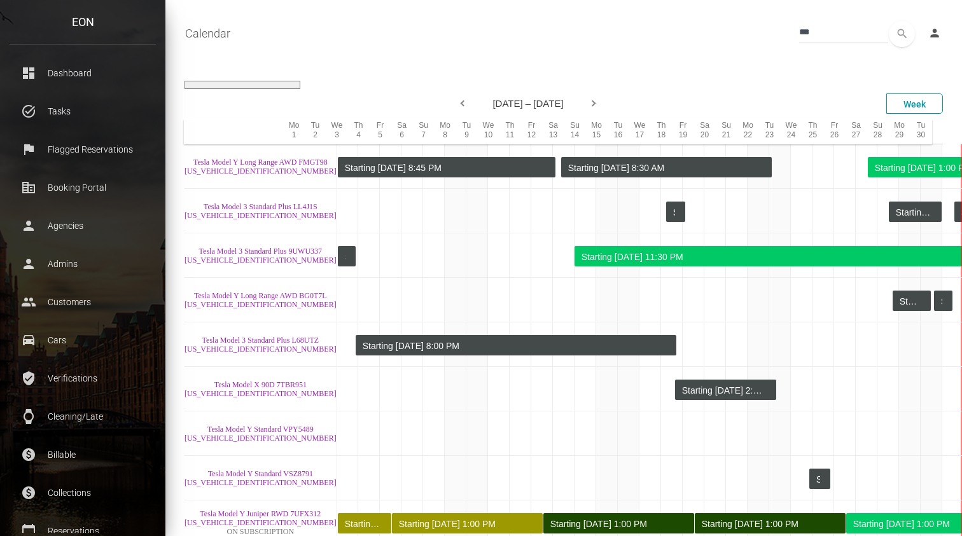
click at [875, 164] on div "Starting Sep 25 at 1:00 PM" at bounding box center [925, 168] width 101 height 20
click at [837, 29] on input "***" at bounding box center [843, 32] width 89 height 23
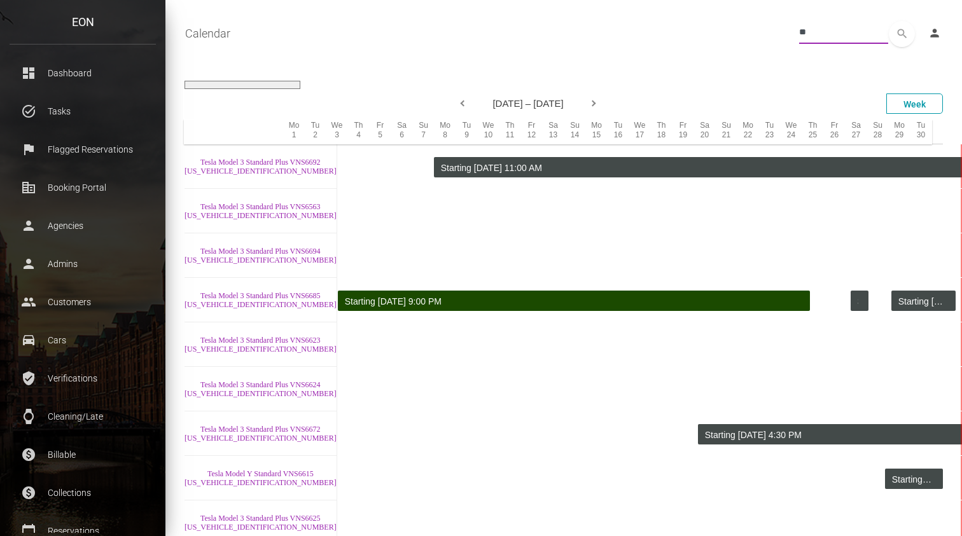
type input "***"
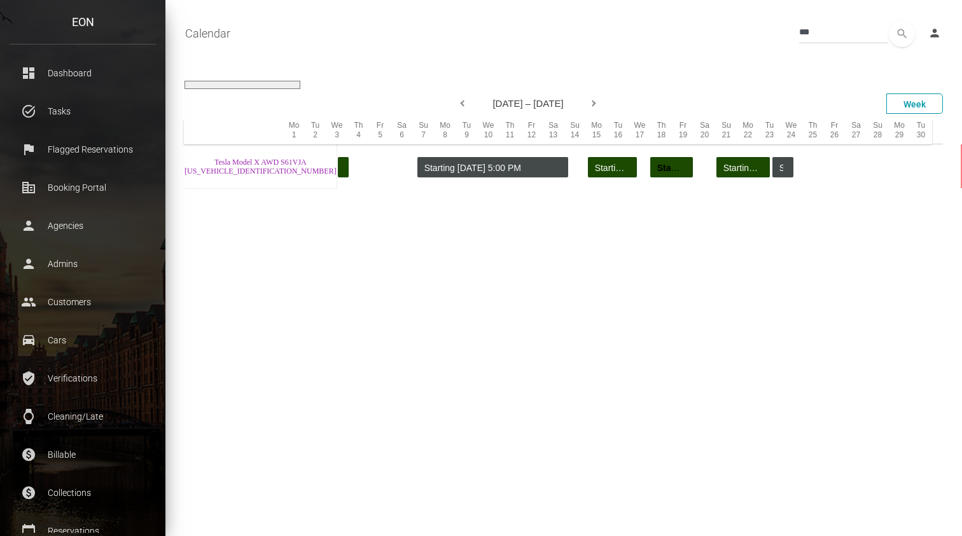
click at [591, 20] on div "Calendar Toggle navigation *** search person Account Profile Settings Host Righ…" at bounding box center [563, 34] width 797 height 32
click at [255, 158] on link "Tesla Model X AWD S61VJA 7SAXCAE50RF443203" at bounding box center [261, 167] width 152 height 18
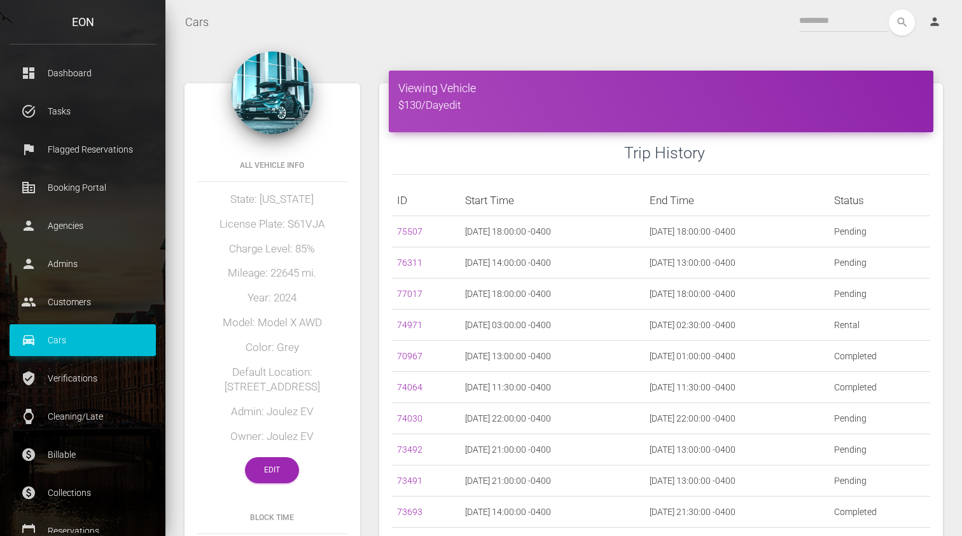
drag, startPoint x: 290, startPoint y: 372, endPoint x: 307, endPoint y: 391, distance: 25.7
click at [307, 391] on h5 "Default Location: [STREET_ADDRESS]" at bounding box center [272, 380] width 150 height 31
copy h5 "[STREET_ADDRESS]"
click at [353, 366] on div "All Vehicle Info State: [US_STATE] License Plate: S61VJA Charge Level: 85% Mile…" at bounding box center [273, 320] width 176 height 353
click at [270, 468] on link "Edit" at bounding box center [272, 471] width 54 height 26
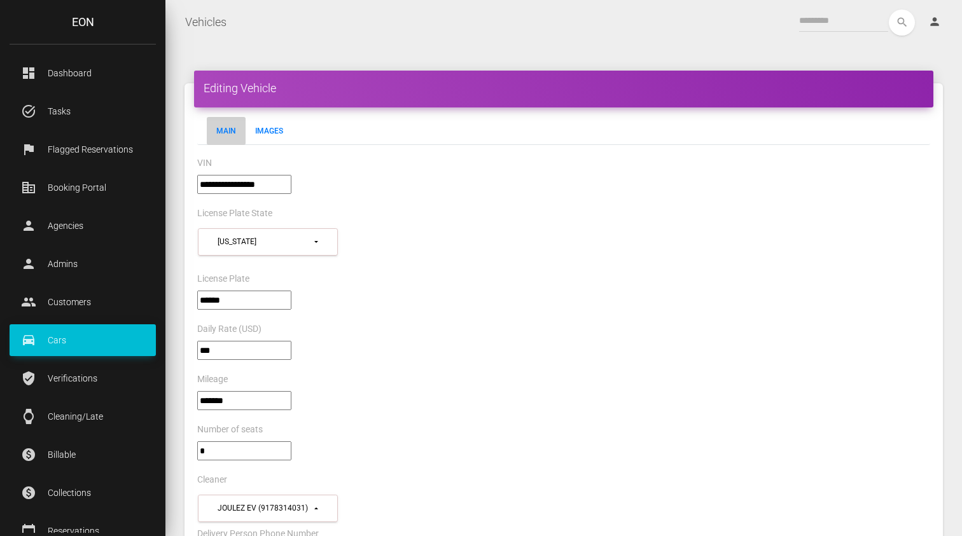
select select "*"
select select "**"
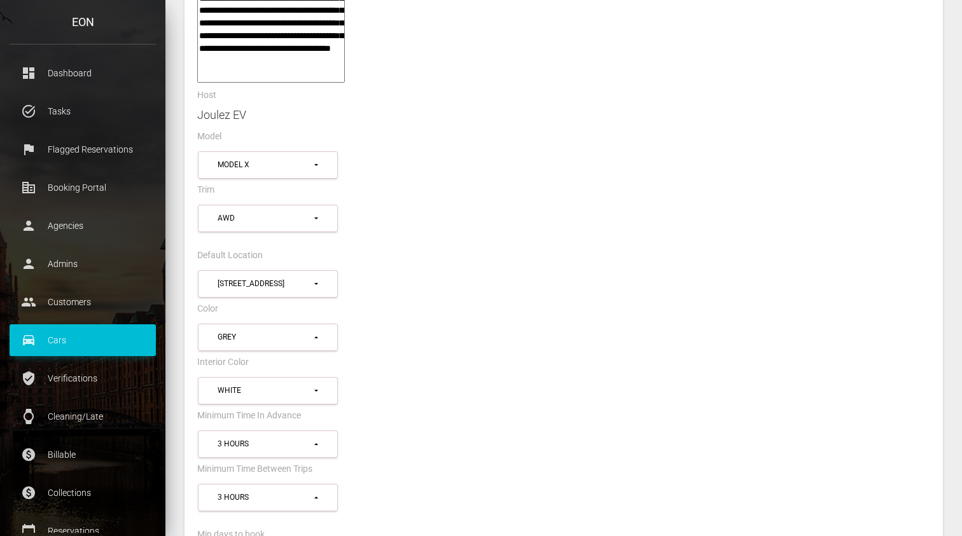
scroll to position [978, 0]
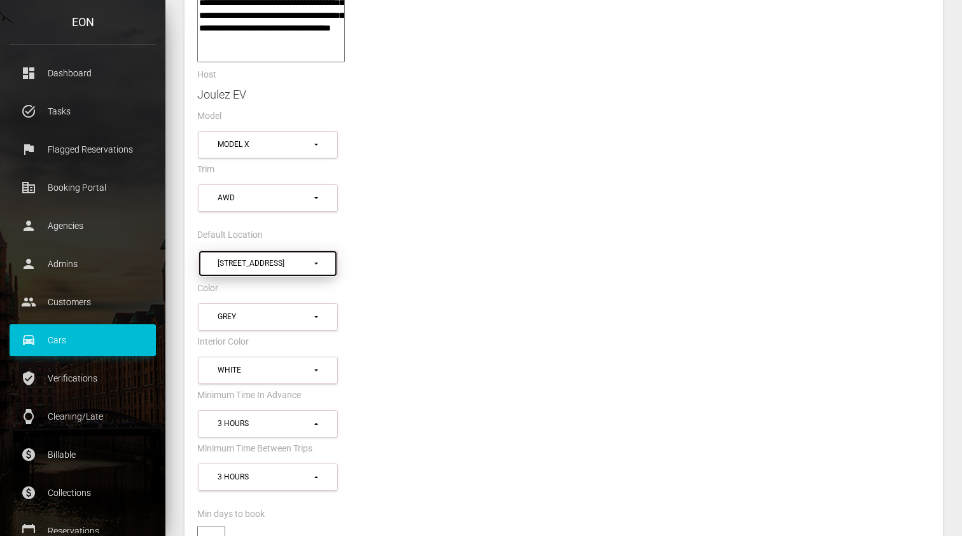
click at [315, 252] on button "[STREET_ADDRESS]" at bounding box center [268, 263] width 140 height 27
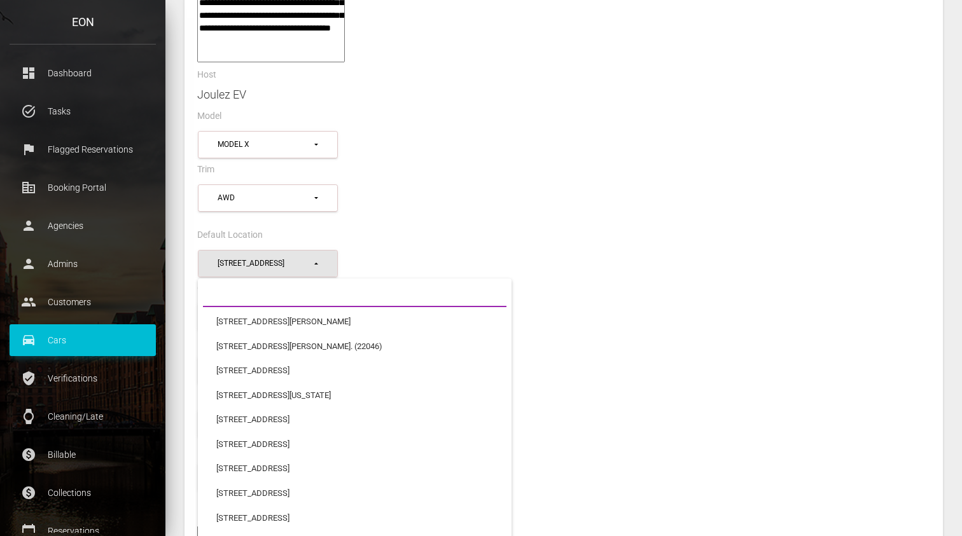
scroll to position [10944, 0]
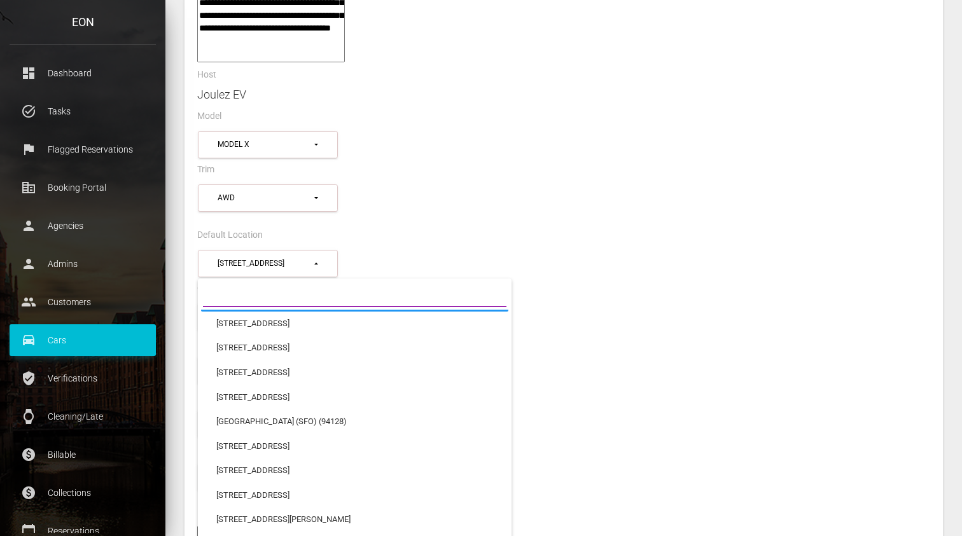
click at [550, 227] on div "Default Location" at bounding box center [564, 237] width 752 height 20
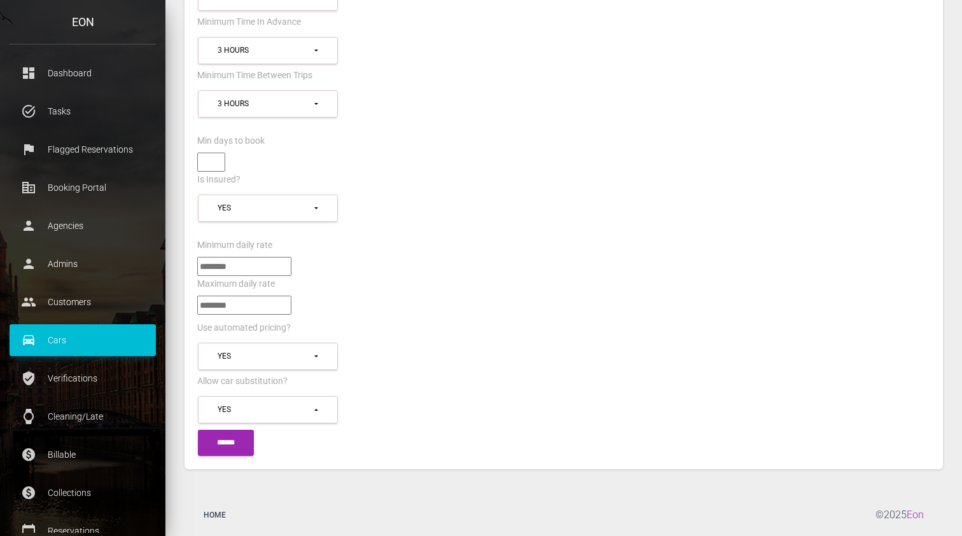
scroll to position [1357, 0]
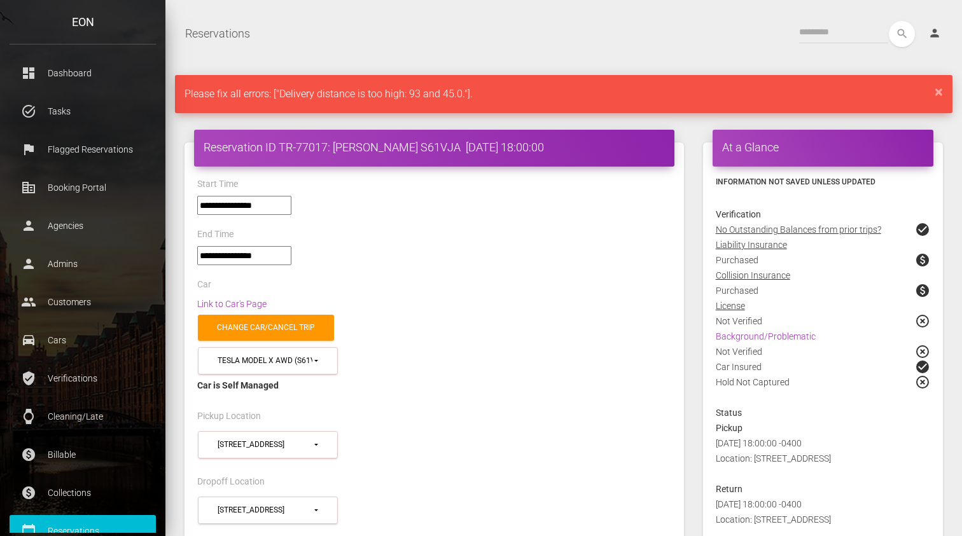
select select "*****"
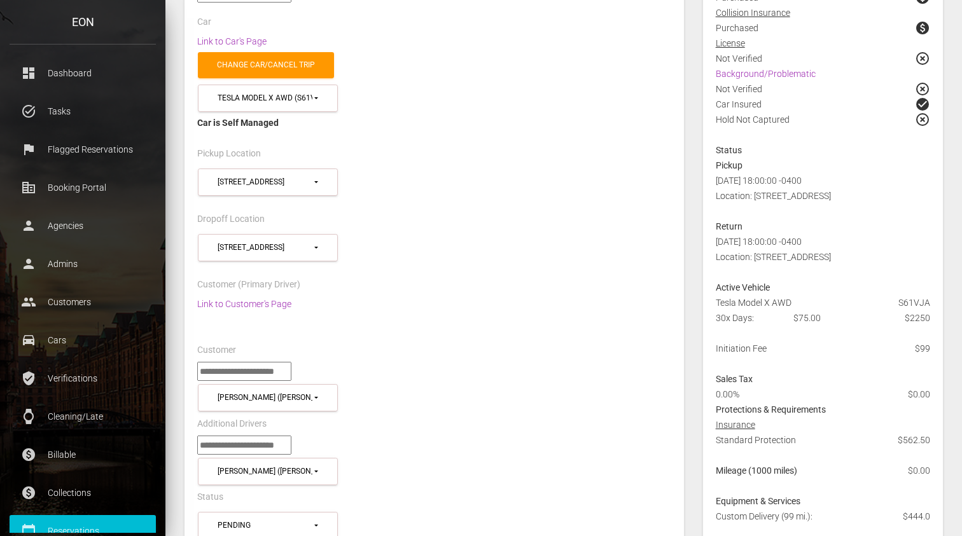
scroll to position [264, 0]
click at [523, 332] on div "Link to Customer's Page" at bounding box center [434, 318] width 493 height 46
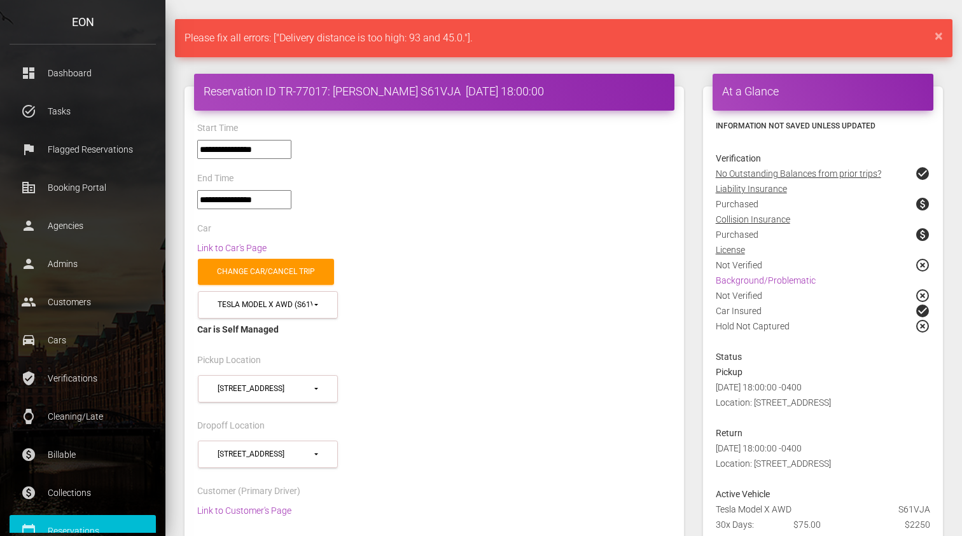
scroll to position [0, 0]
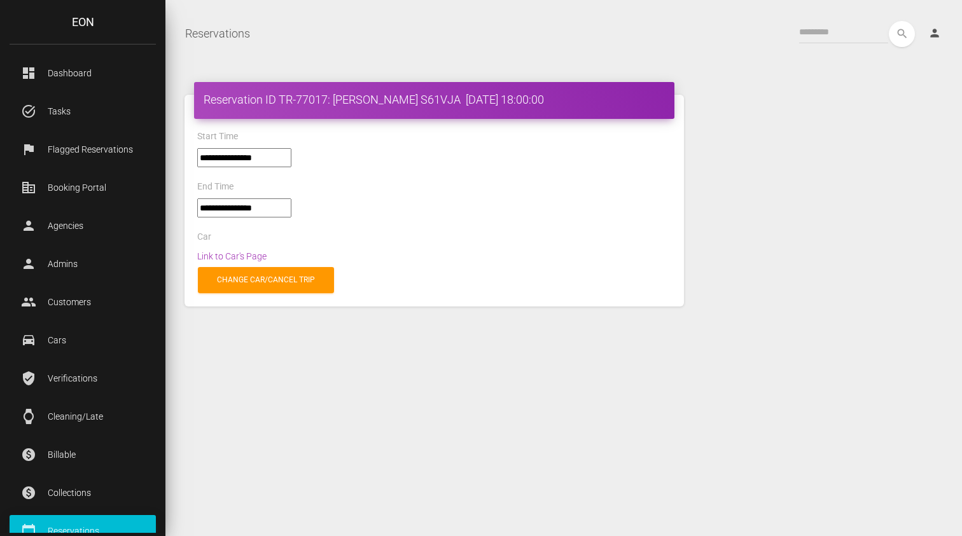
select select "*****"
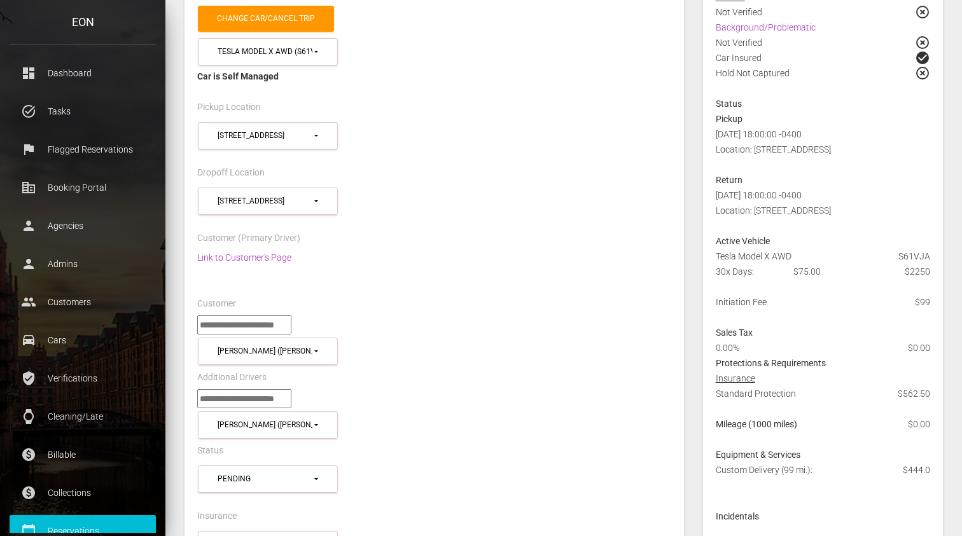
scroll to position [374, 0]
